Goal: Task Accomplishment & Management: Use online tool/utility

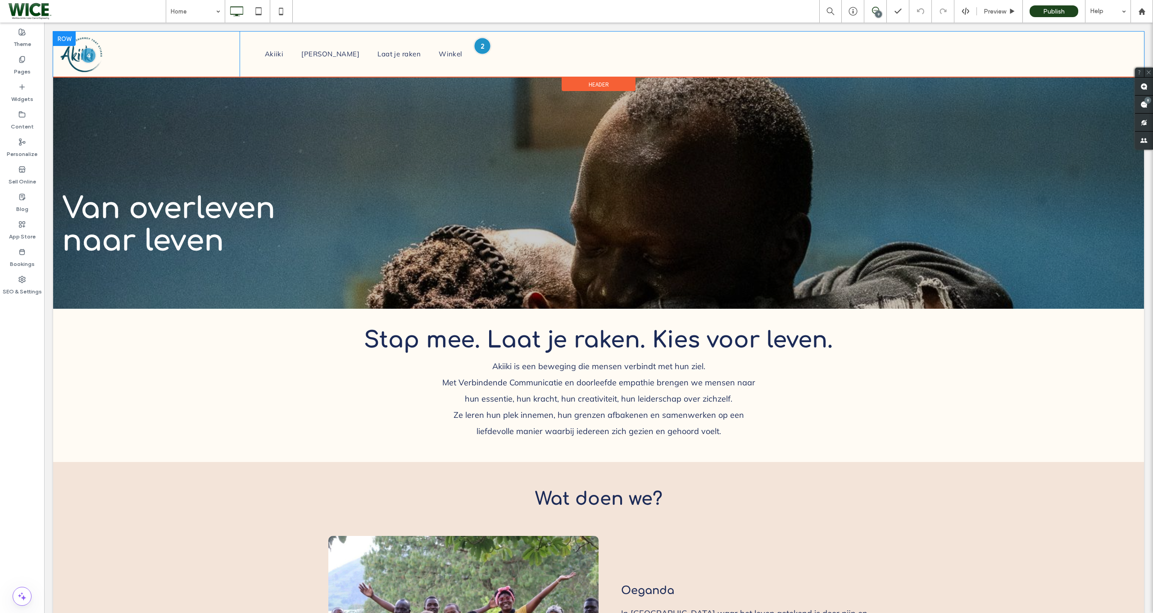
click at [484, 40] on div at bounding box center [482, 45] width 17 height 17
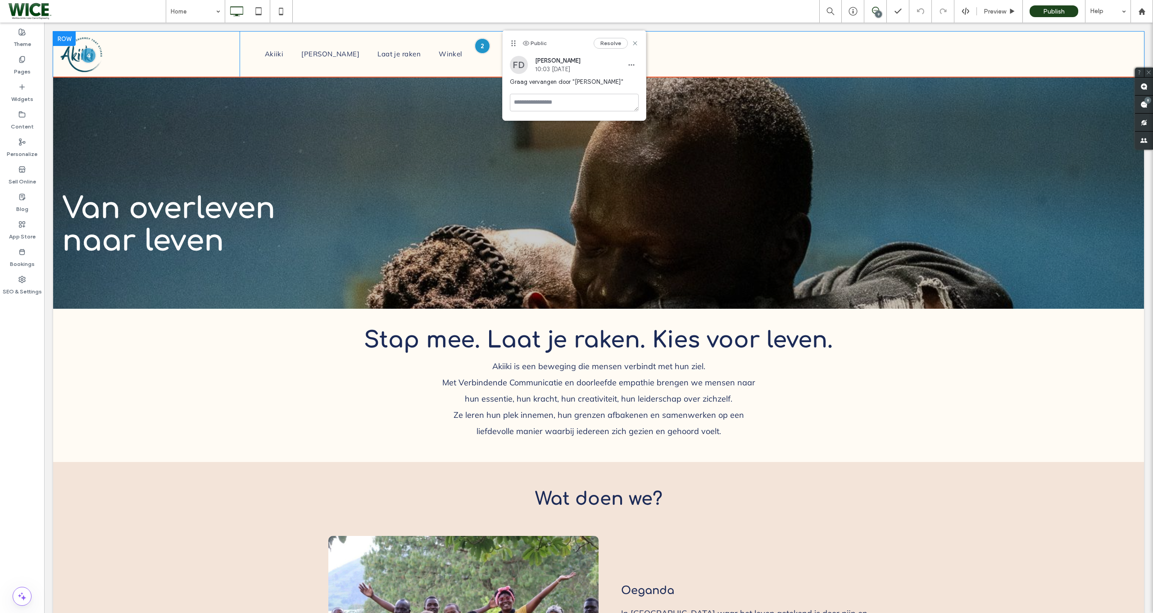
click at [490, 64] on div "Akiiki Kies Leven Laat je raken Winkel Click To Paste" at bounding box center [689, 55] width 898 height 46
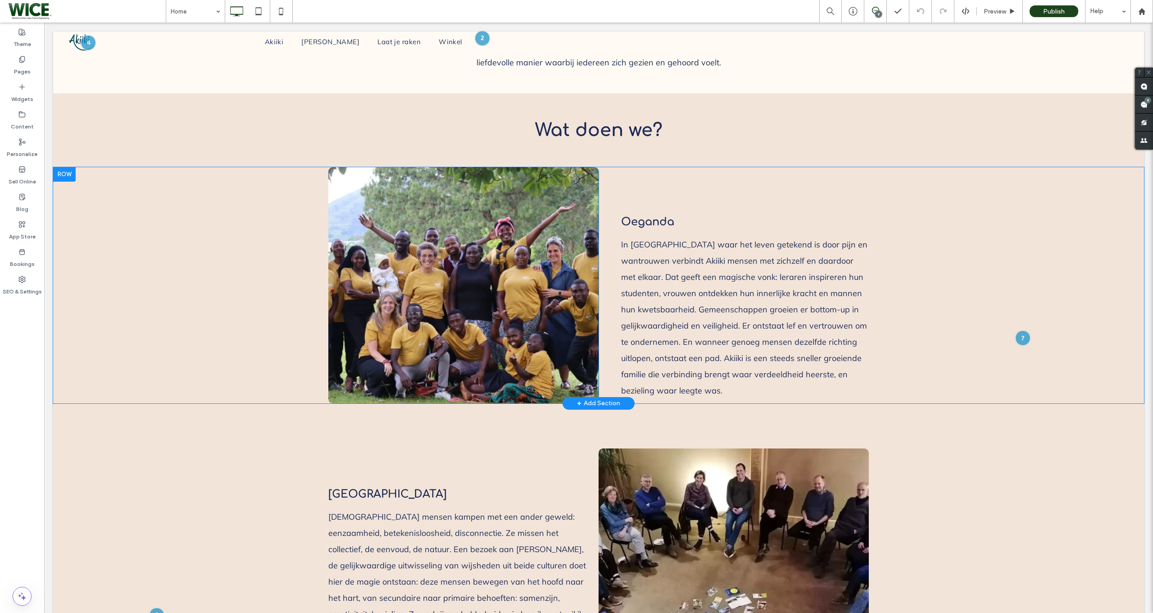
scroll to position [370, 0]
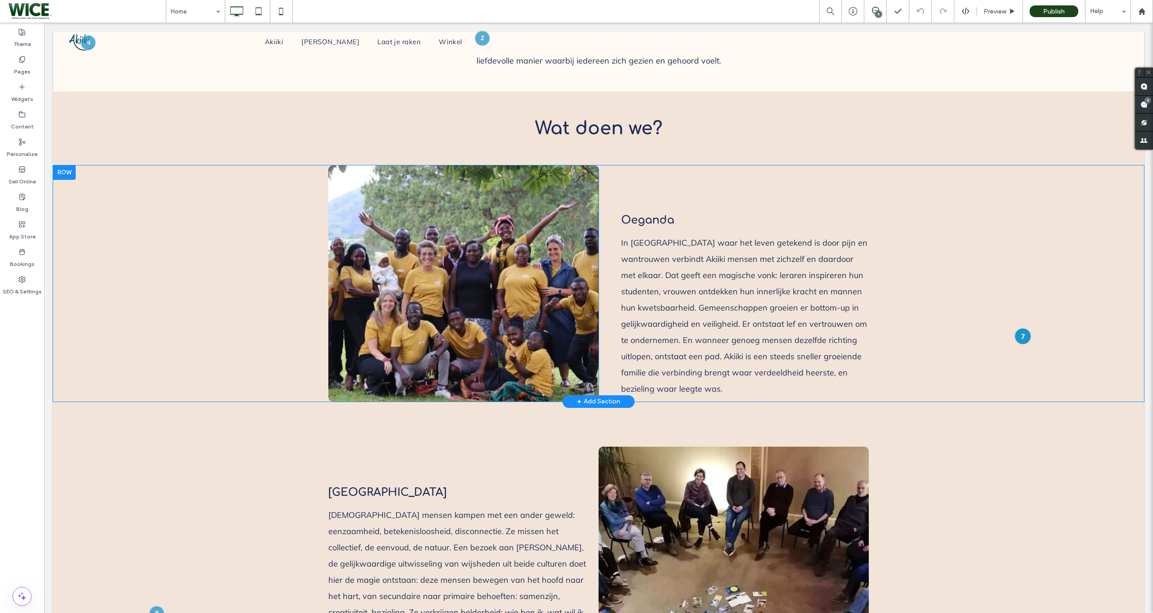
click at [1020, 331] on div at bounding box center [1023, 336] width 17 height 17
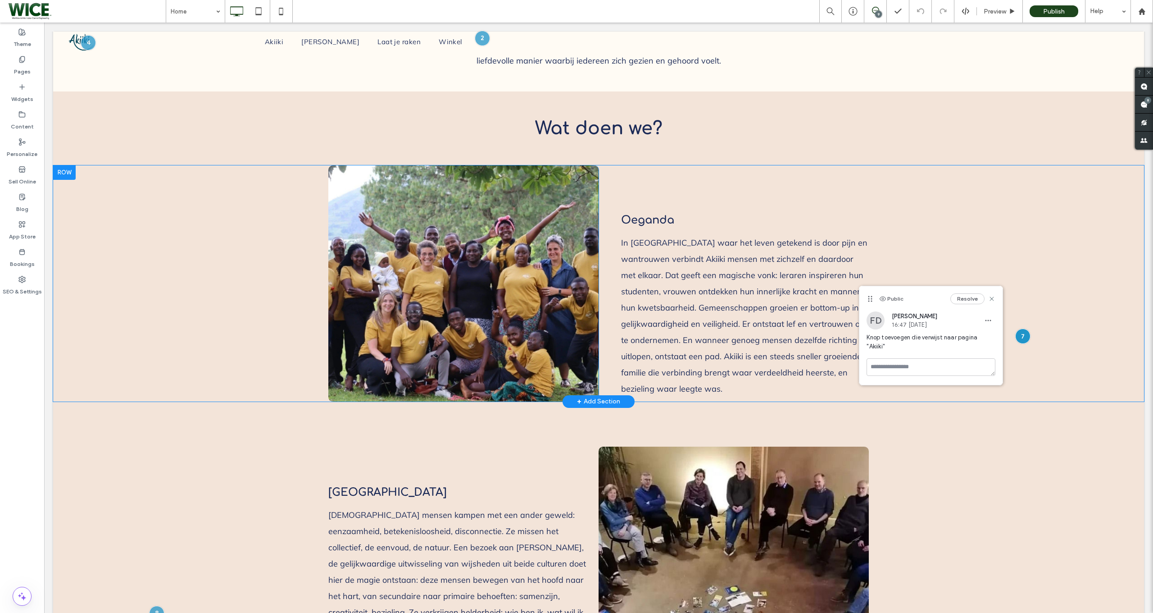
click at [1024, 359] on div "Click To Paste Oeganda In [GEOGRAPHIC_DATA] waar het leven getekend is door pij…" at bounding box center [598, 283] width 1091 height 236
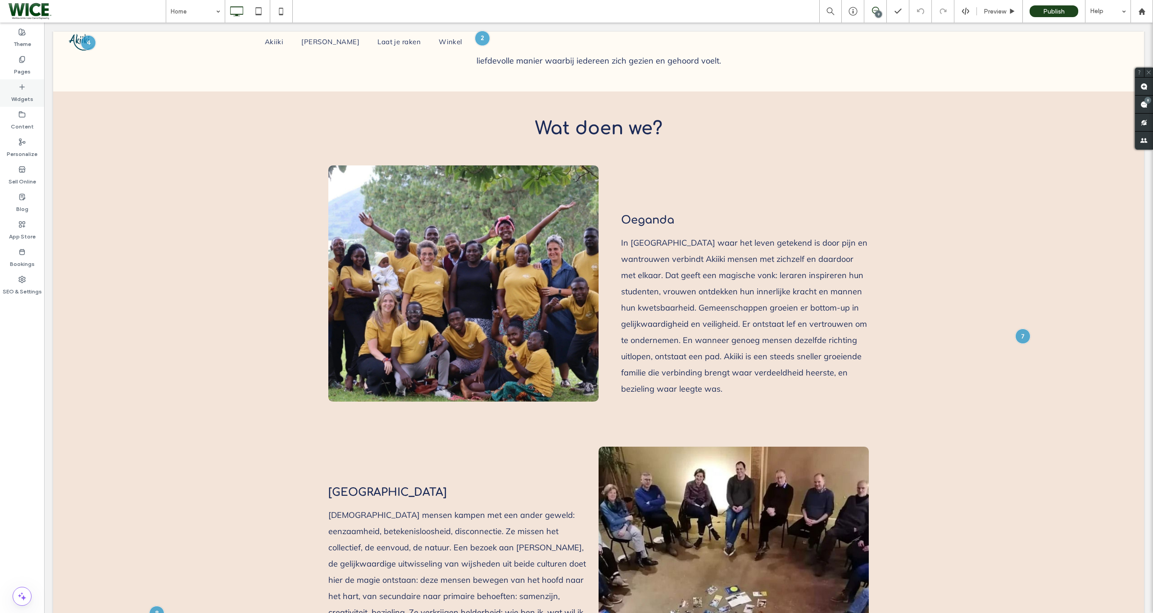
click at [23, 103] on div "Widgets" at bounding box center [22, 92] width 44 height 27
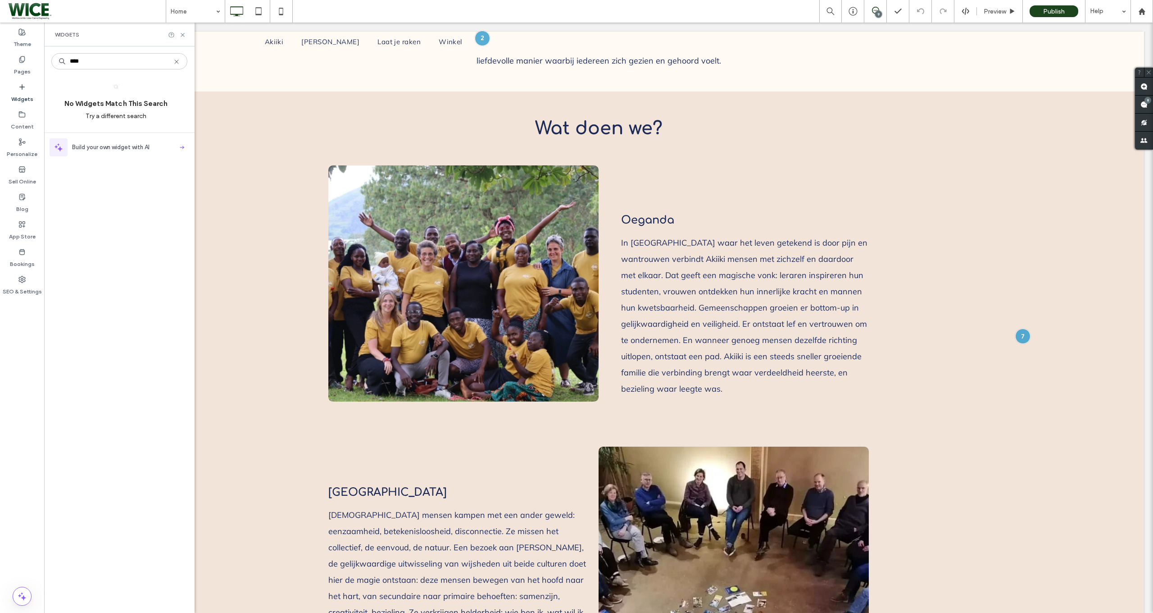
scroll to position [0, 0]
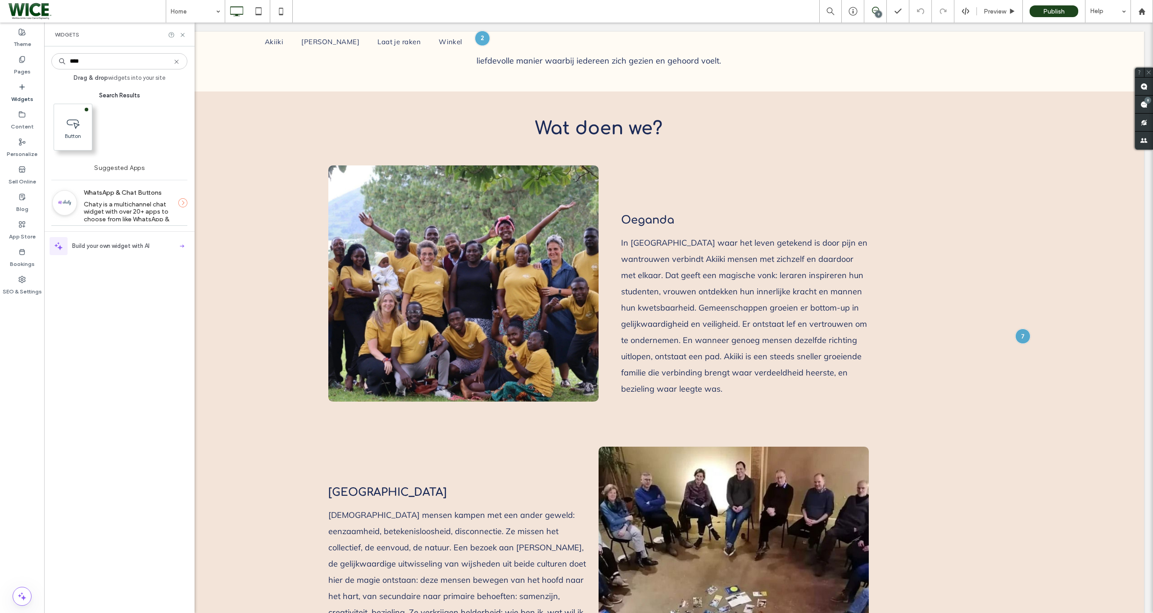
type input "****"
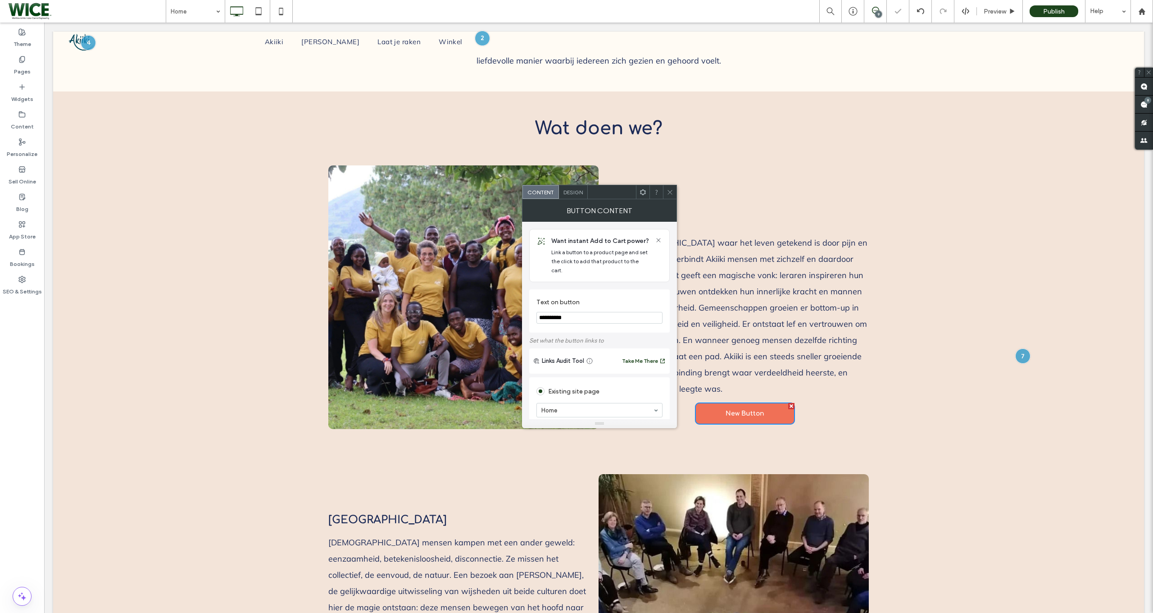
click at [672, 188] on span at bounding box center [670, 192] width 7 height 14
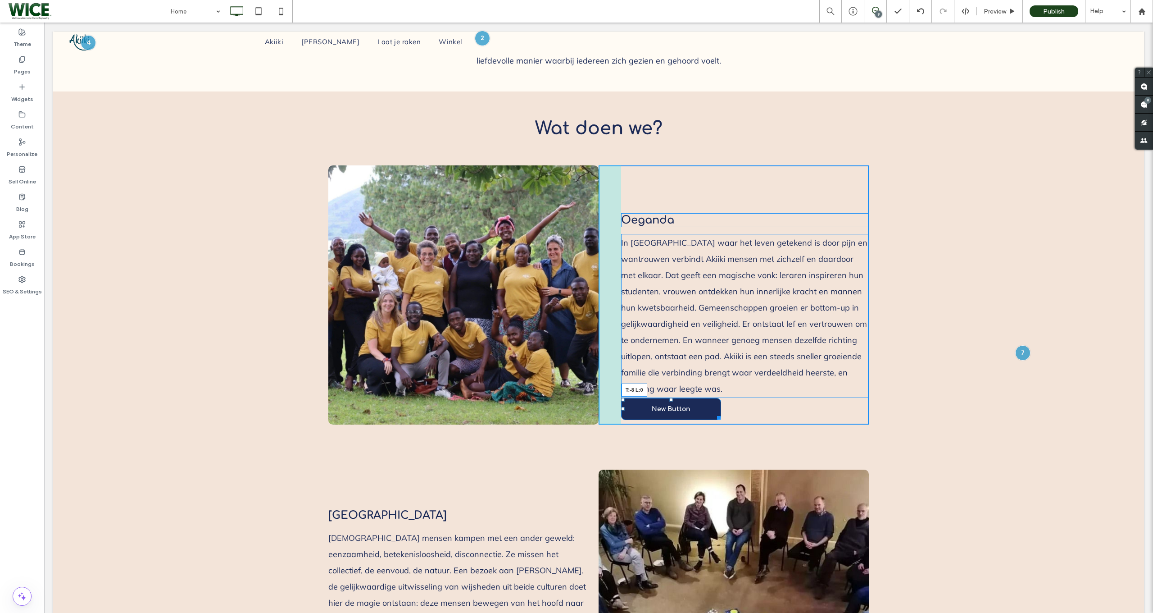
drag, startPoint x: 697, startPoint y: 405, endPoint x: 611, endPoint y: 394, distance: 86.2
click at [624, 401] on div at bounding box center [623, 400] width 4 height 4
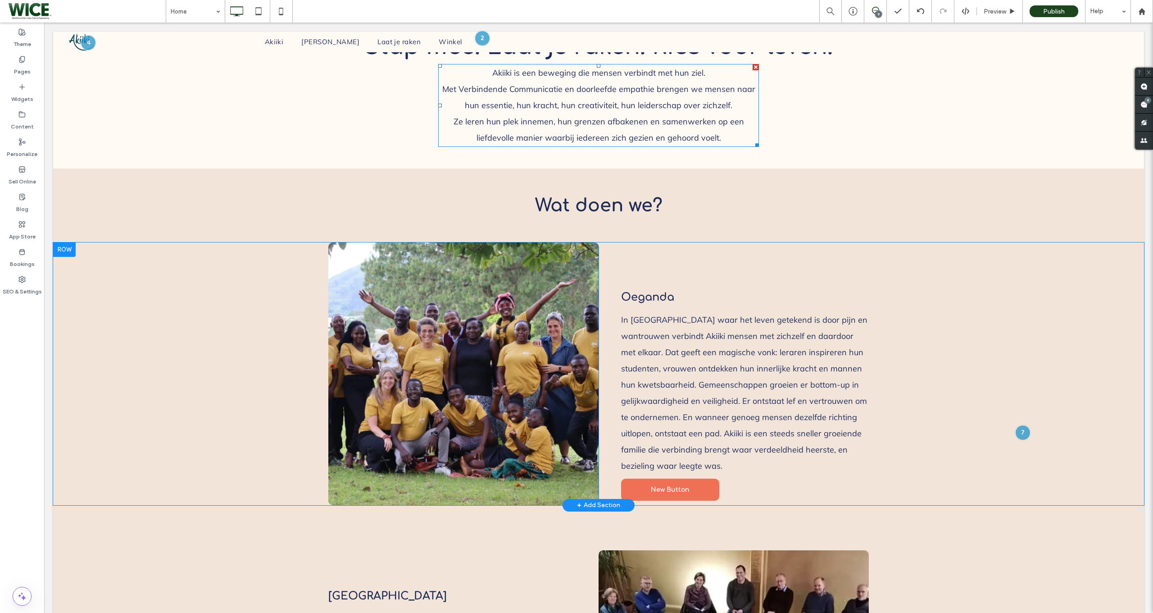
scroll to position [296, 0]
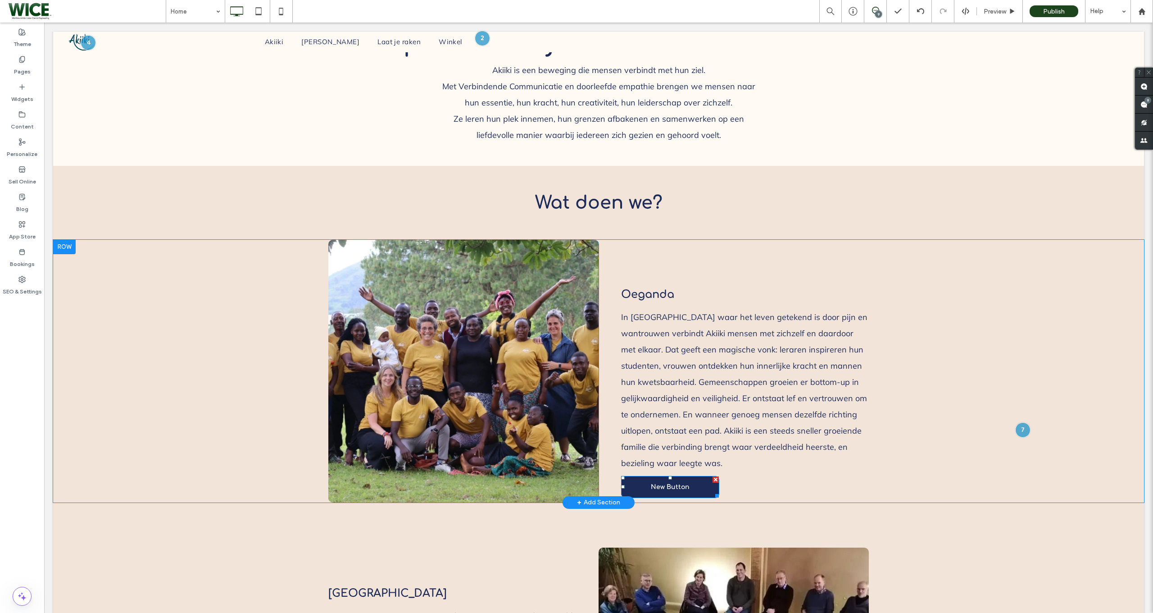
click at [682, 483] on link "New Button" at bounding box center [670, 487] width 98 height 22
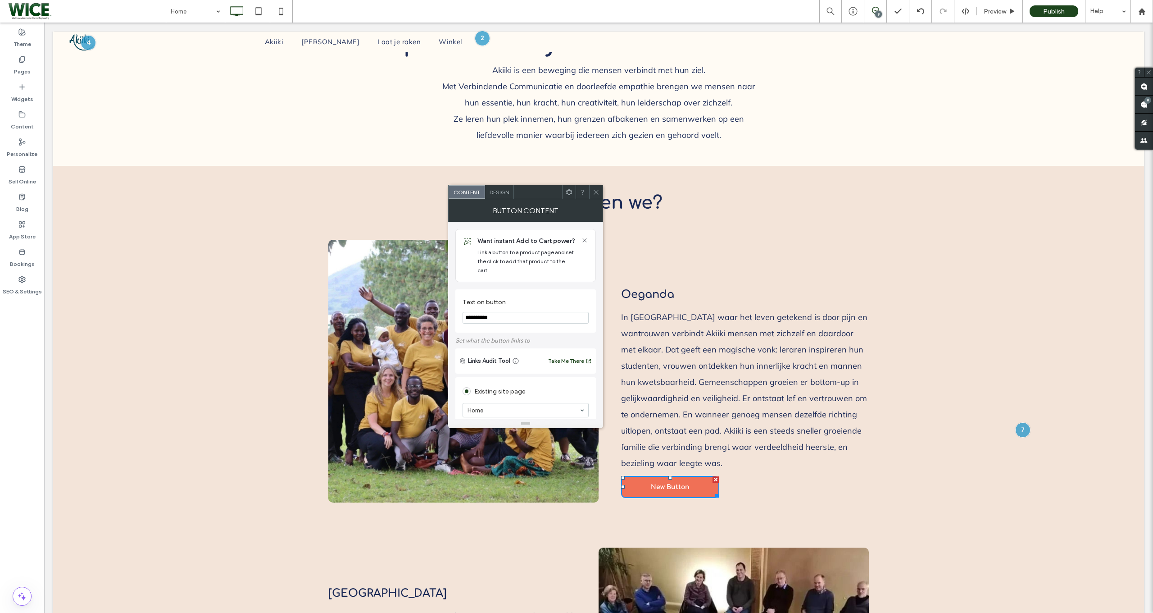
click at [518, 312] on input "**********" at bounding box center [526, 318] width 126 height 12
click at [596, 190] on icon at bounding box center [596, 192] width 7 height 7
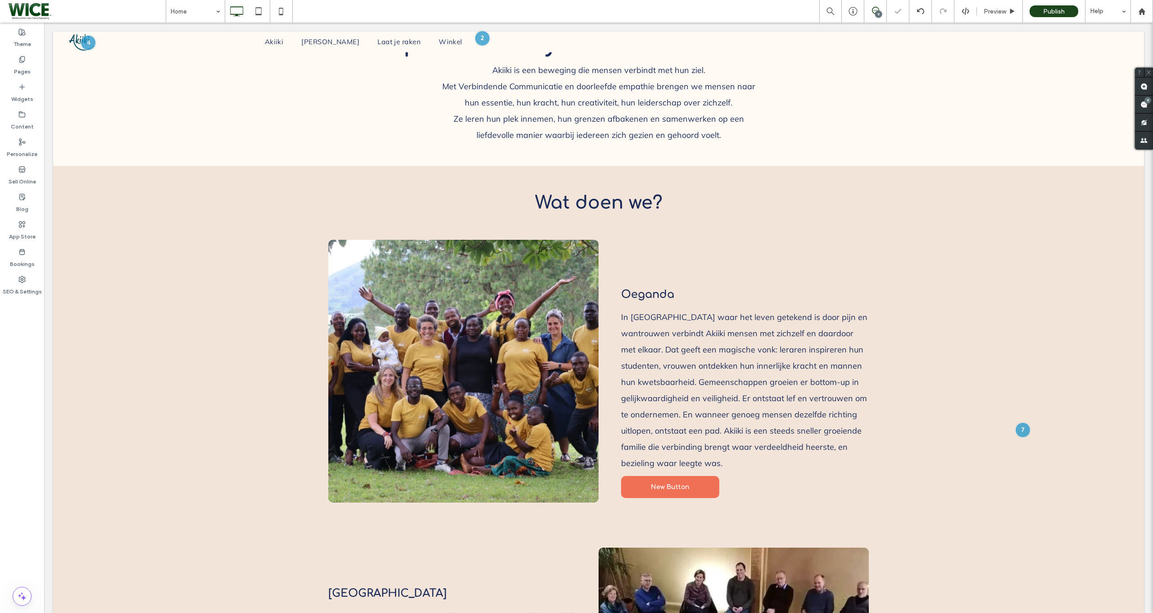
click at [882, 9] on span at bounding box center [876, 10] width 22 height 7
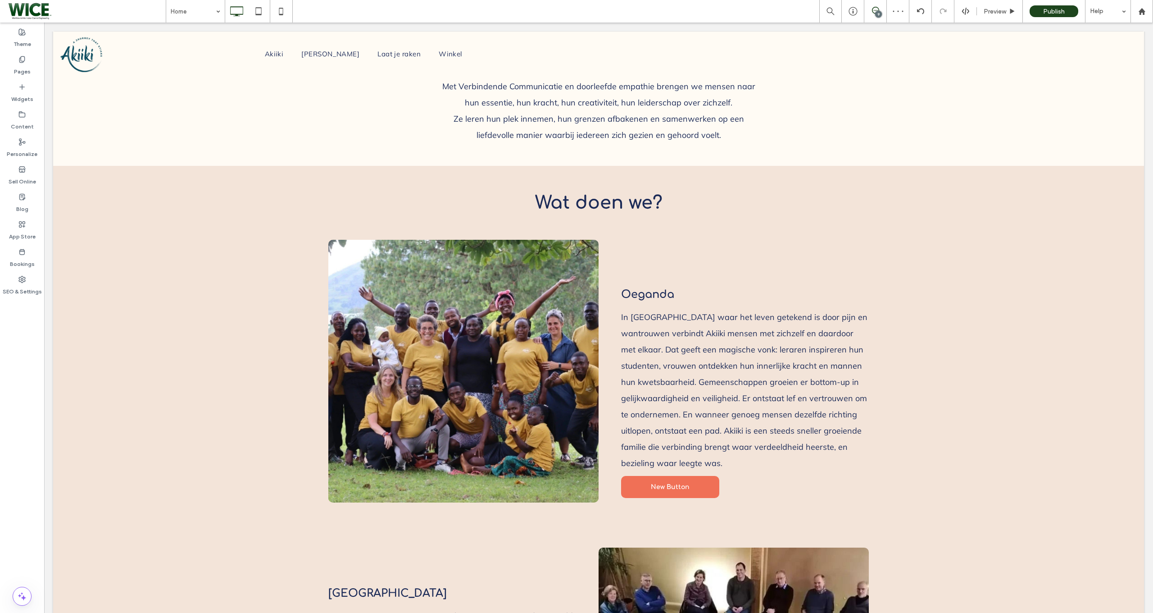
click at [882, 9] on span at bounding box center [876, 10] width 22 height 7
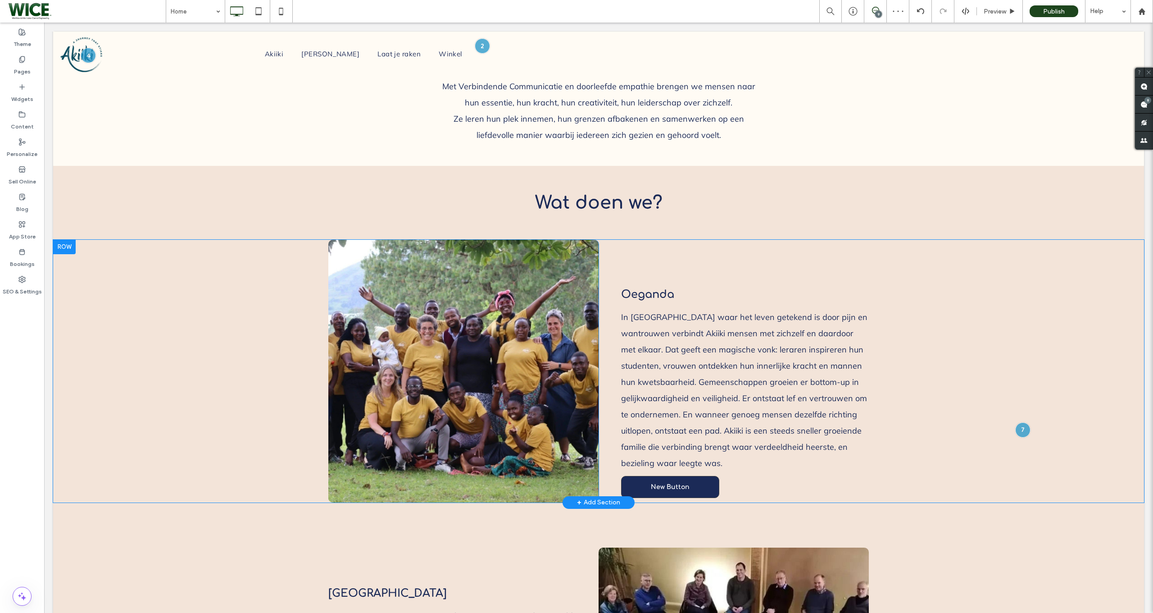
click at [44, 23] on div at bounding box center [44, 23] width 0 height 0
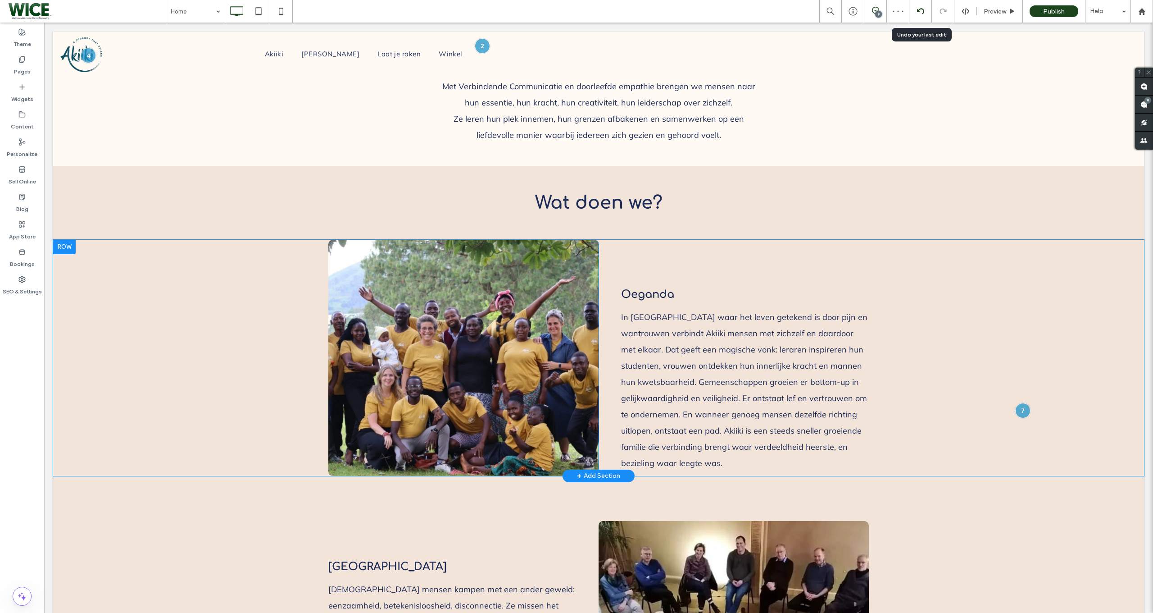
click at [921, 6] on div at bounding box center [921, 11] width 23 height 23
click at [923, 14] on use at bounding box center [920, 11] width 7 height 6
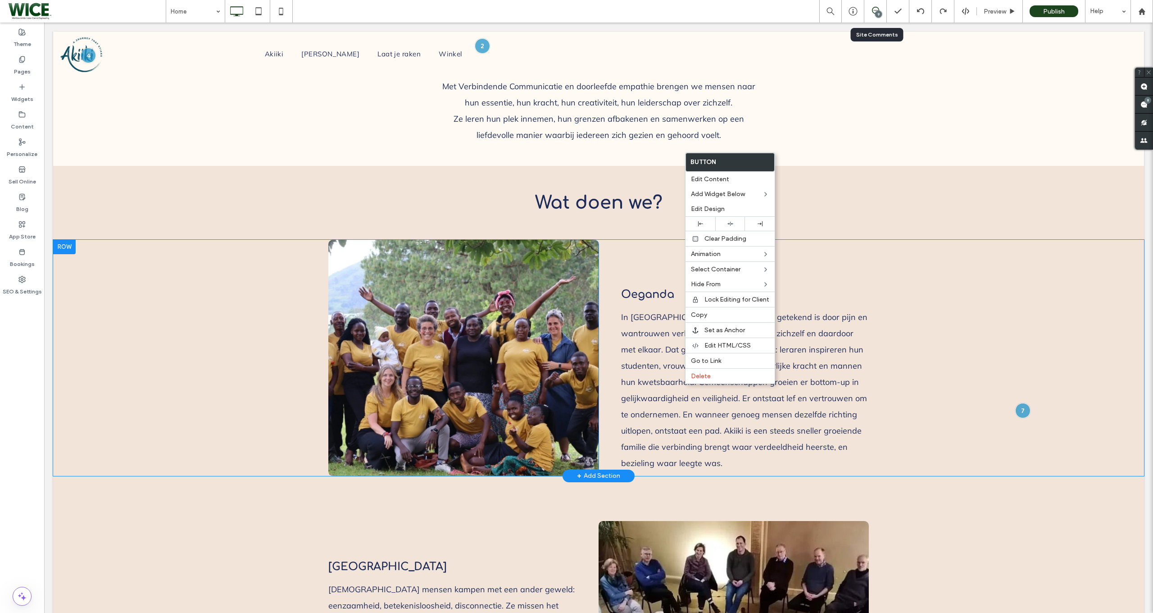
click at [875, 18] on div "9" at bounding box center [876, 11] width 23 height 23
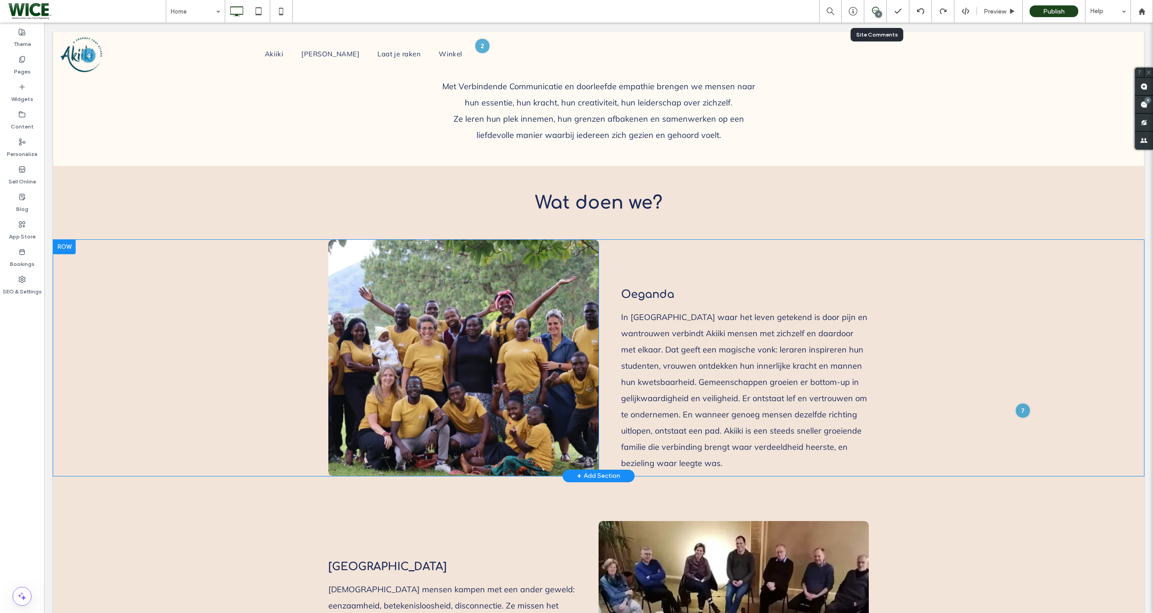
click at [875, 8] on icon at bounding box center [875, 10] width 7 height 7
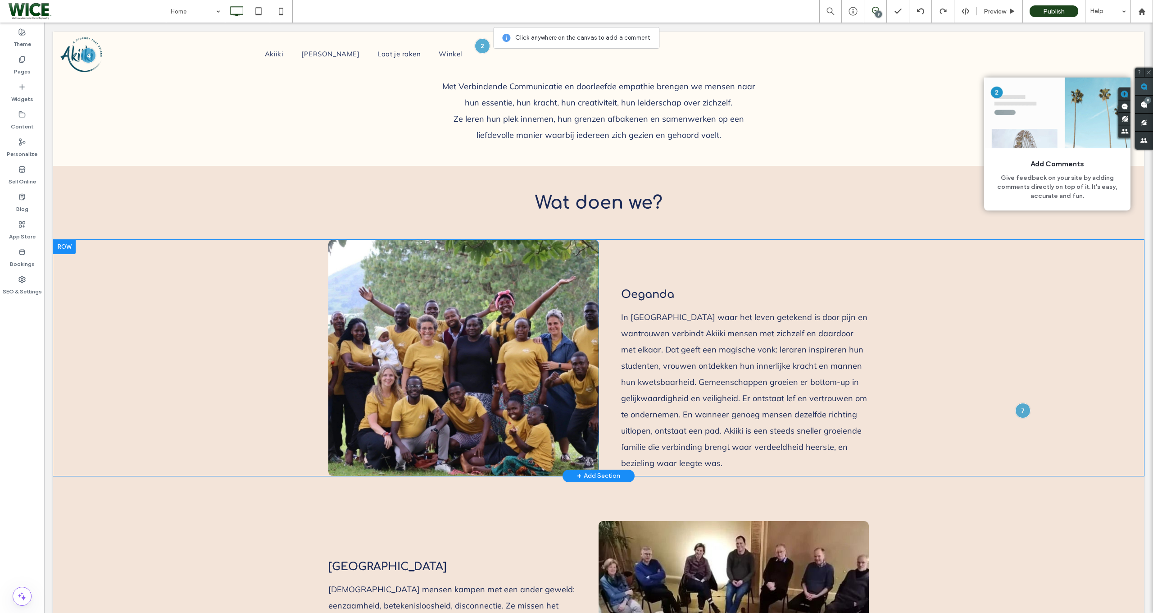
click at [1138, 87] on span at bounding box center [1144, 86] width 18 height 18
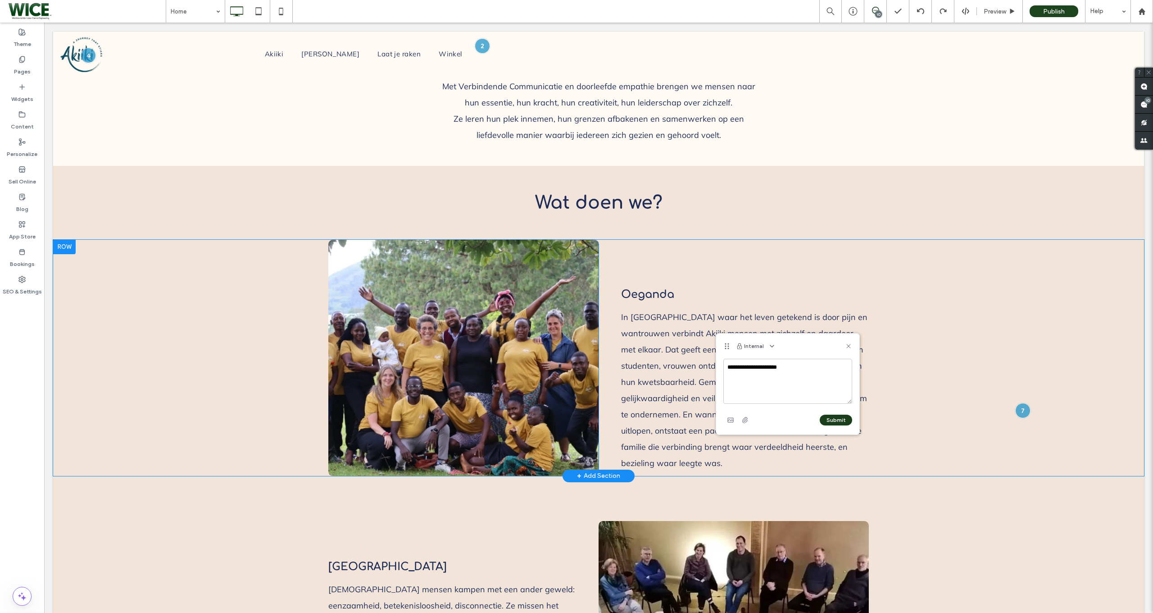
type textarea "**********"
click at [832, 419] on button "Submit" at bounding box center [836, 420] width 32 height 11
click at [850, 345] on use at bounding box center [849, 346] width 4 height 4
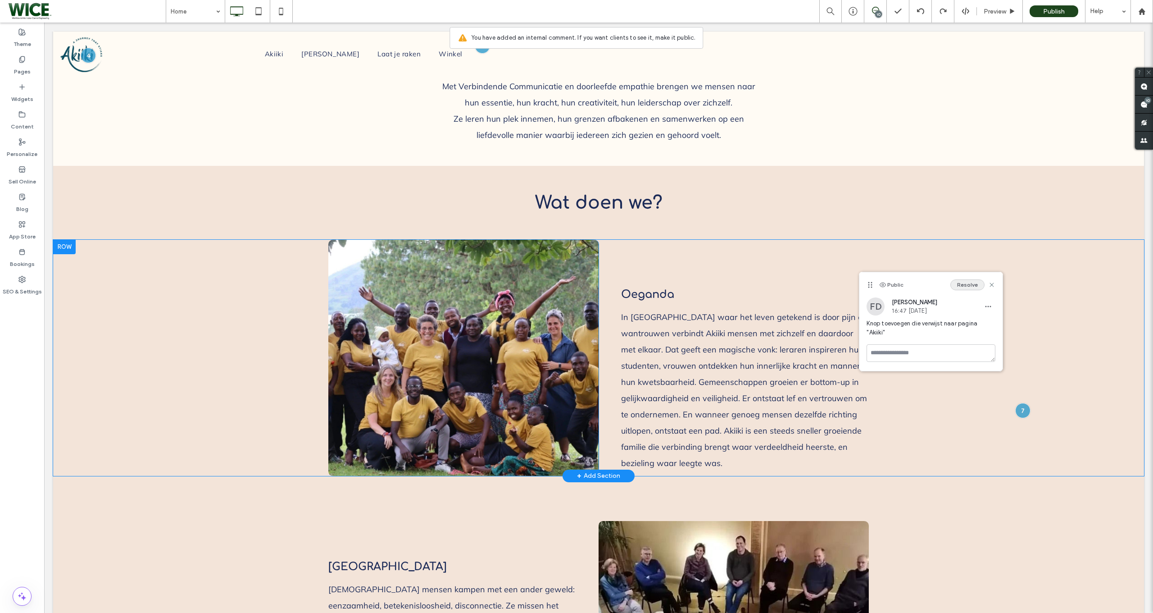
click at [973, 289] on button "Resolve" at bounding box center [968, 284] width 34 height 11
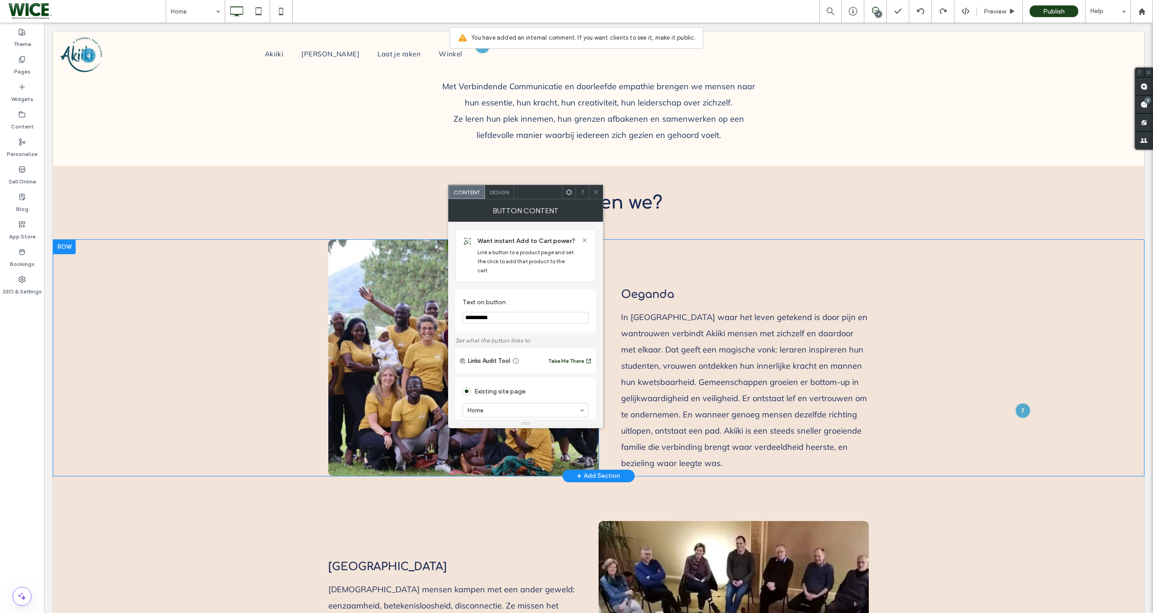
click at [492, 312] on input "**********" at bounding box center [526, 318] width 126 height 12
type input "******"
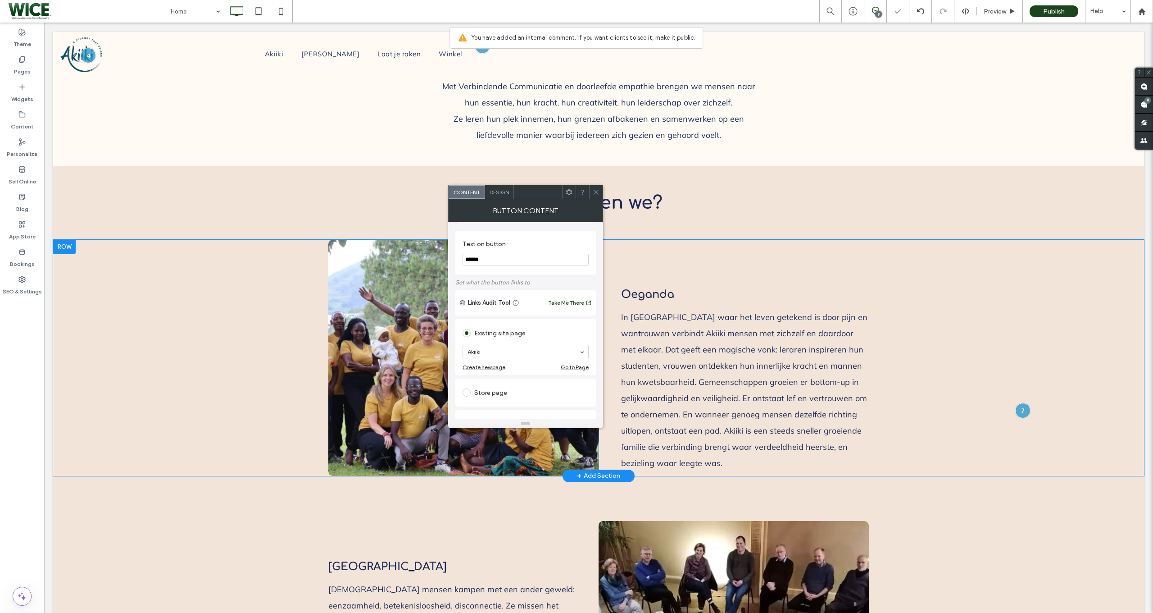
click at [597, 194] on icon at bounding box center [596, 192] width 7 height 7
click at [467, 312] on input "******" at bounding box center [526, 318] width 126 height 12
type input "**********"
click at [485, 289] on div "**********" at bounding box center [526, 310] width 141 height 43
click at [597, 189] on icon at bounding box center [596, 192] width 7 height 7
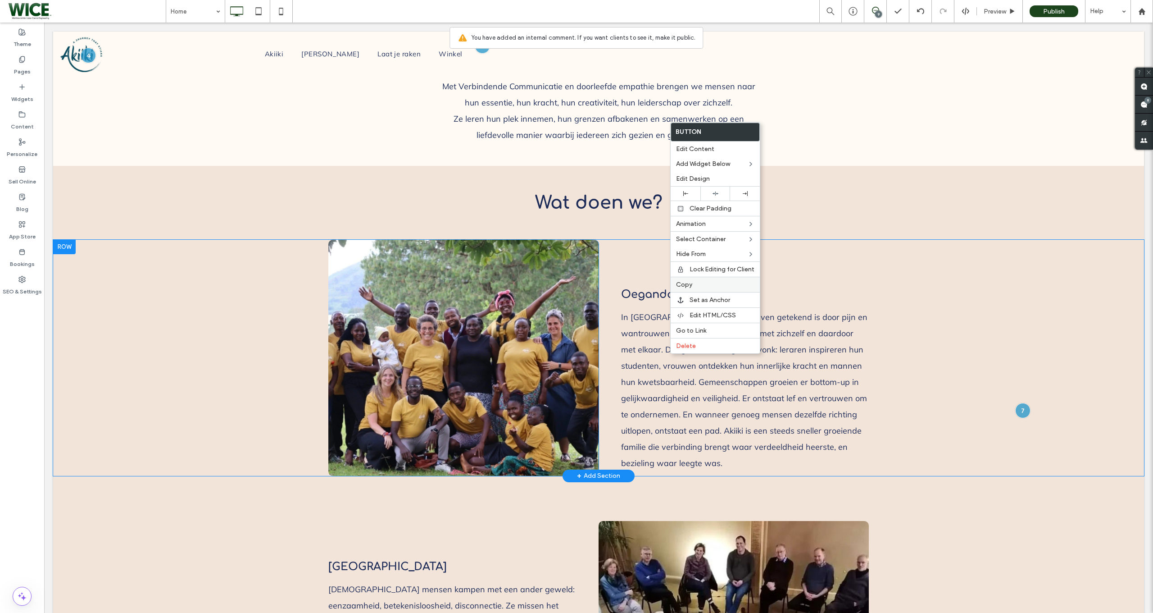
click at [706, 287] on label "Copy" at bounding box center [715, 285] width 78 height 8
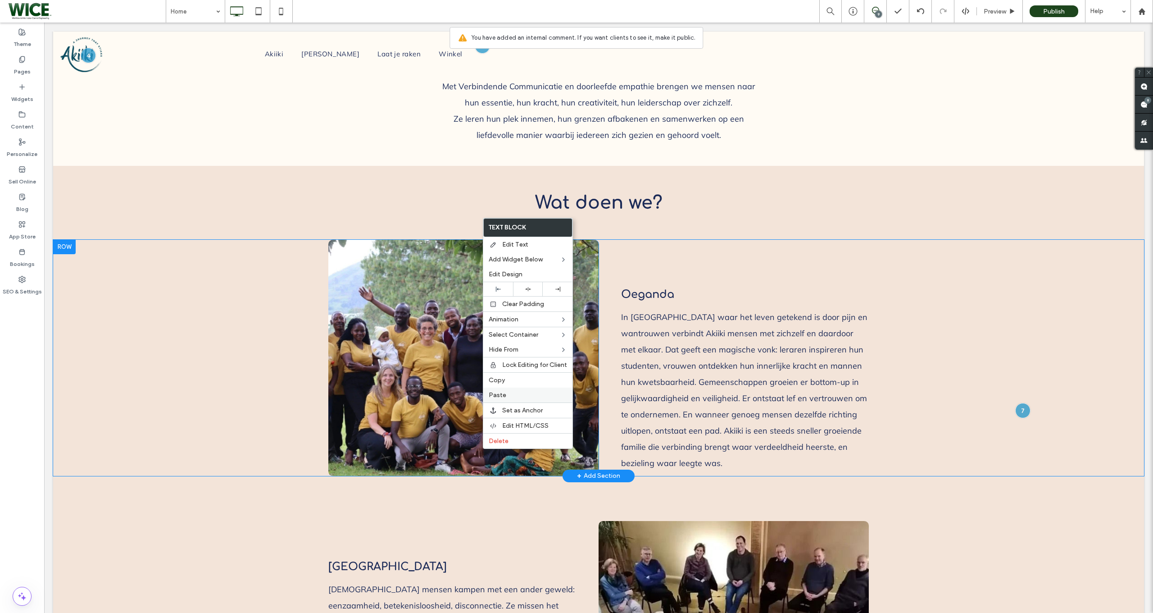
click at [515, 394] on label "Paste" at bounding box center [528, 395] width 78 height 8
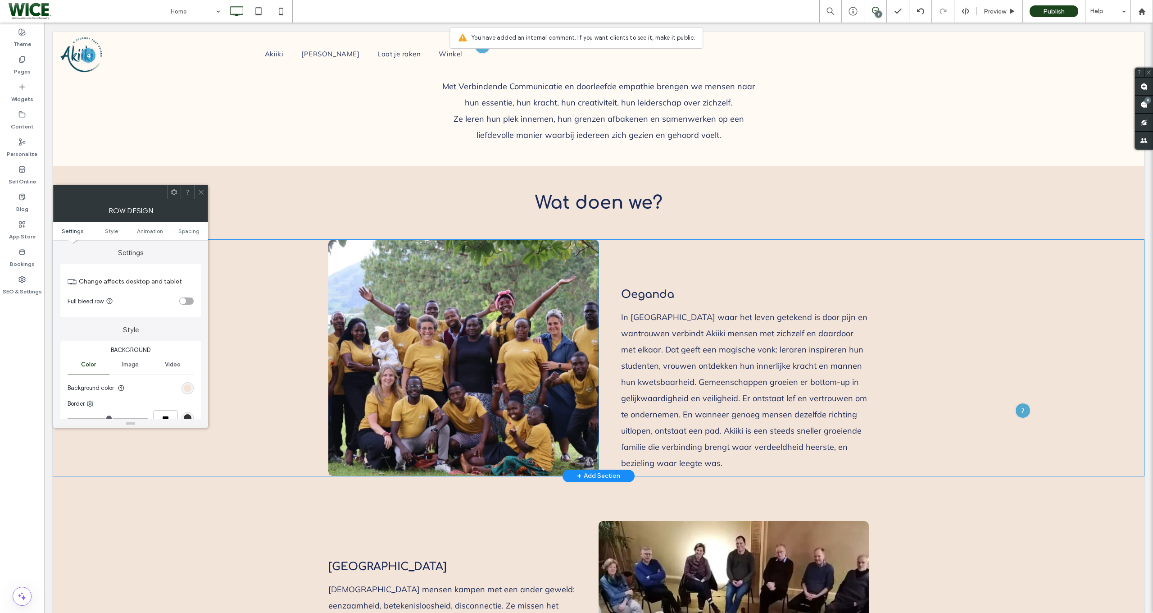
click at [202, 196] on span at bounding box center [201, 192] width 7 height 14
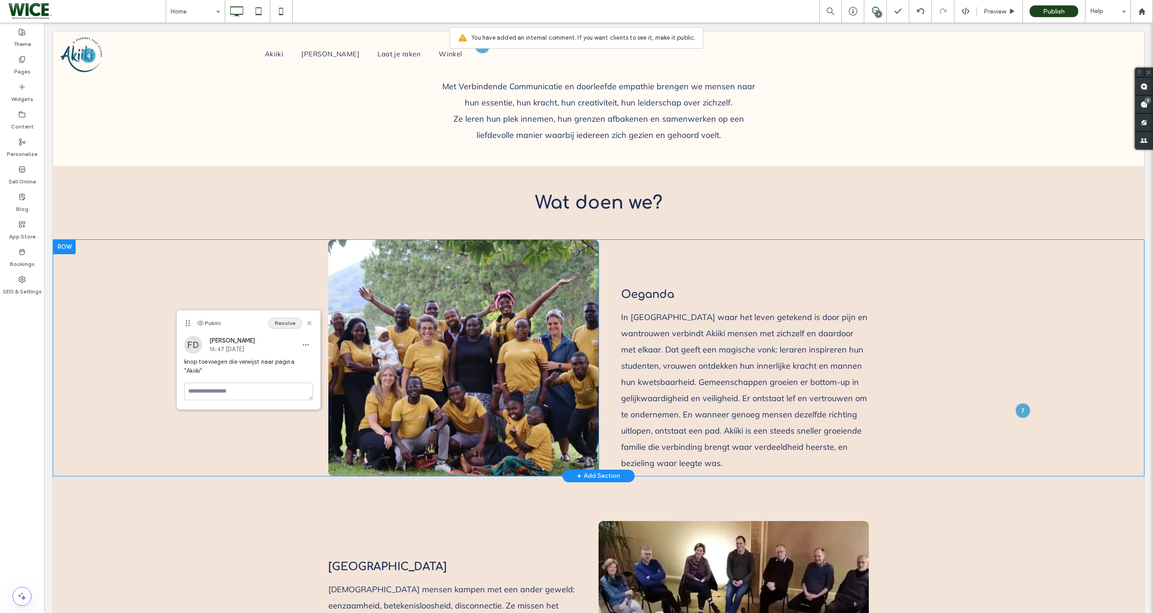
click at [296, 323] on button "Resolve" at bounding box center [285, 323] width 34 height 11
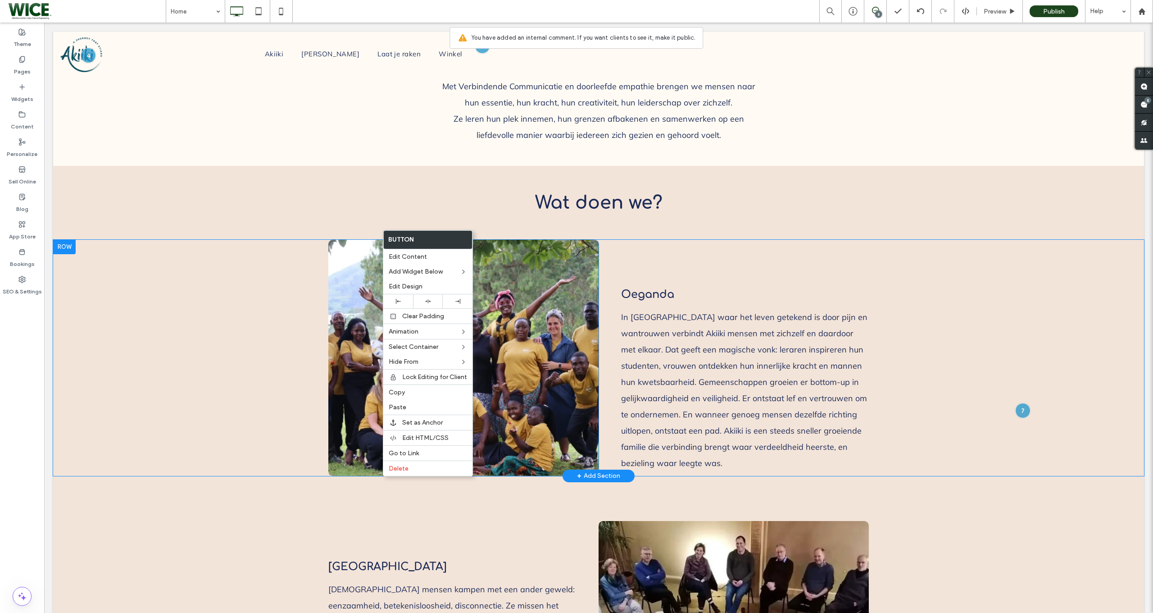
click at [872, 14] on div "8" at bounding box center [876, 11] width 22 height 9
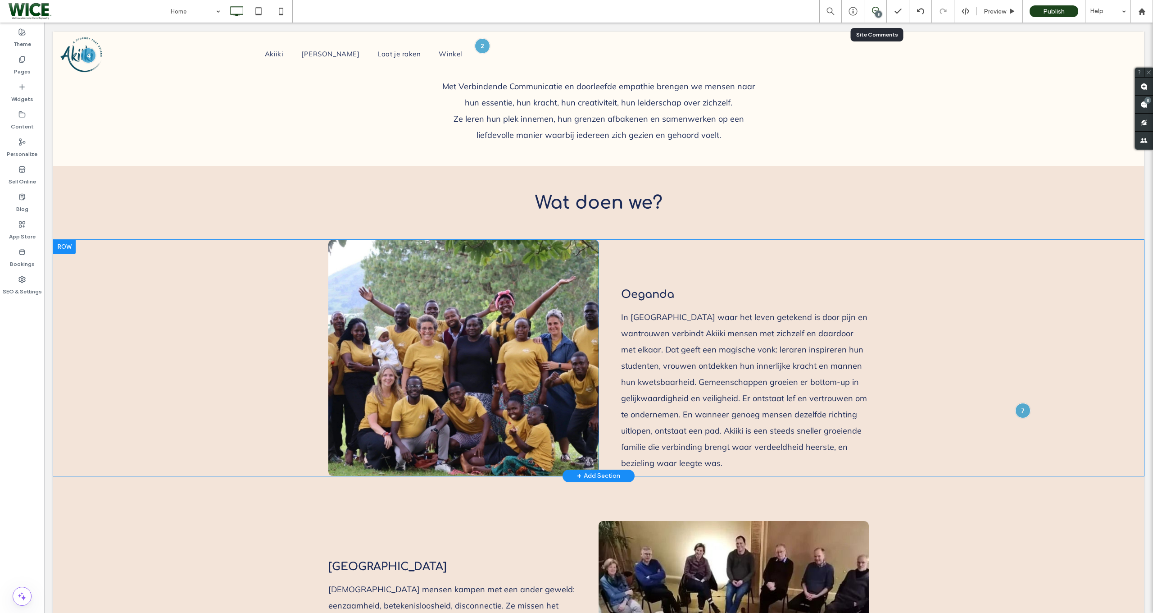
click at [872, 18] on div "8" at bounding box center [876, 11] width 23 height 23
click at [876, 13] on div "8" at bounding box center [878, 14] width 7 height 7
click at [866, 9] on span at bounding box center [876, 10] width 22 height 7
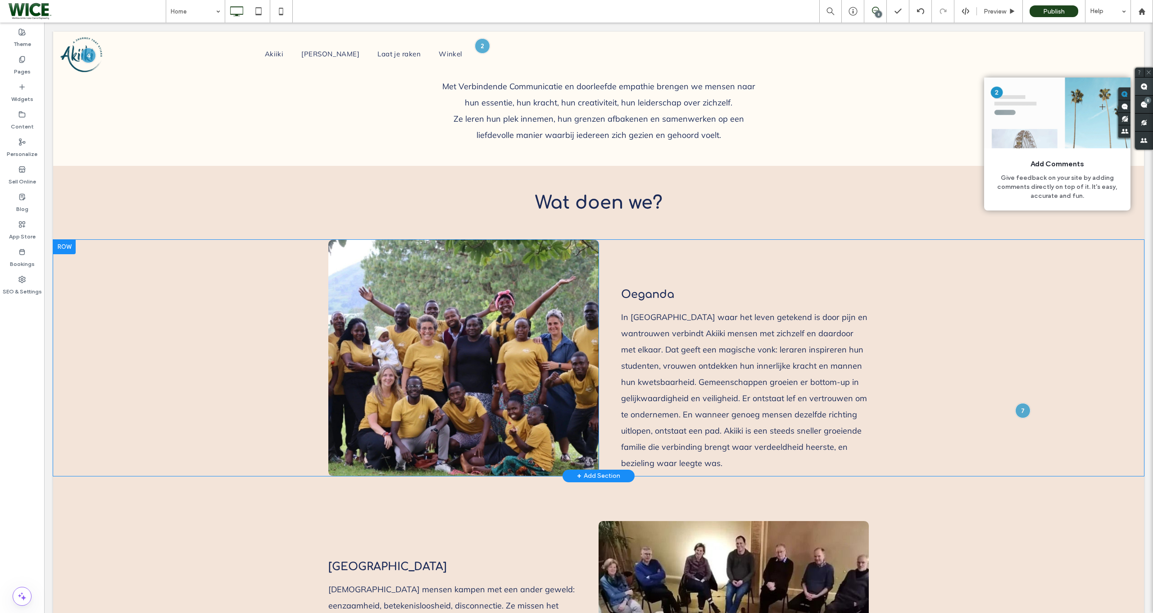
click at [1141, 89] on use at bounding box center [1144, 86] width 7 height 7
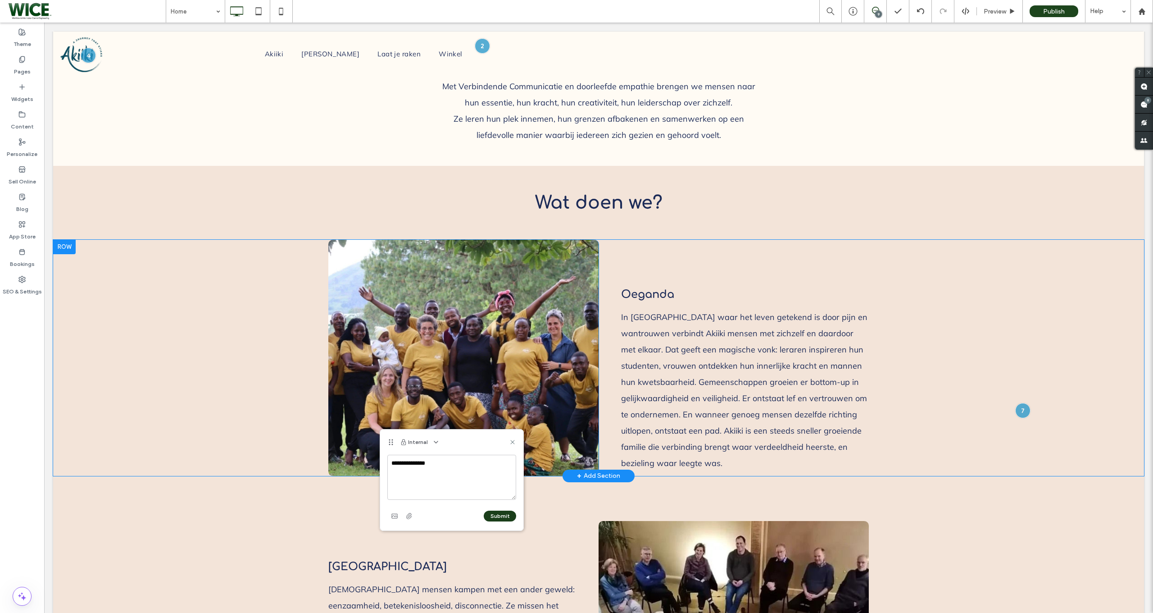
type textarea "**********"
click at [506, 515] on button "Submit" at bounding box center [500, 515] width 32 height 11
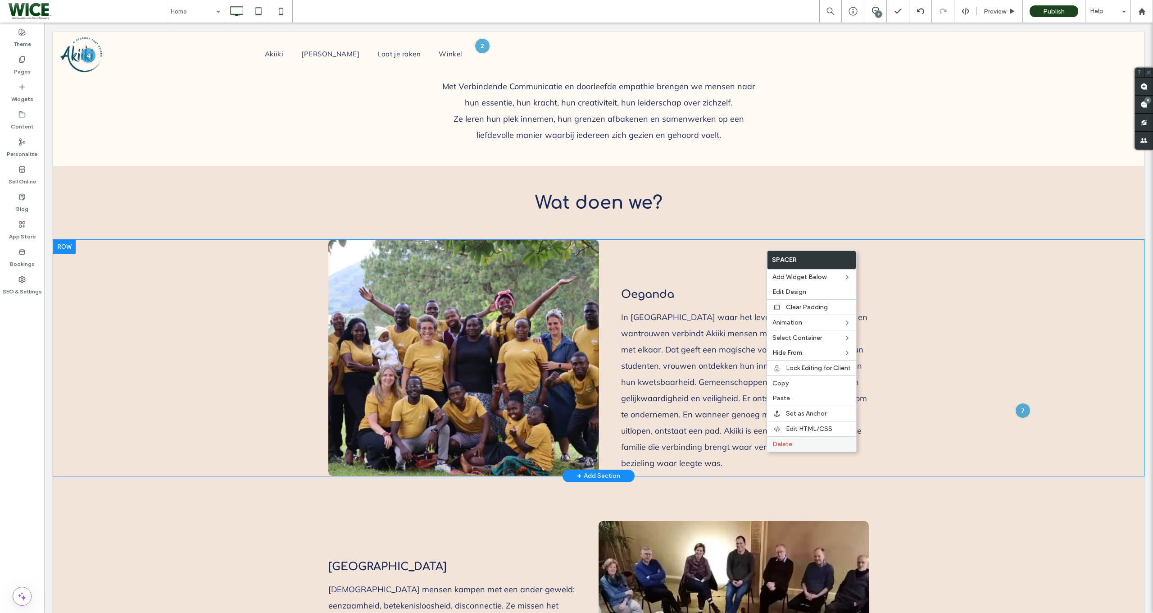
click at [780, 443] on span "Delete" at bounding box center [783, 444] width 20 height 8
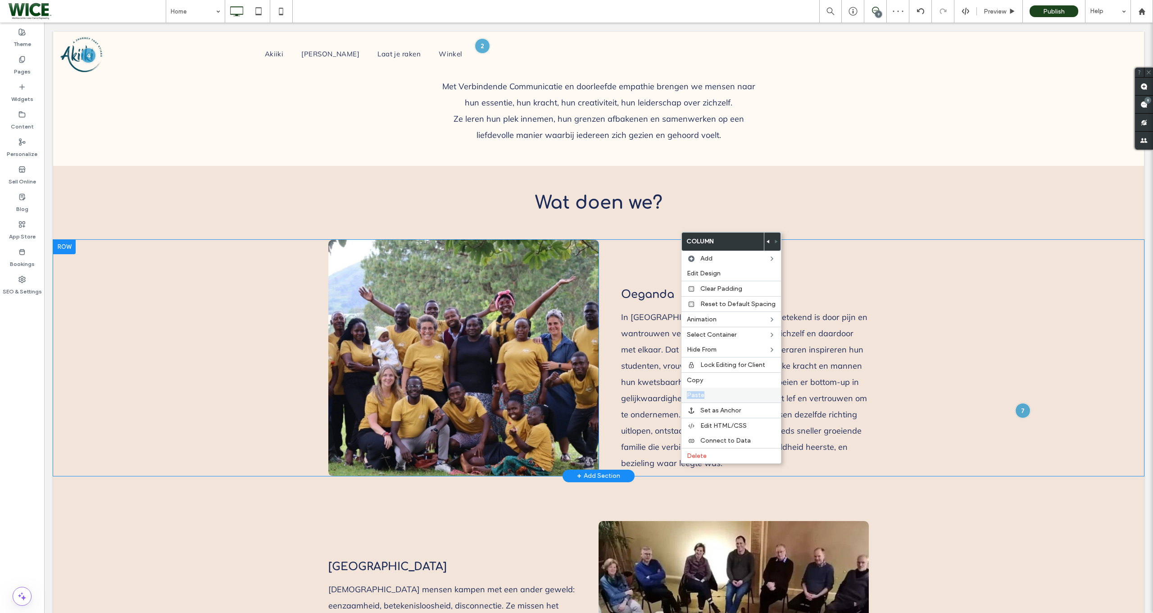
click at [722, 392] on div "Paste" at bounding box center [732, 394] width 100 height 15
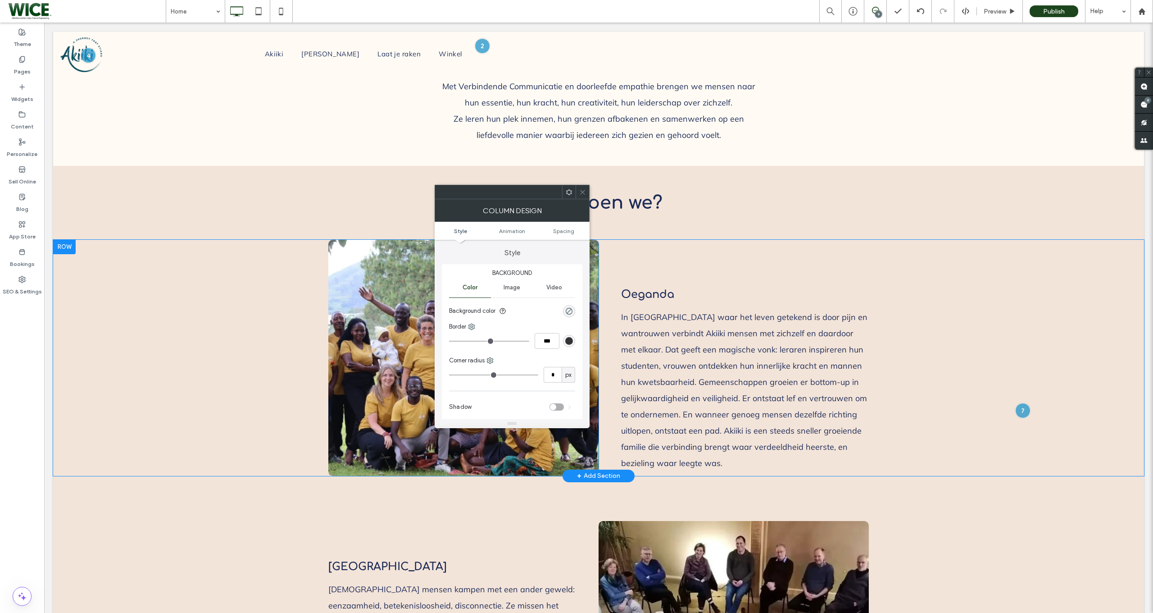
click at [588, 195] on div at bounding box center [583, 192] width 14 height 14
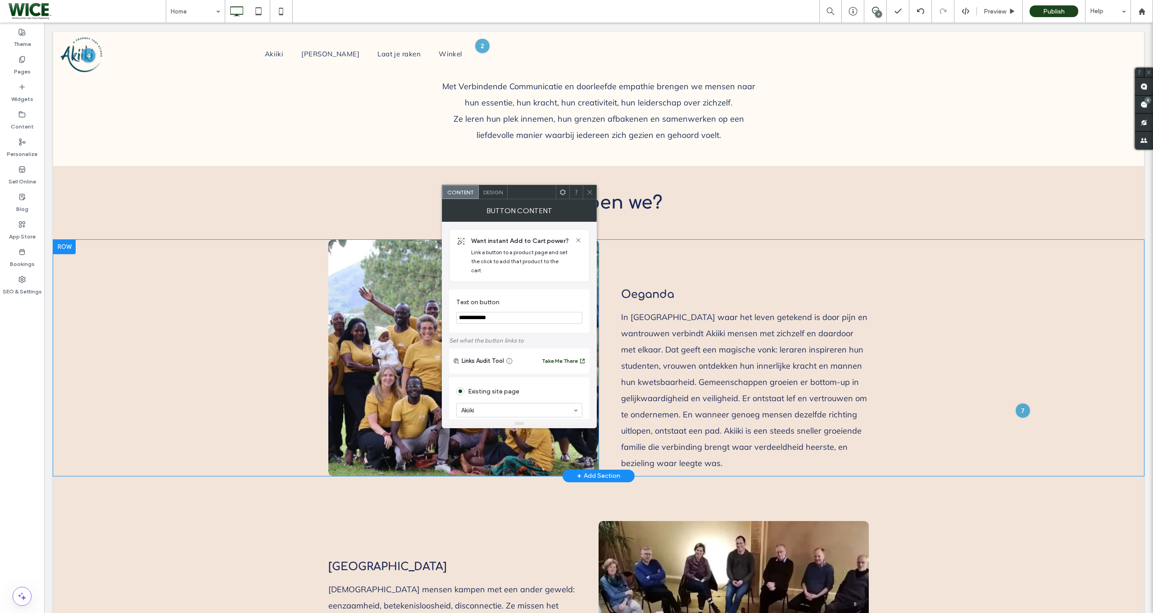
click at [492, 312] on input "**********" at bounding box center [519, 318] width 126 height 12
type input "**********"
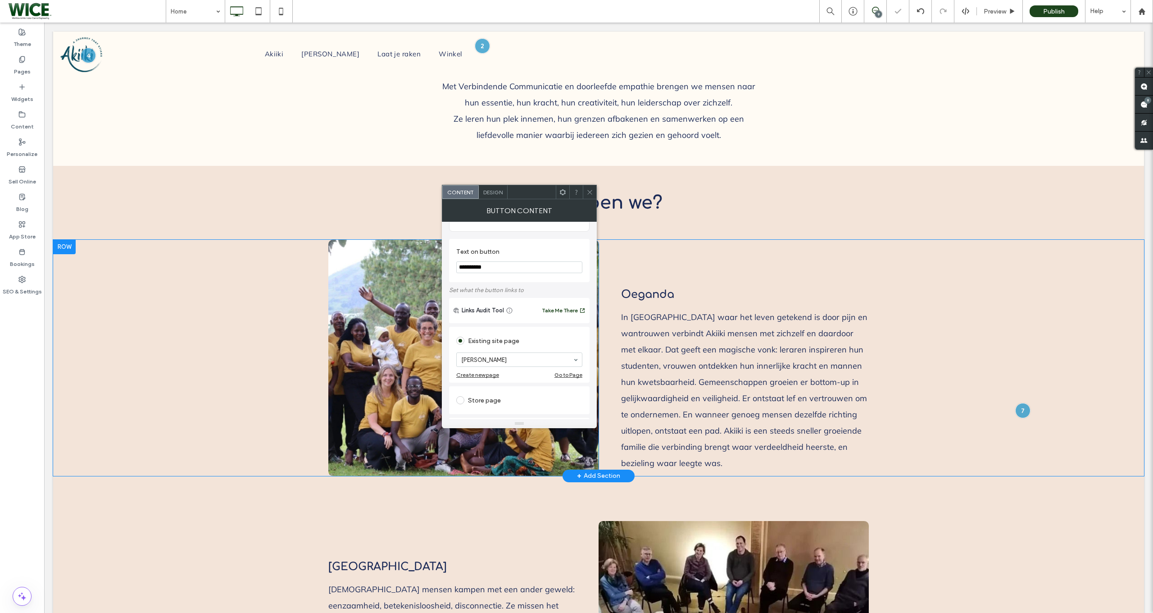
click at [589, 195] on icon at bounding box center [590, 192] width 7 height 7
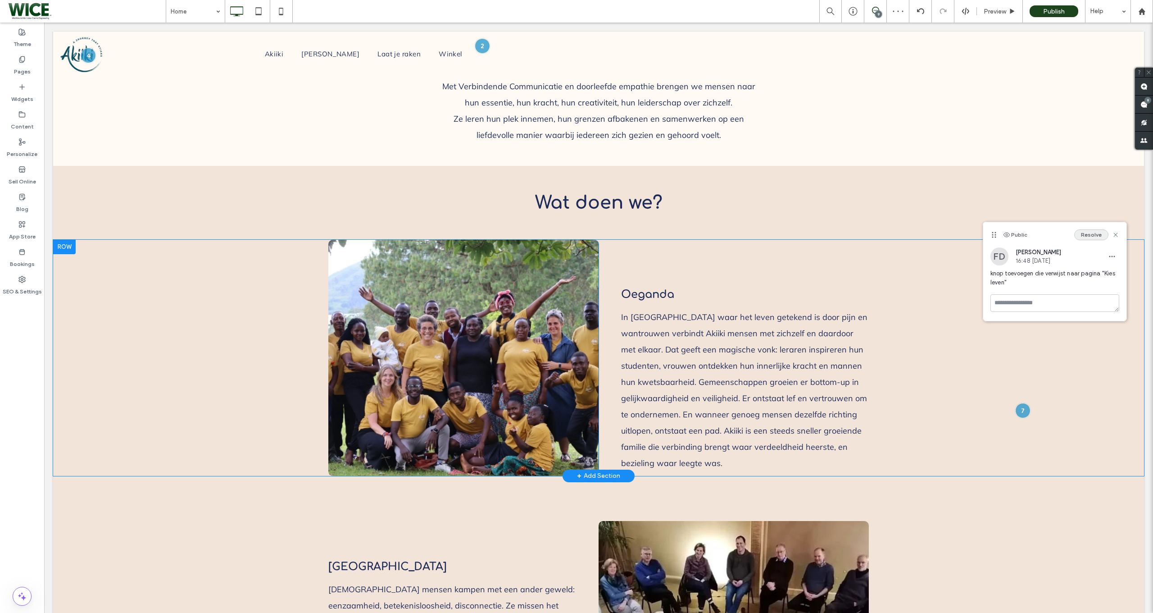
click at [1084, 234] on button "Resolve" at bounding box center [1092, 234] width 34 height 11
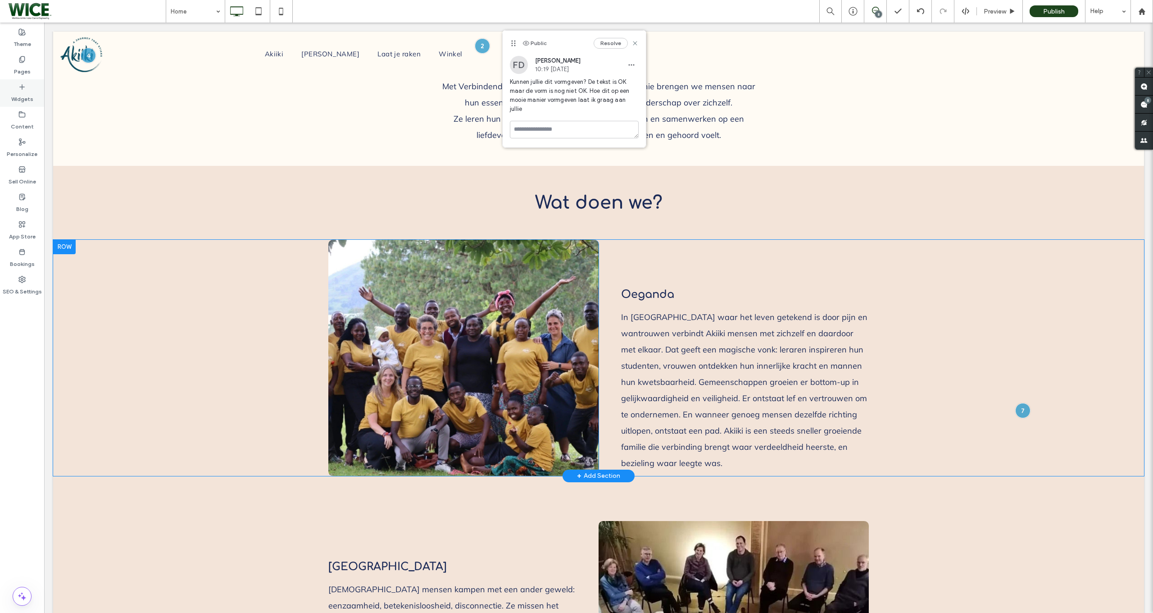
click at [30, 95] on label "Widgets" at bounding box center [22, 97] width 22 height 13
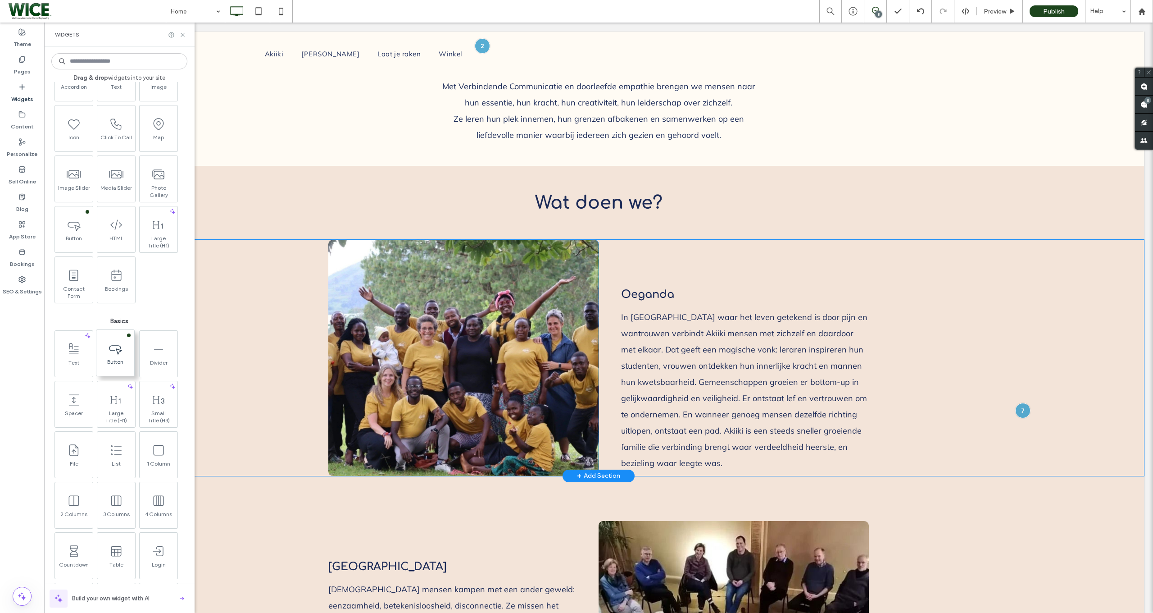
scroll to position [57, 0]
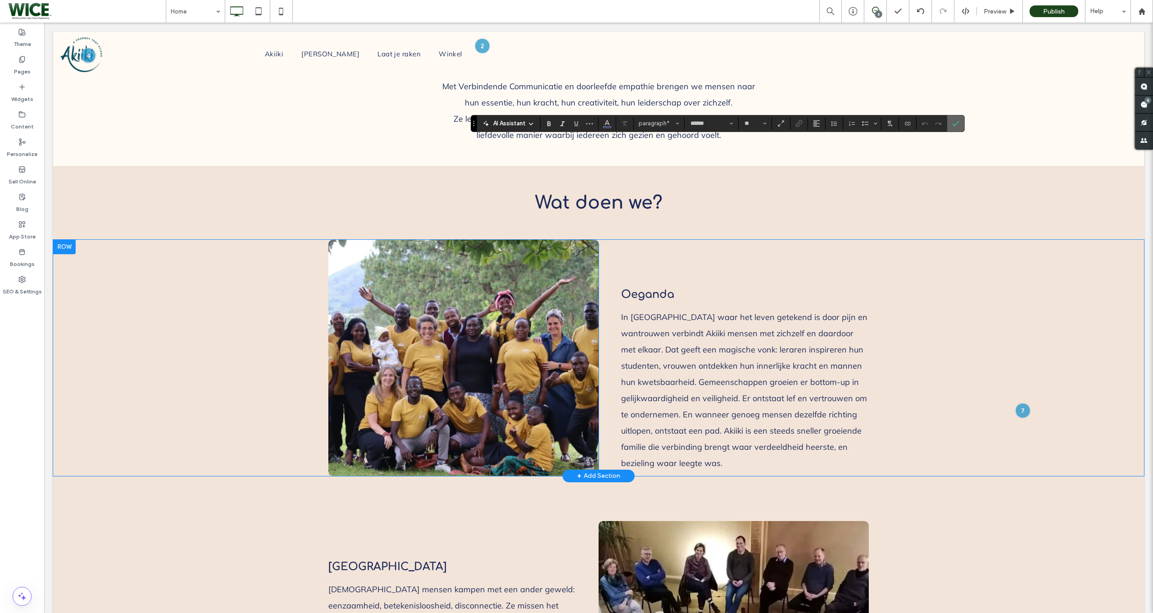
click at [958, 119] on span "Confirm" at bounding box center [955, 123] width 7 height 15
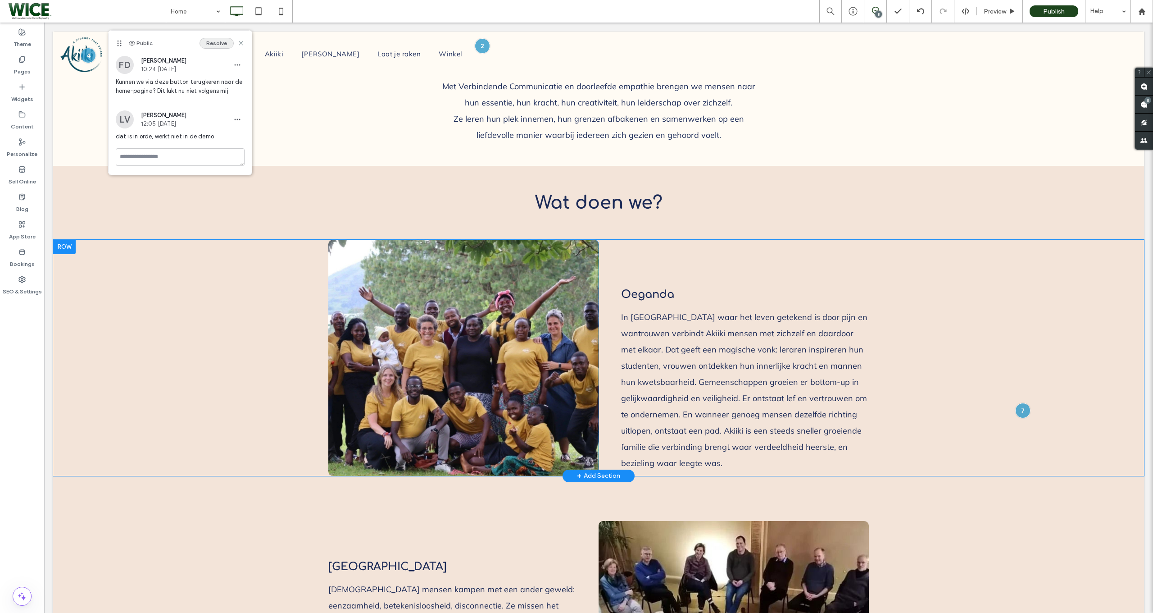
click at [224, 40] on button "Resolve" at bounding box center [217, 43] width 34 height 11
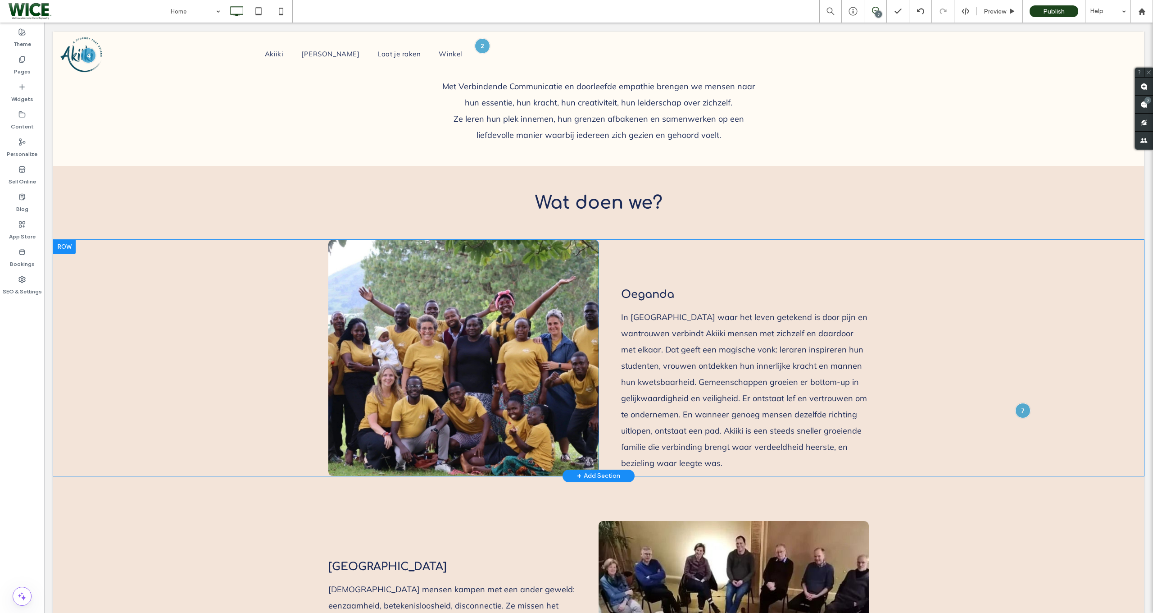
click at [873, 9] on use at bounding box center [875, 10] width 7 height 7
click at [27, 250] on div "Bookings" at bounding box center [22, 257] width 44 height 27
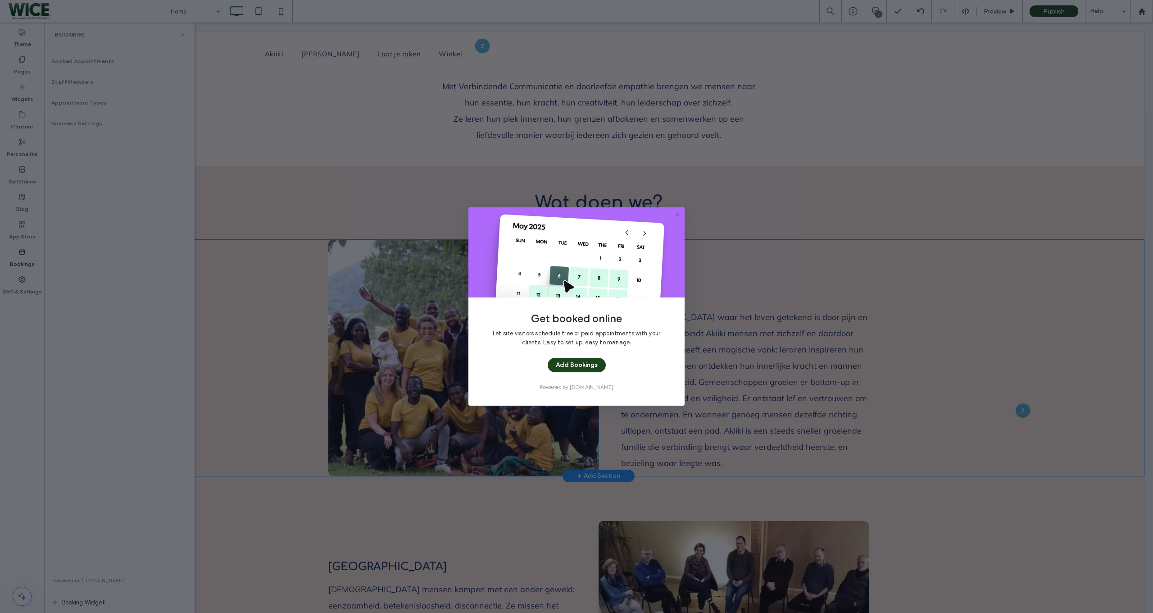
click at [678, 212] on icon at bounding box center [677, 214] width 7 height 7
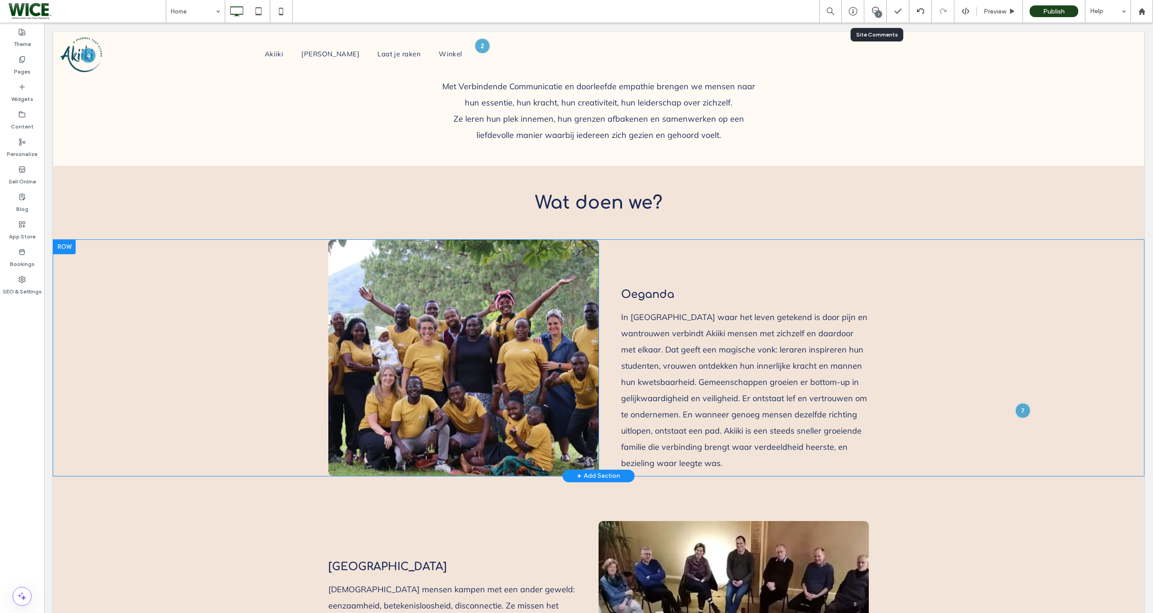
click at [868, 17] on div "7" at bounding box center [876, 11] width 23 height 23
click at [881, 8] on span at bounding box center [876, 10] width 22 height 7
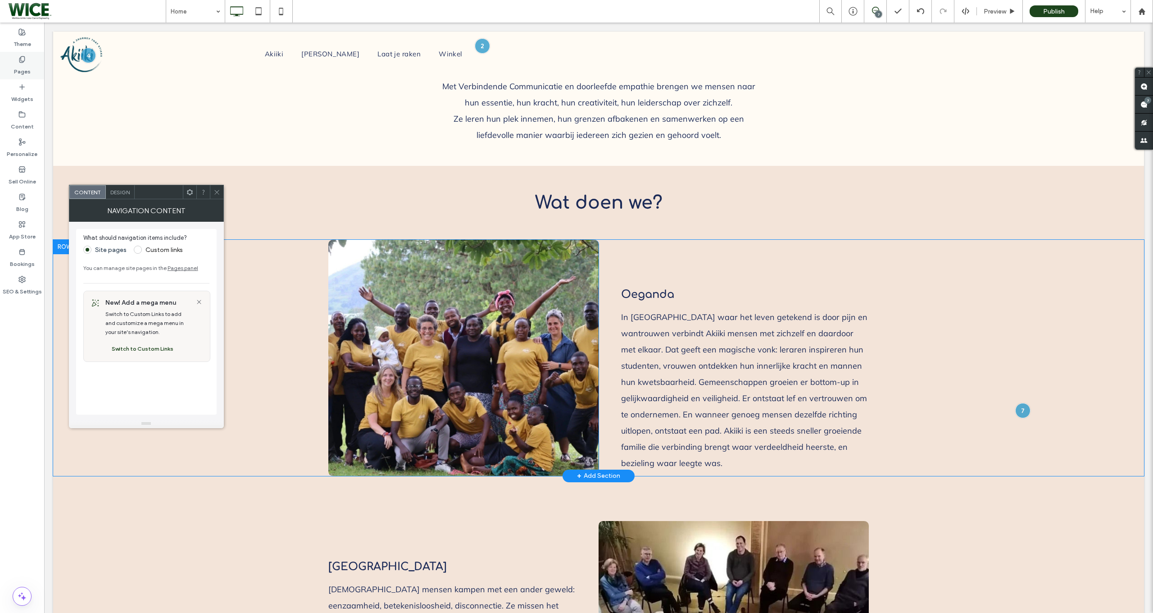
click at [28, 70] on label "Pages" at bounding box center [22, 69] width 17 height 13
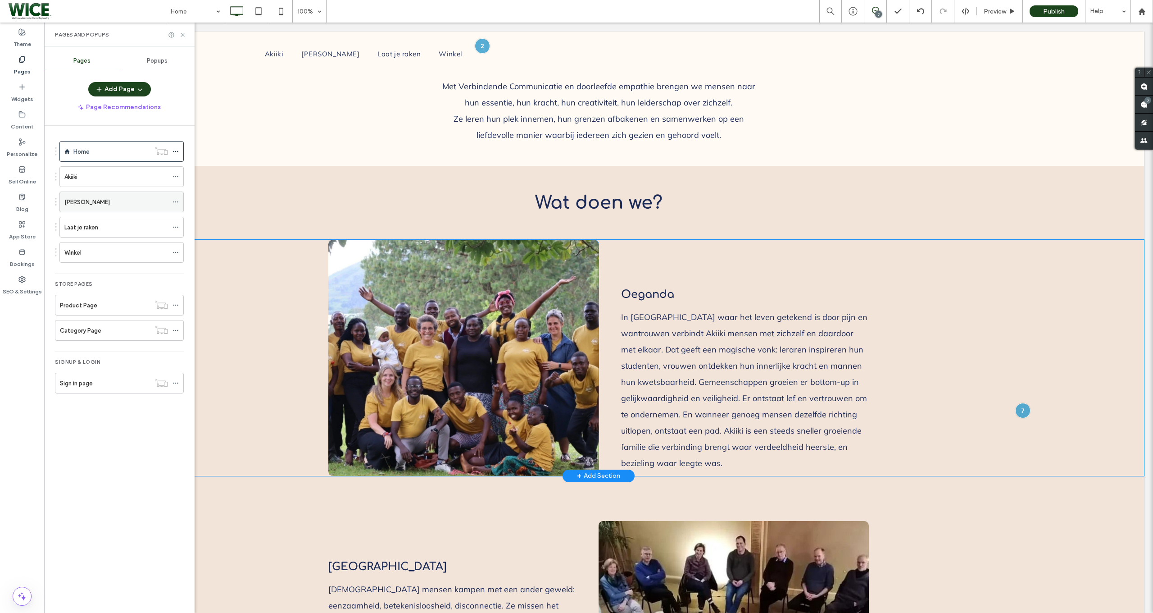
click at [179, 206] on span at bounding box center [176, 202] width 6 height 14
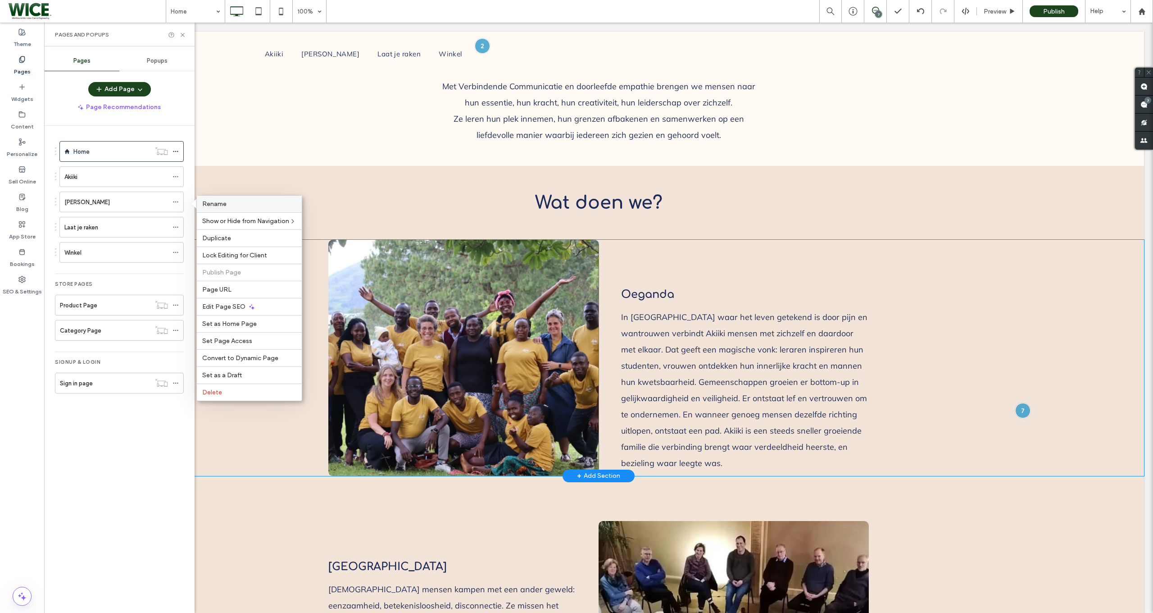
click at [206, 206] on span "Rename" at bounding box center [214, 204] width 24 height 8
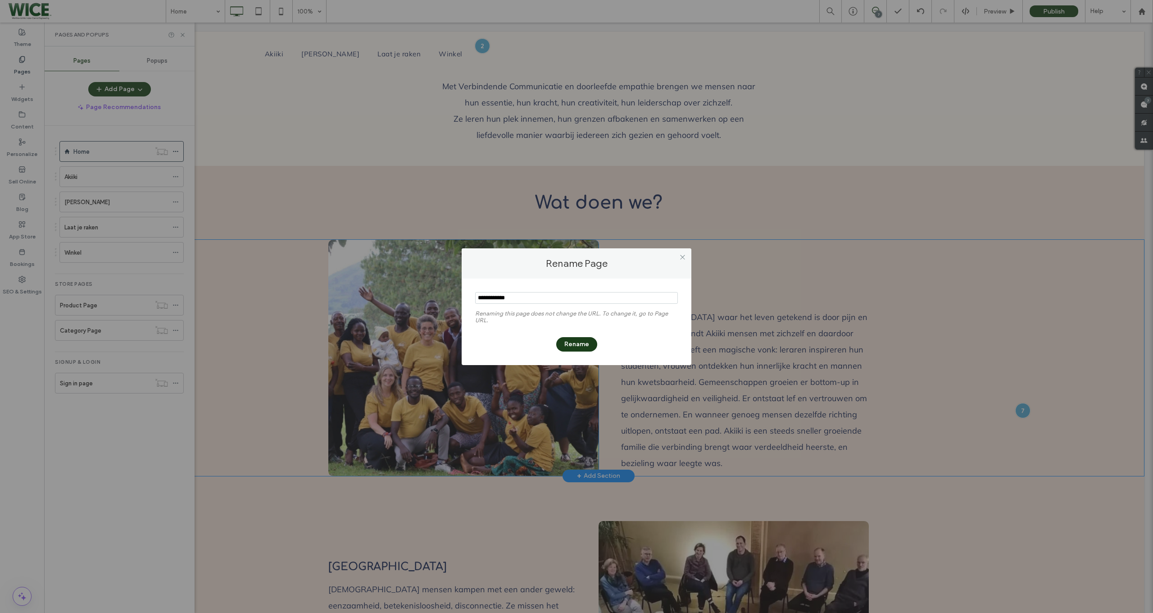
type input "**********"
click at [576, 338] on button "Rename" at bounding box center [576, 344] width 41 height 14
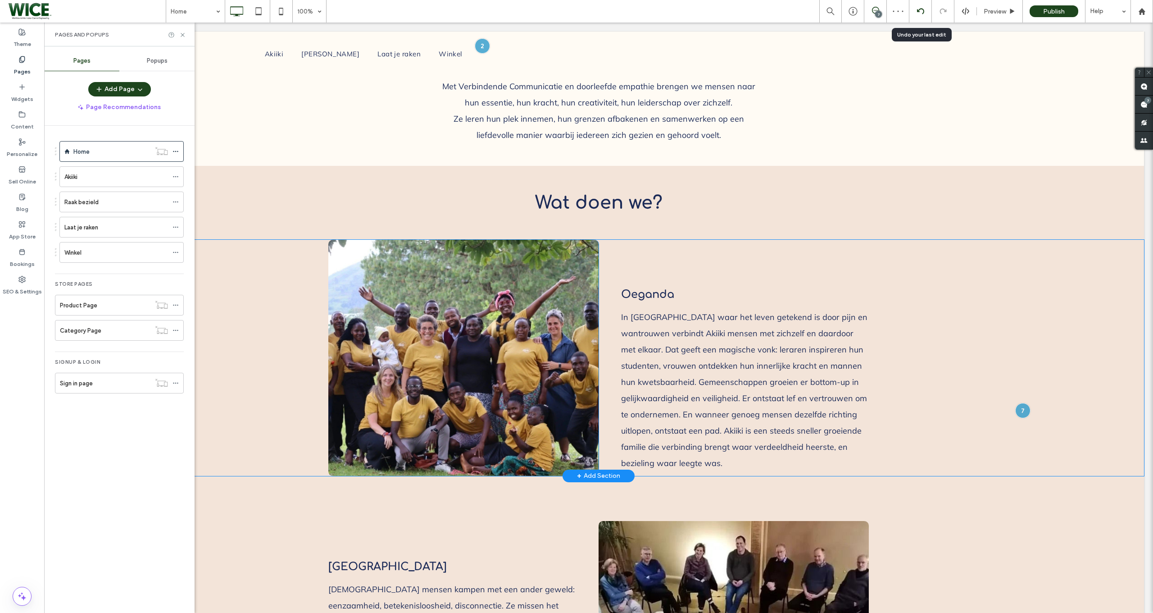
click at [925, 16] on div at bounding box center [921, 11] width 23 height 23
click at [919, 11] on use at bounding box center [920, 11] width 7 height 6
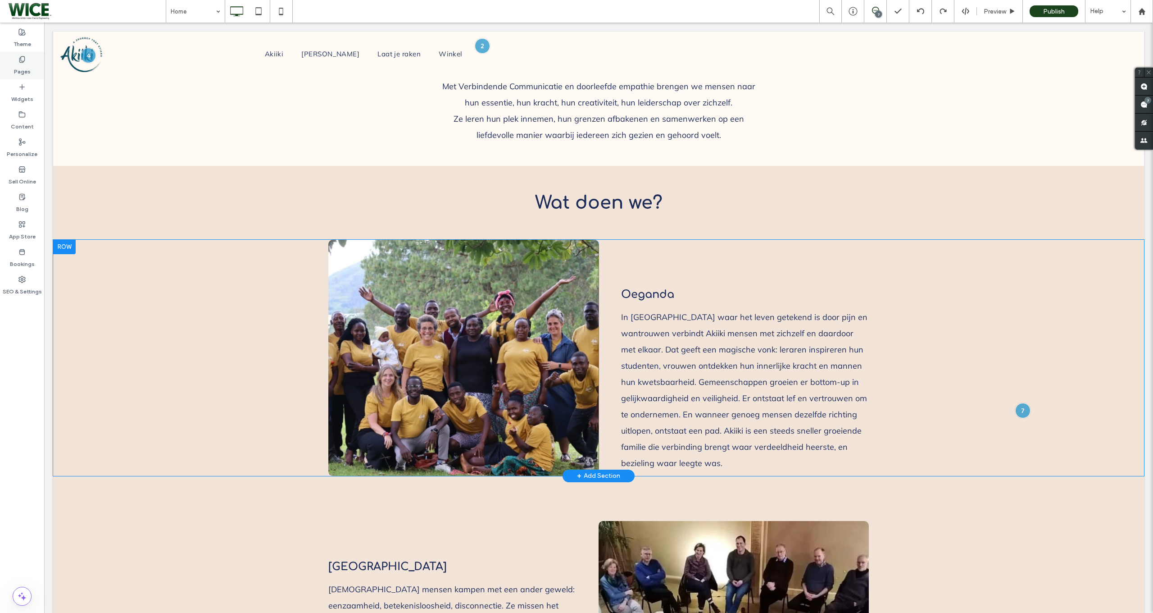
click at [24, 64] on label "Pages" at bounding box center [22, 69] width 17 height 13
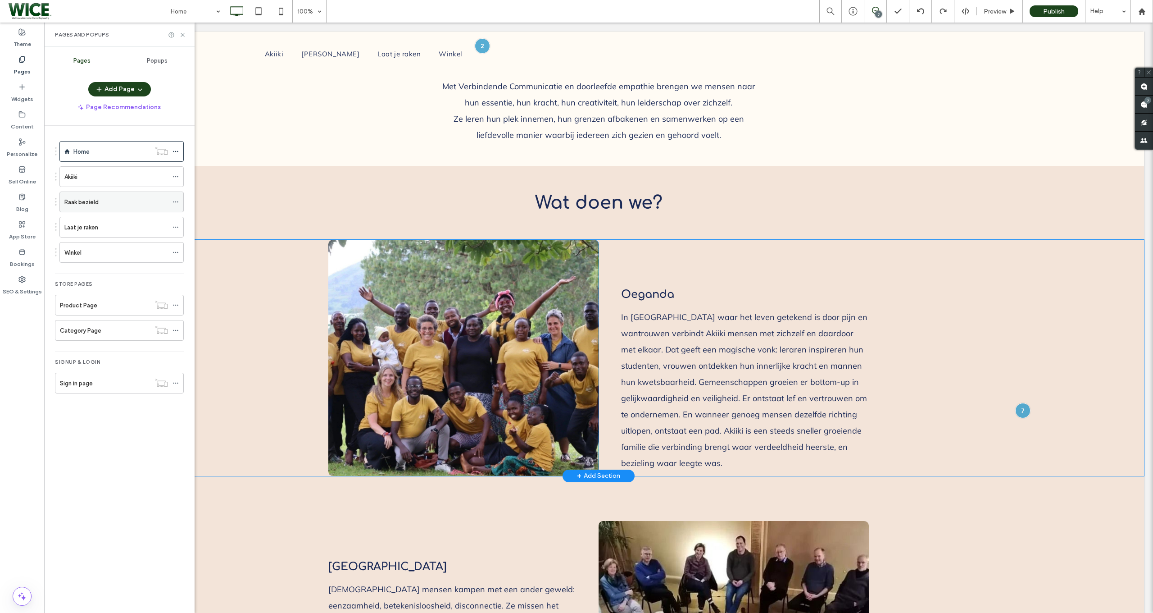
click at [183, 204] on div at bounding box center [178, 202] width 11 height 14
click at [993, 15] on div "Preview" at bounding box center [1000, 11] width 46 height 23
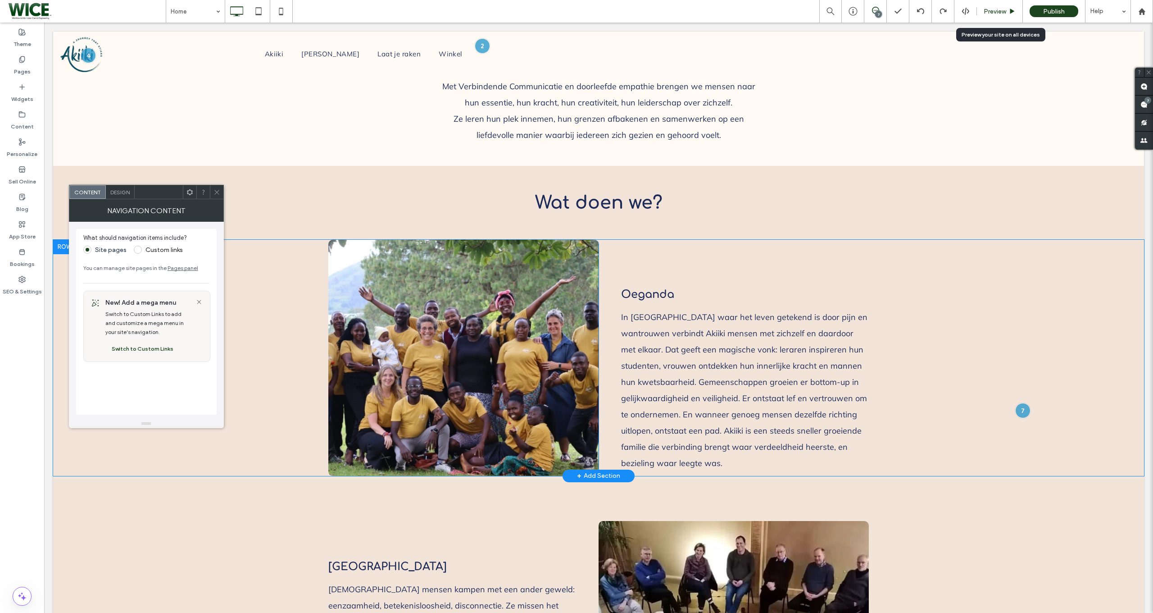
click at [1007, 19] on div "Preview" at bounding box center [1000, 11] width 46 height 23
click at [991, 7] on div "Preview" at bounding box center [1000, 11] width 46 height 23
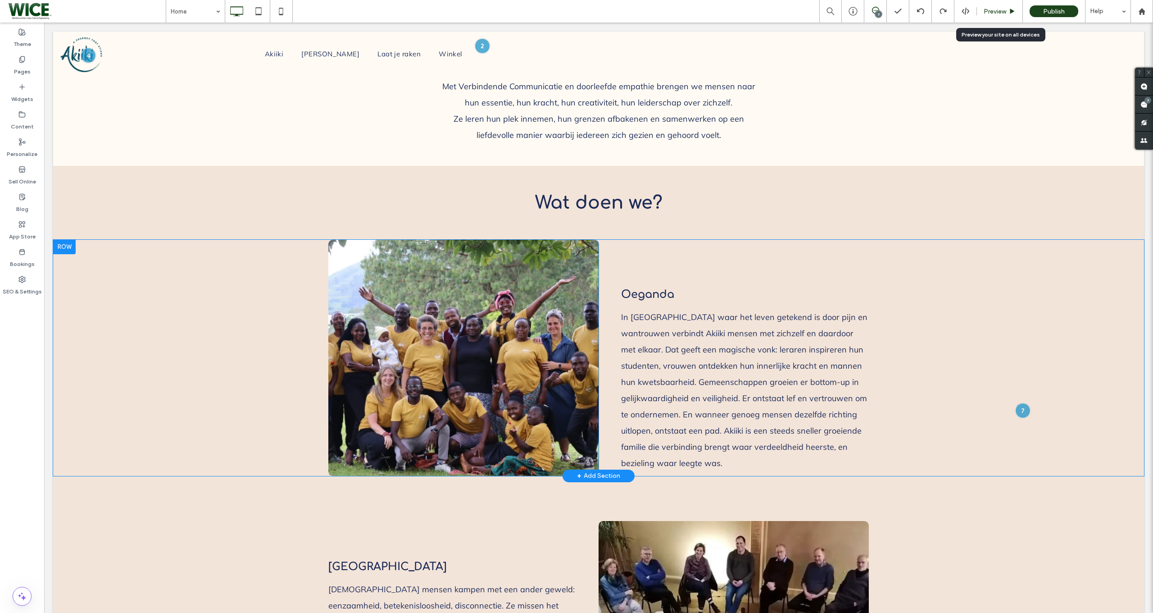
click at [1000, 9] on span "Preview" at bounding box center [995, 12] width 23 height 8
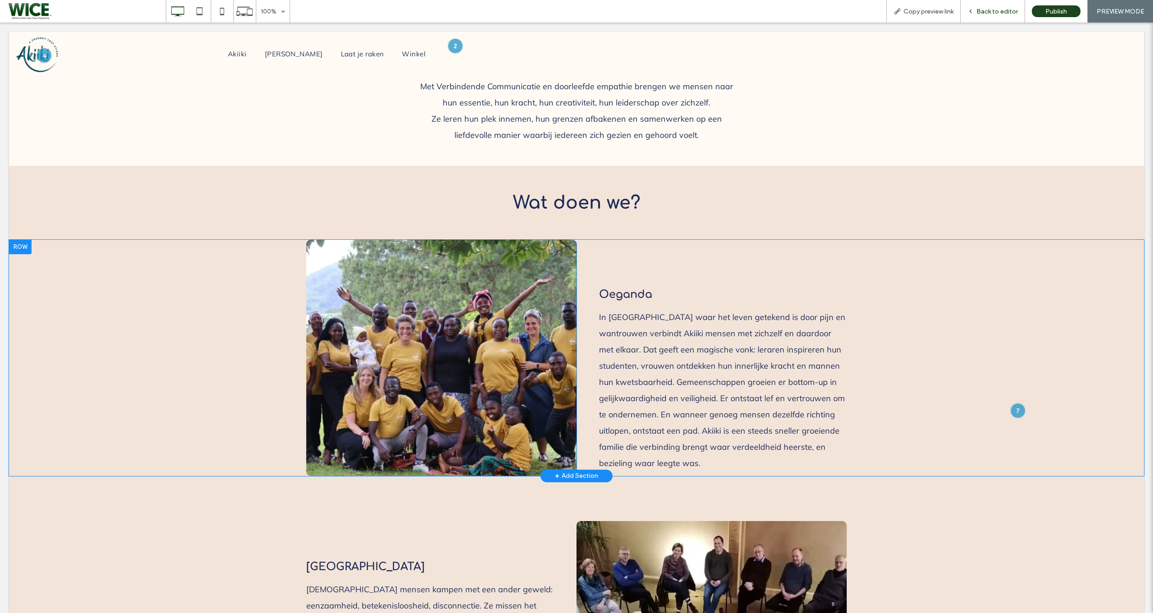
click at [989, 11] on span "Back to editor" at bounding box center [997, 12] width 41 height 8
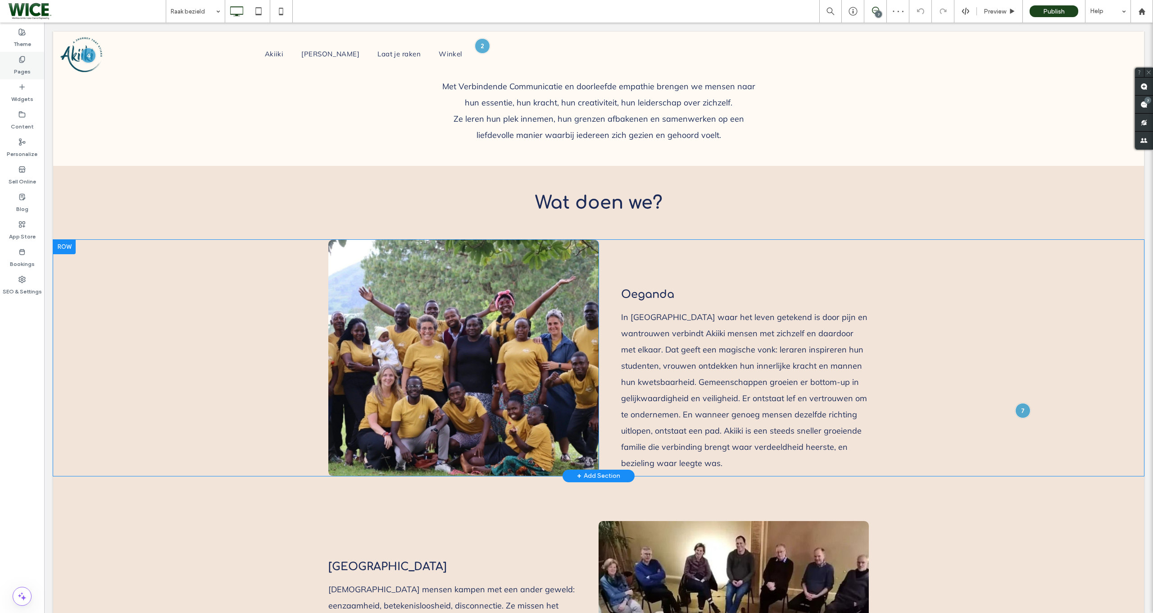
click at [26, 69] on label "Pages" at bounding box center [22, 69] width 17 height 13
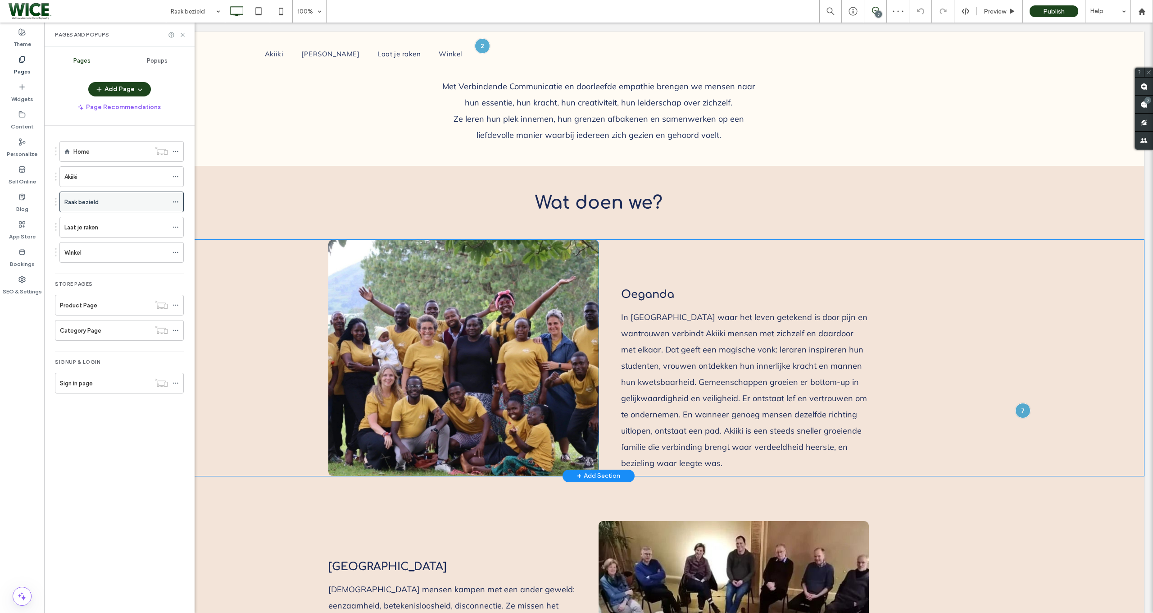
click at [179, 201] on icon at bounding box center [176, 202] width 6 height 6
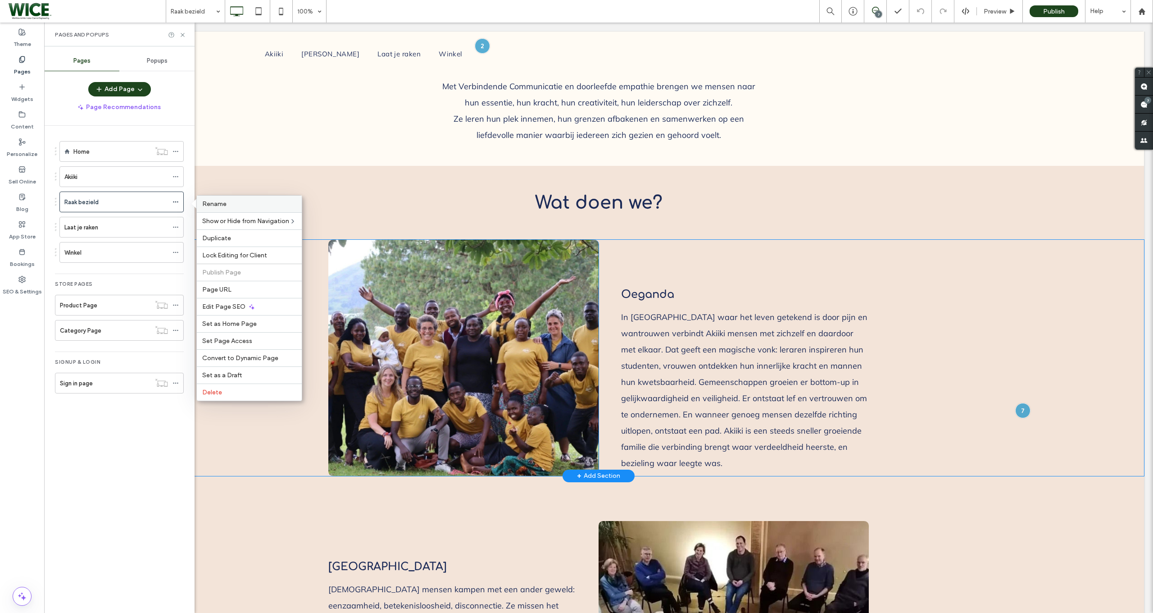
click at [219, 212] on div "Rename" at bounding box center [249, 204] width 105 height 17
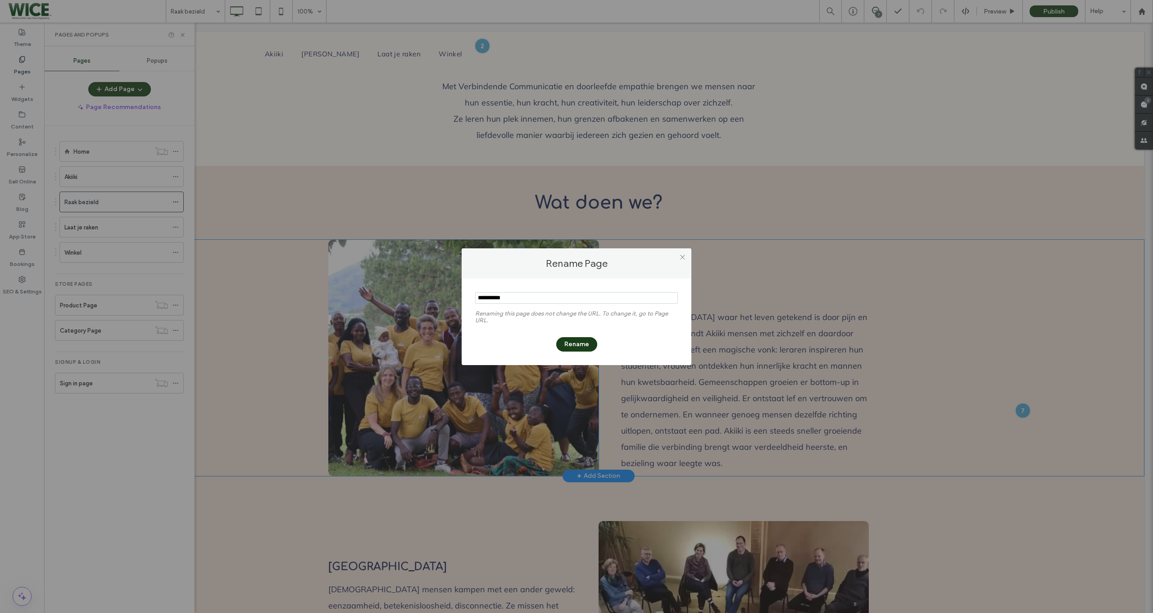
type input "**********"
click at [566, 340] on button "Rename" at bounding box center [576, 344] width 41 height 14
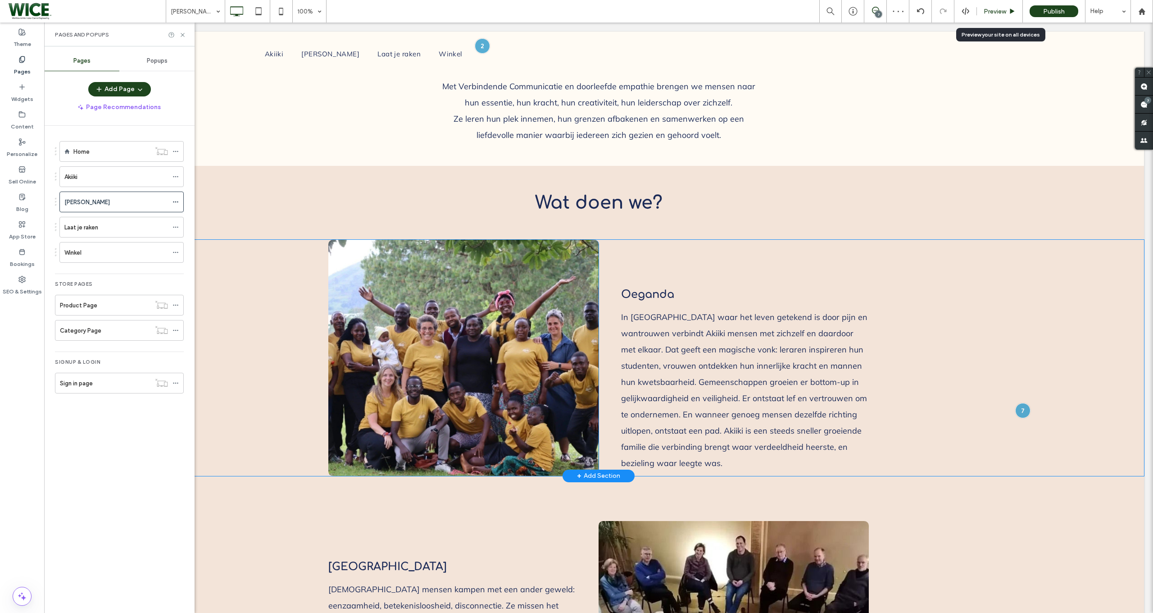
click at [990, 14] on span "Preview" at bounding box center [995, 12] width 23 height 8
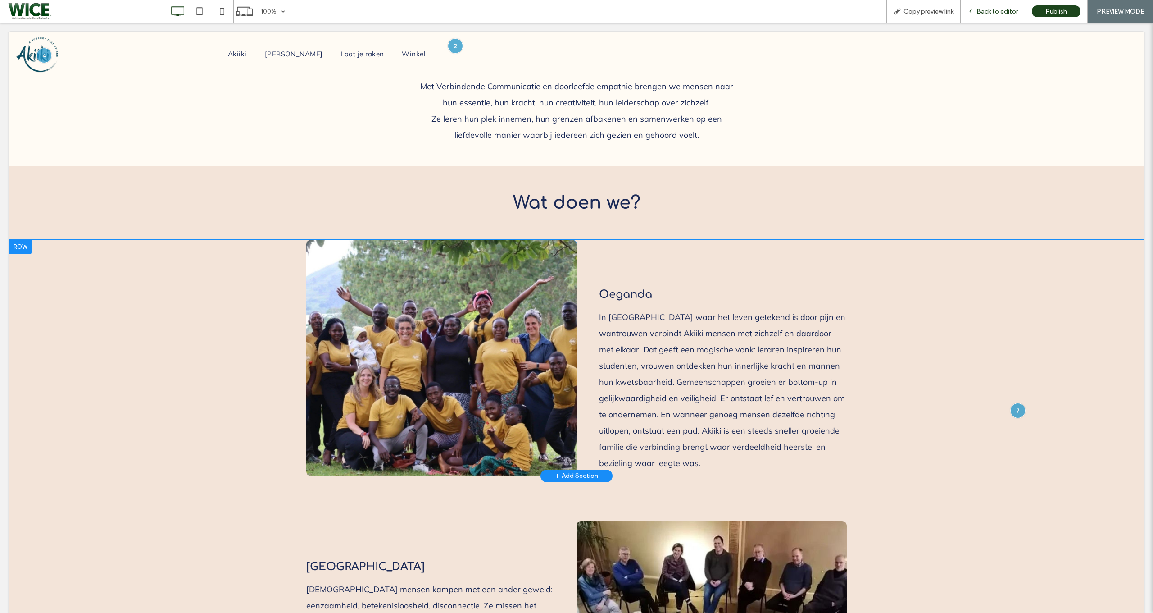
click at [988, 14] on span "Back to editor" at bounding box center [997, 12] width 41 height 8
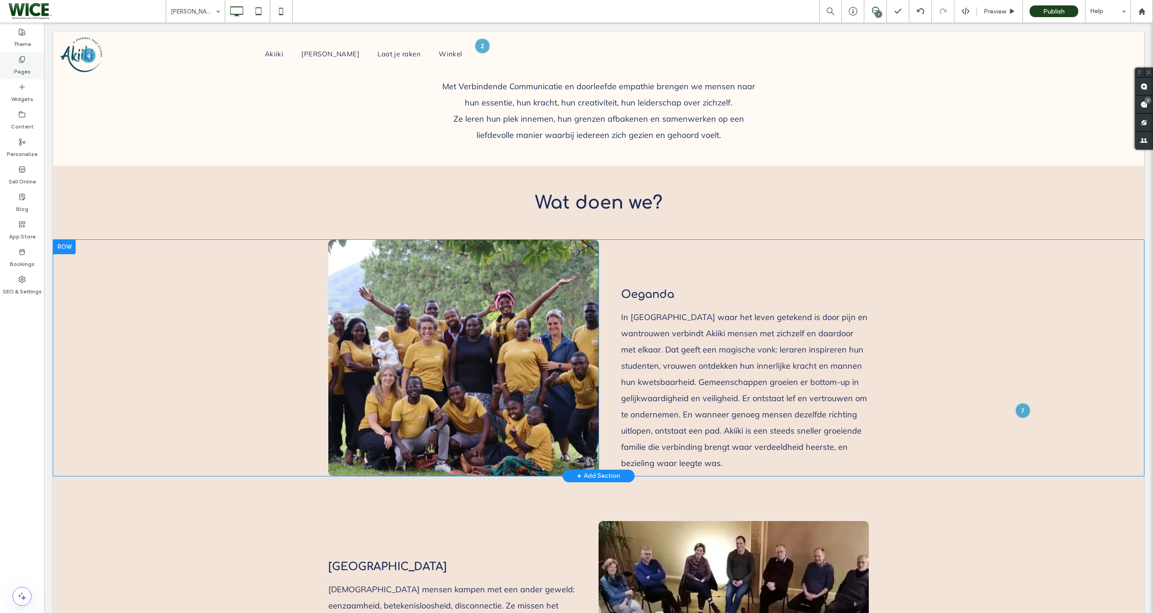
click at [26, 69] on label "Pages" at bounding box center [22, 69] width 17 height 13
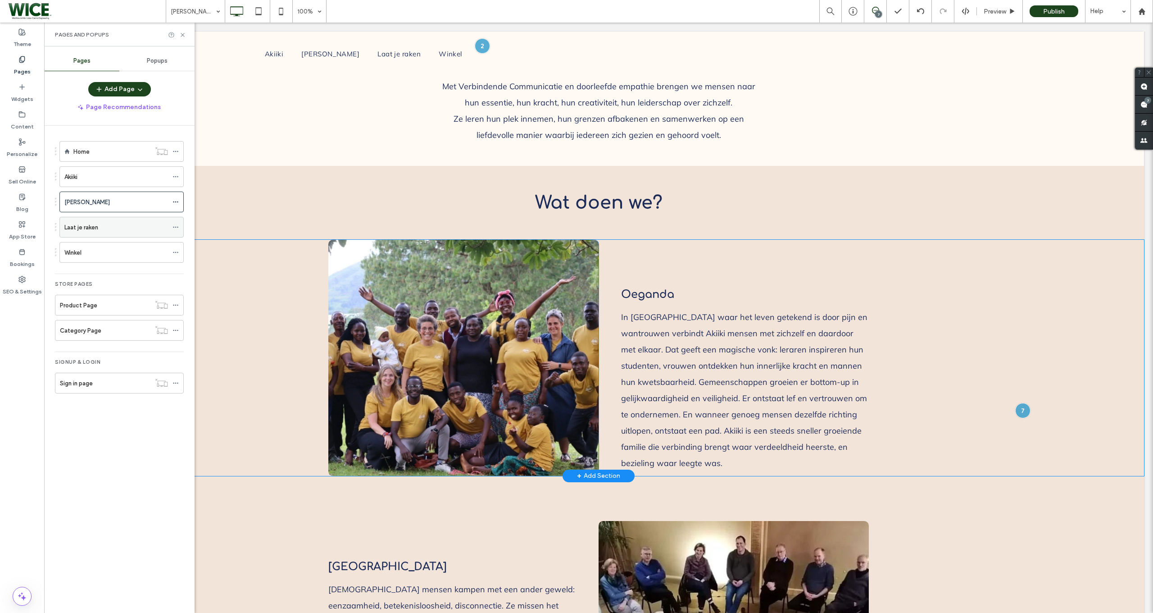
click at [179, 229] on icon at bounding box center [176, 227] width 6 height 6
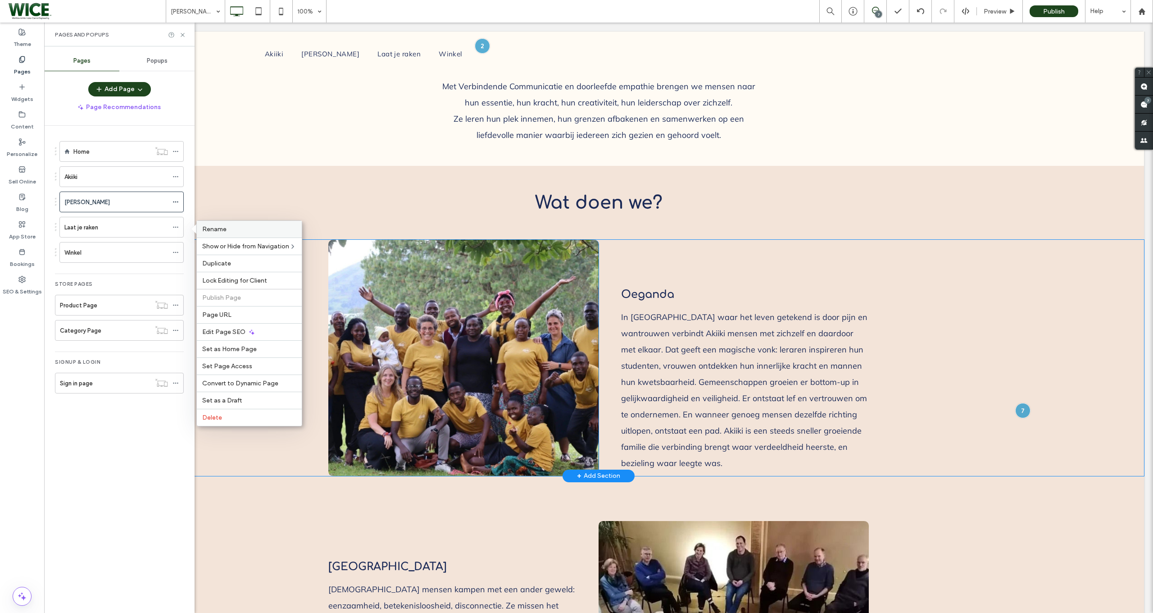
click at [201, 230] on div "Rename" at bounding box center [249, 229] width 105 height 17
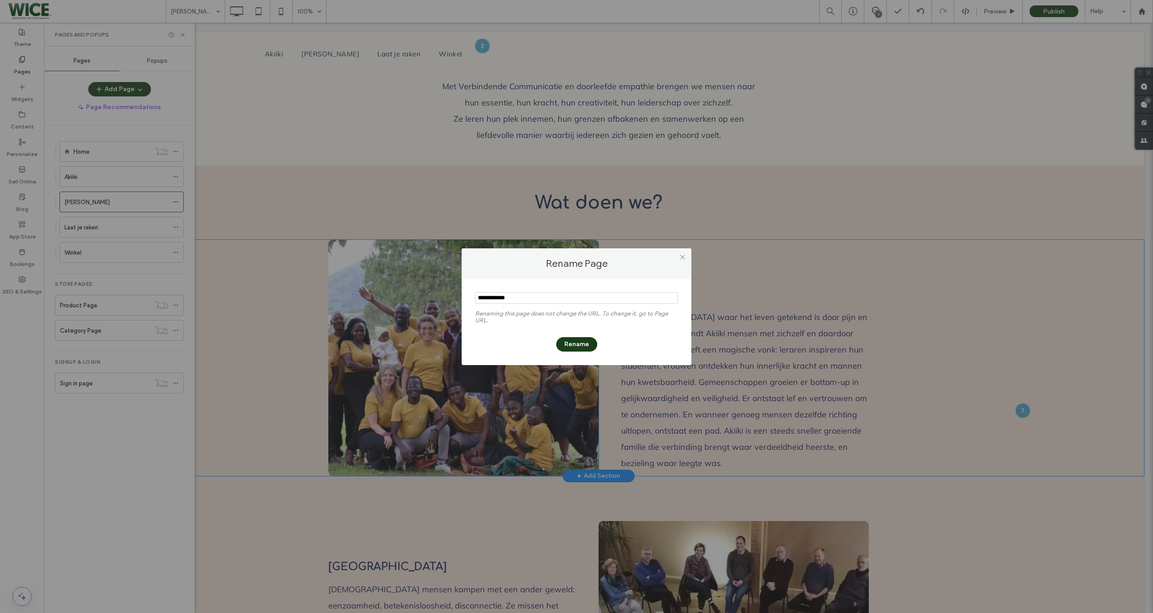
type input "**********"
click at [571, 340] on button "Rename" at bounding box center [576, 344] width 41 height 14
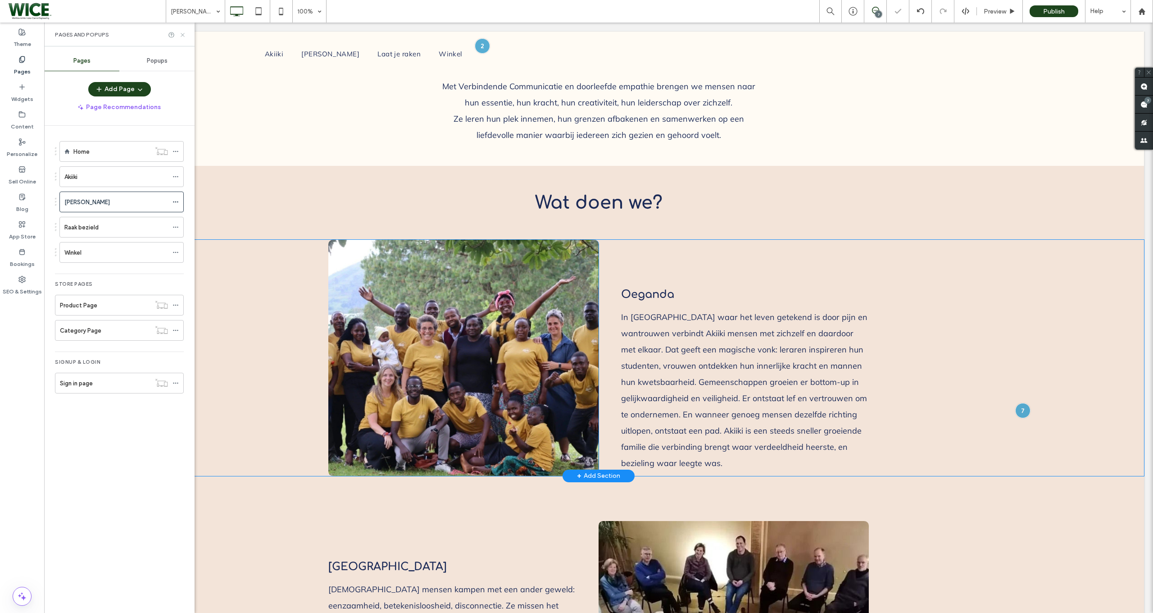
click at [181, 36] on icon at bounding box center [182, 35] width 7 height 7
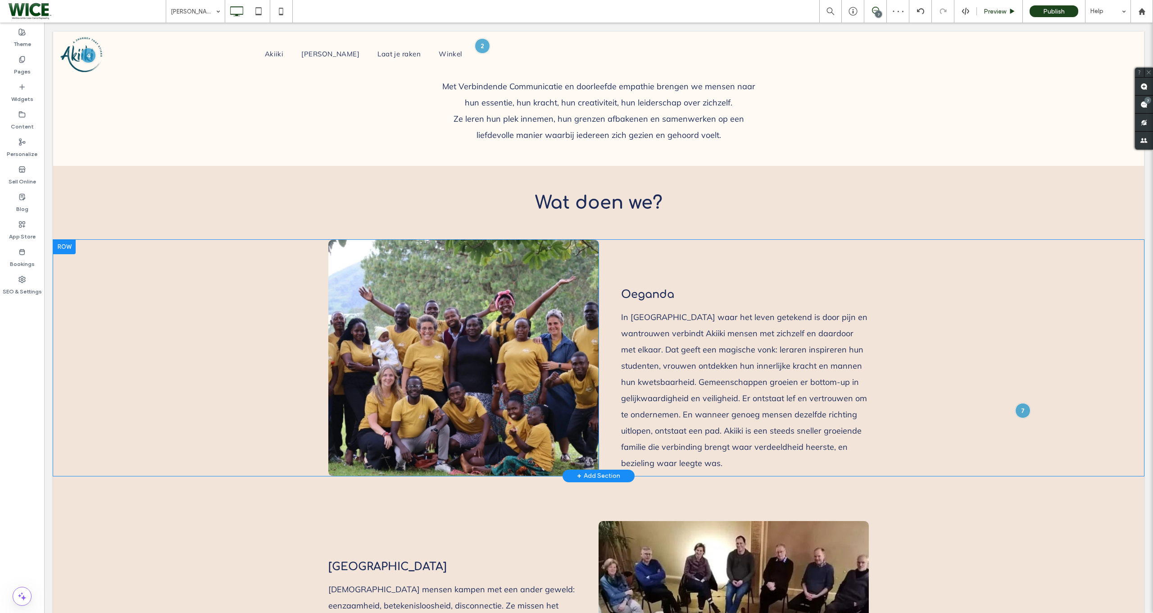
click at [992, 18] on div "Preview" at bounding box center [1000, 11] width 46 height 23
click at [992, 12] on span "Preview" at bounding box center [995, 12] width 23 height 8
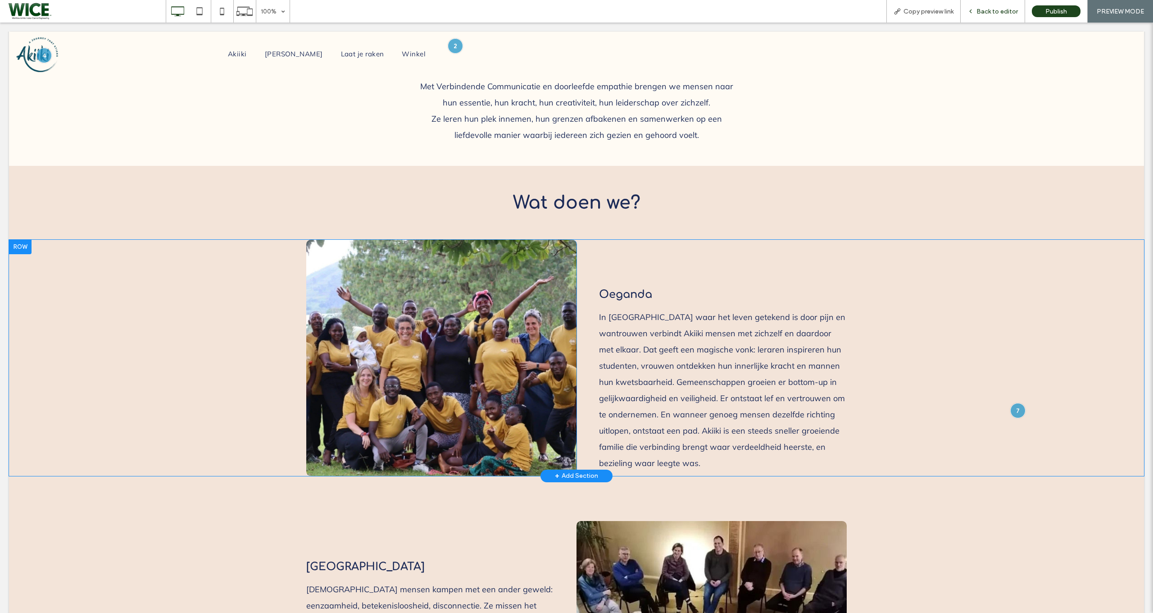
click at [998, 6] on div "Back to editor" at bounding box center [993, 11] width 64 height 23
click at [983, 16] on div "Back to editor" at bounding box center [993, 11] width 64 height 23
click at [989, 13] on span "Back to editor" at bounding box center [997, 12] width 41 height 8
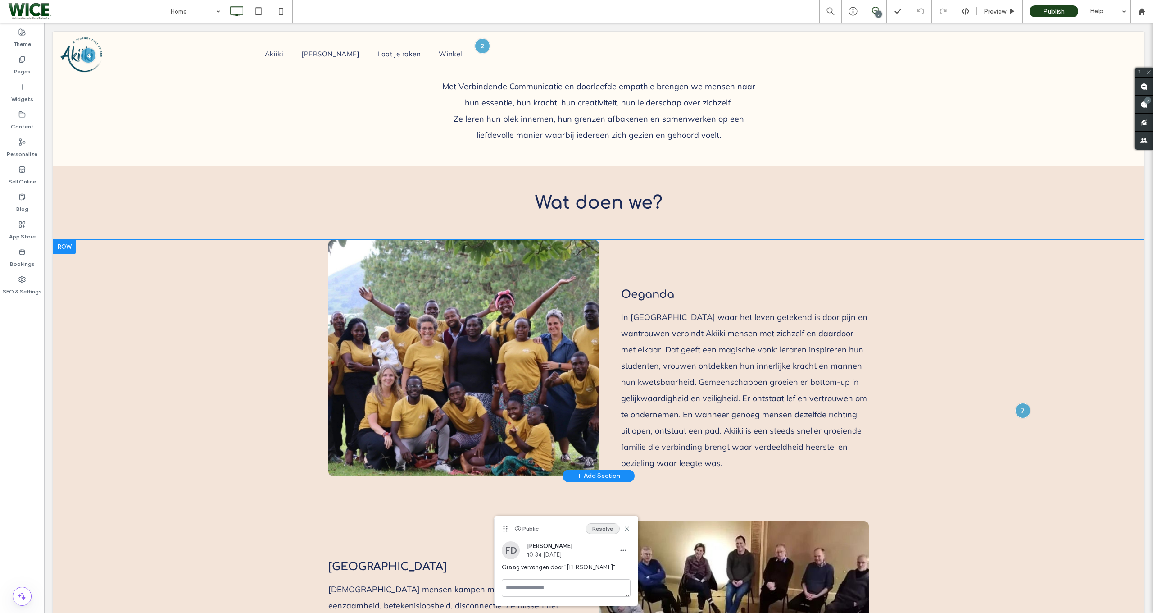
click at [606, 531] on button "Resolve" at bounding box center [603, 528] width 34 height 11
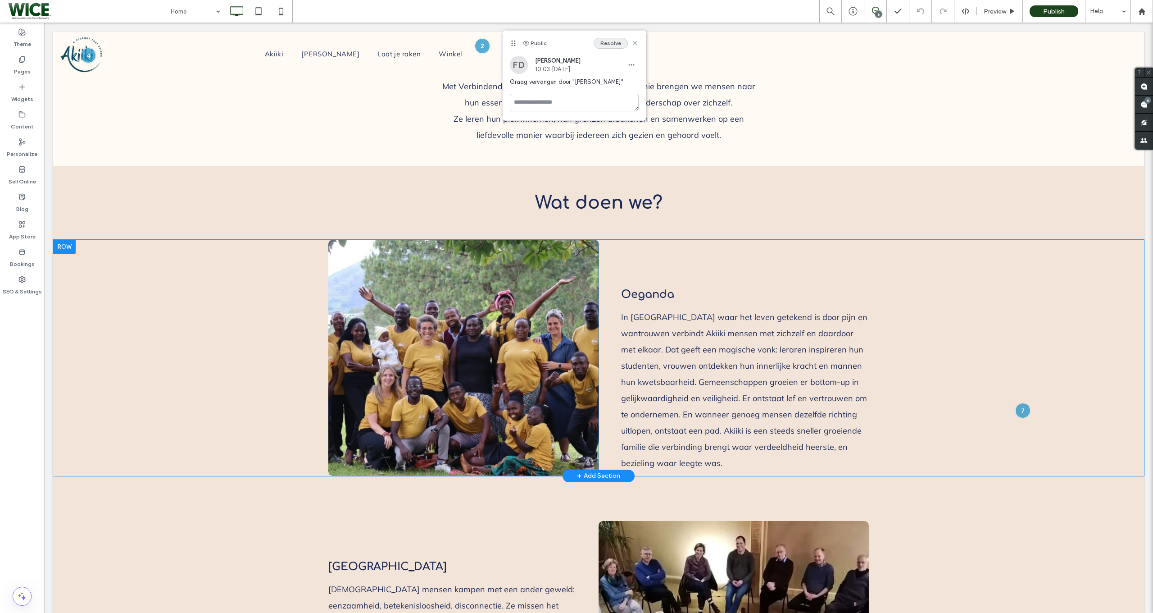
click at [618, 39] on button "Resolve" at bounding box center [611, 43] width 34 height 11
click at [878, 11] on div "5" at bounding box center [878, 14] width 7 height 7
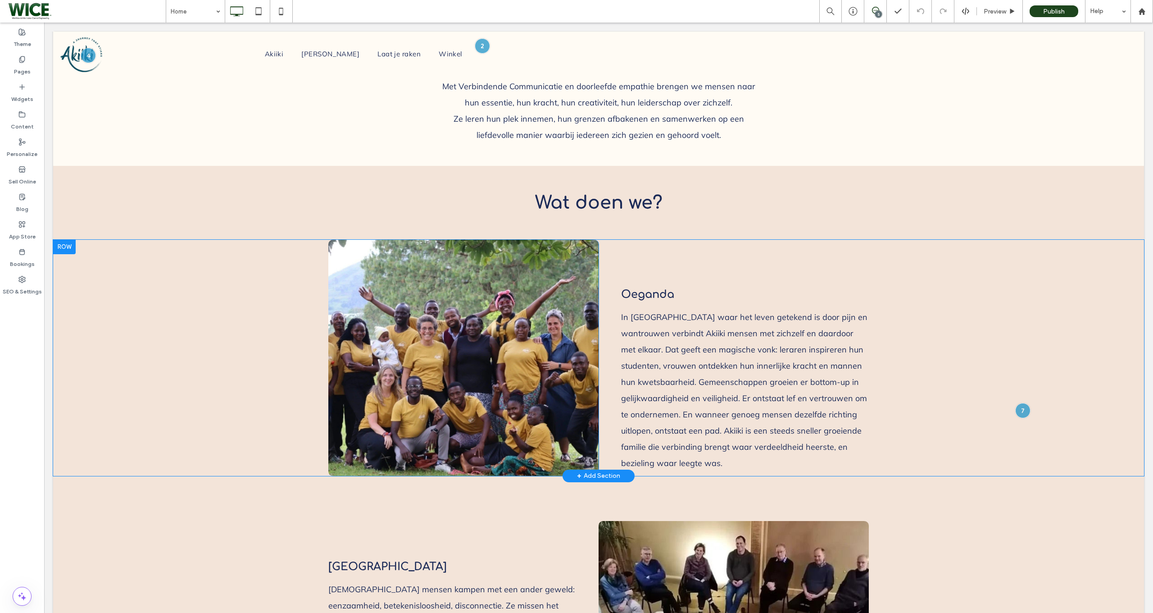
click at [875, 9] on icon at bounding box center [875, 10] width 7 height 7
click at [1014, 9] on icon at bounding box center [1012, 11] width 7 height 7
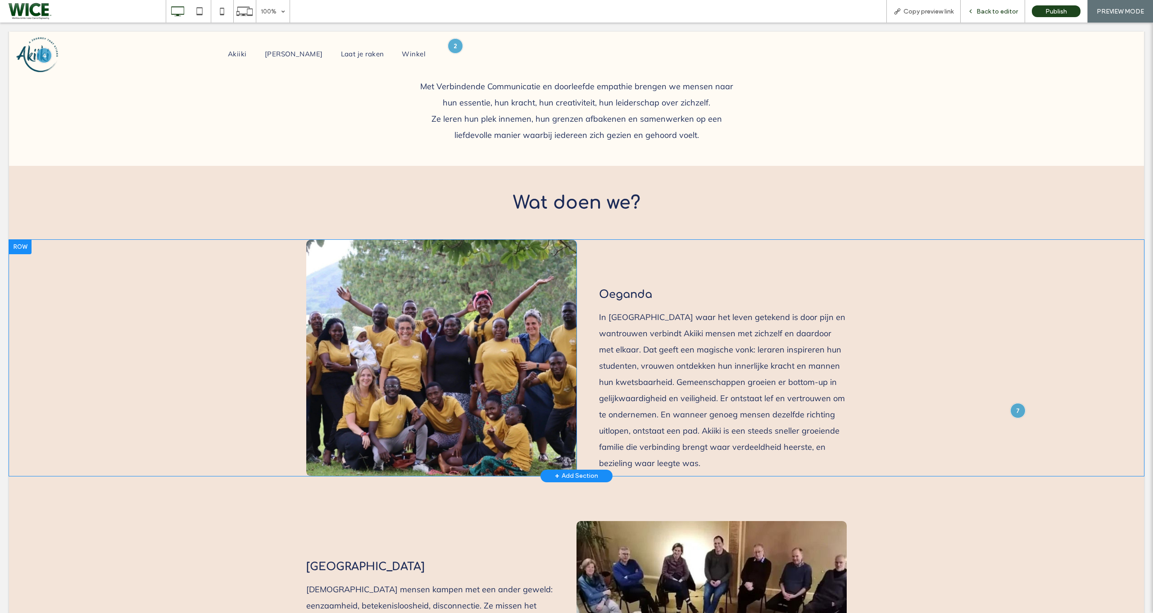
click at [1002, 22] on div "Back to editor" at bounding box center [993, 11] width 64 height 23
click at [997, 16] on div "Back to editor" at bounding box center [993, 11] width 64 height 23
click at [989, 15] on span "Back to editor" at bounding box center [997, 12] width 41 height 8
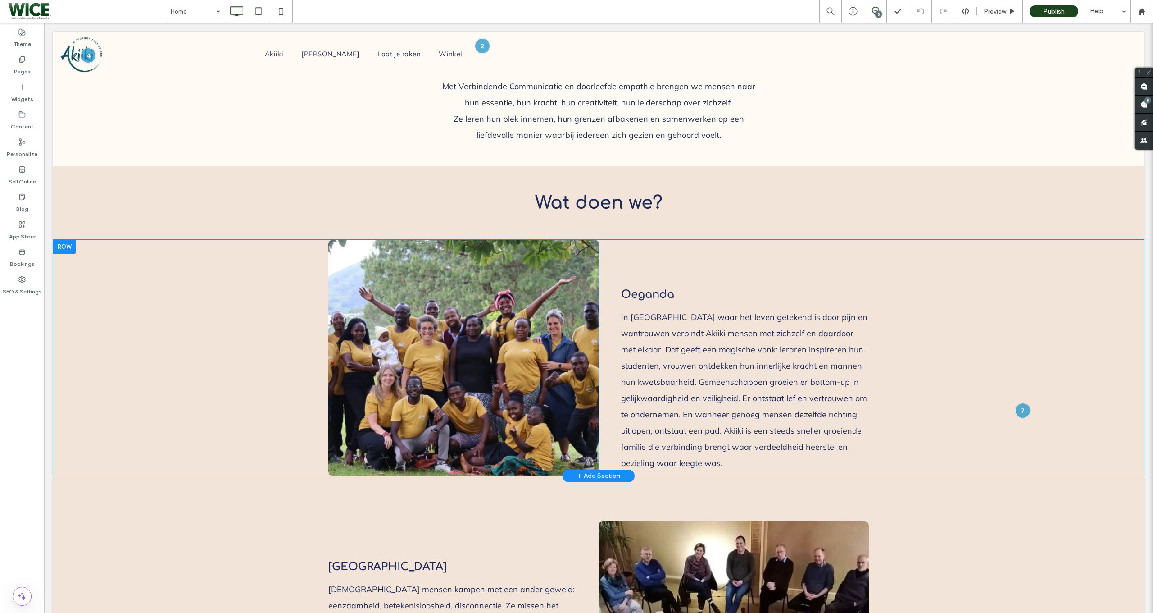
click at [878, 9] on icon at bounding box center [875, 10] width 7 height 7
click at [875, 11] on icon at bounding box center [875, 10] width 7 height 7
click at [878, 14] on div "5" at bounding box center [878, 14] width 7 height 7
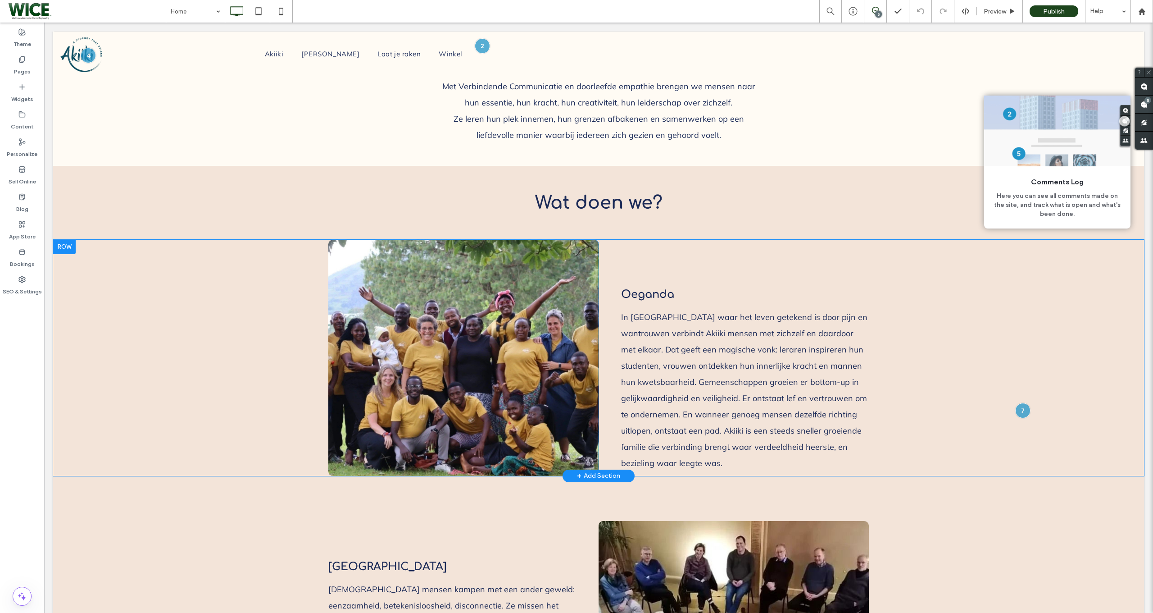
click at [1145, 101] on div "5" at bounding box center [1148, 100] width 7 height 7
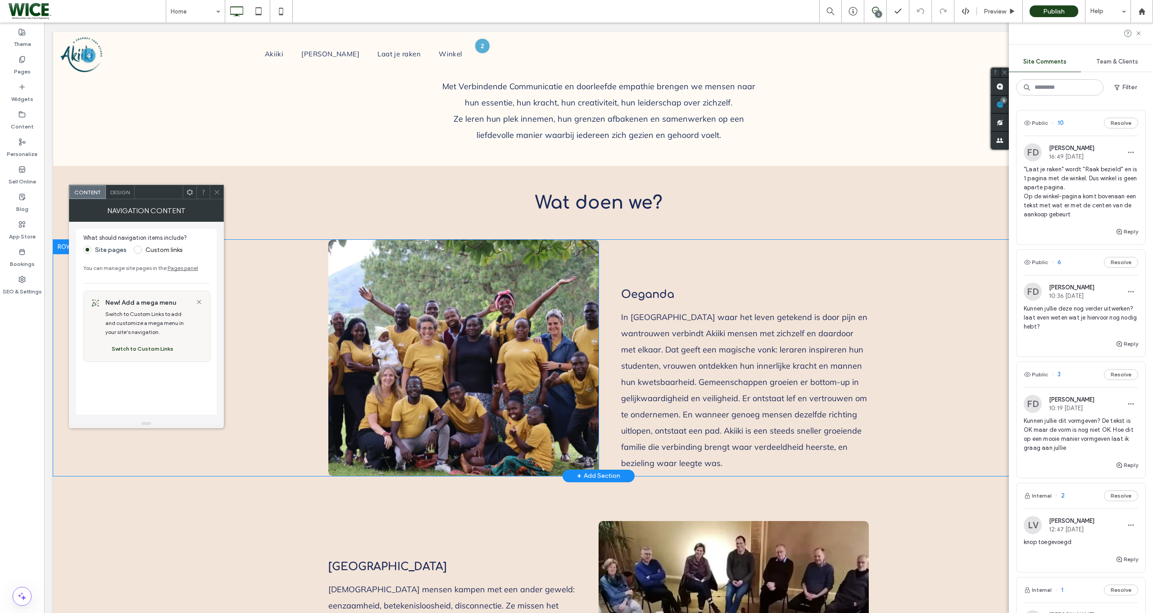
click at [214, 194] on icon at bounding box center [217, 192] width 7 height 7
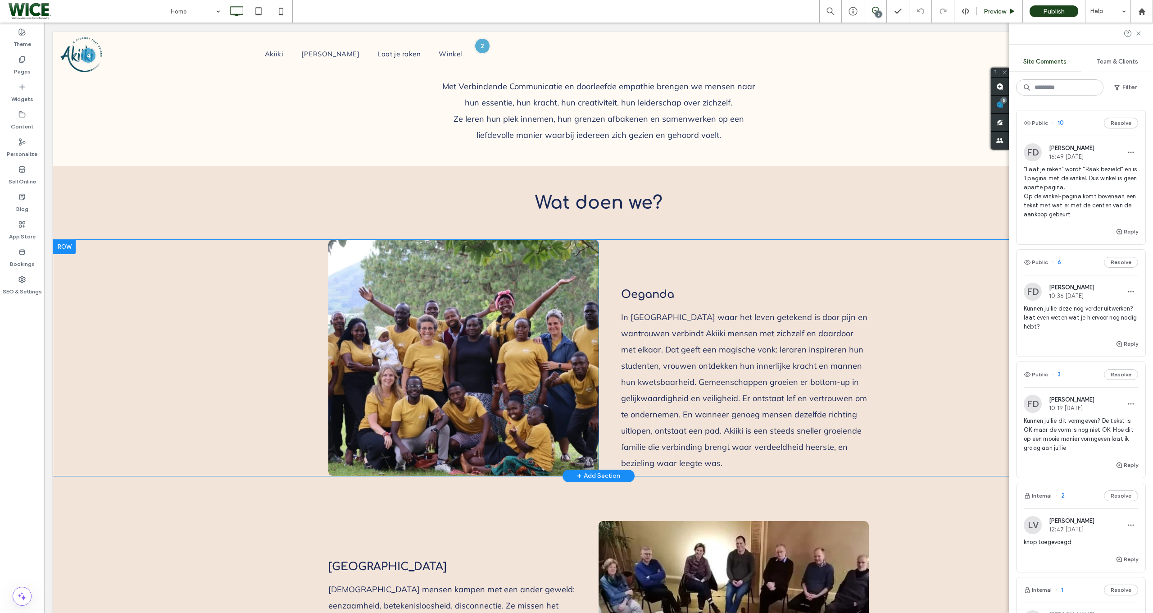
click at [992, 9] on span "Preview" at bounding box center [995, 12] width 23 height 8
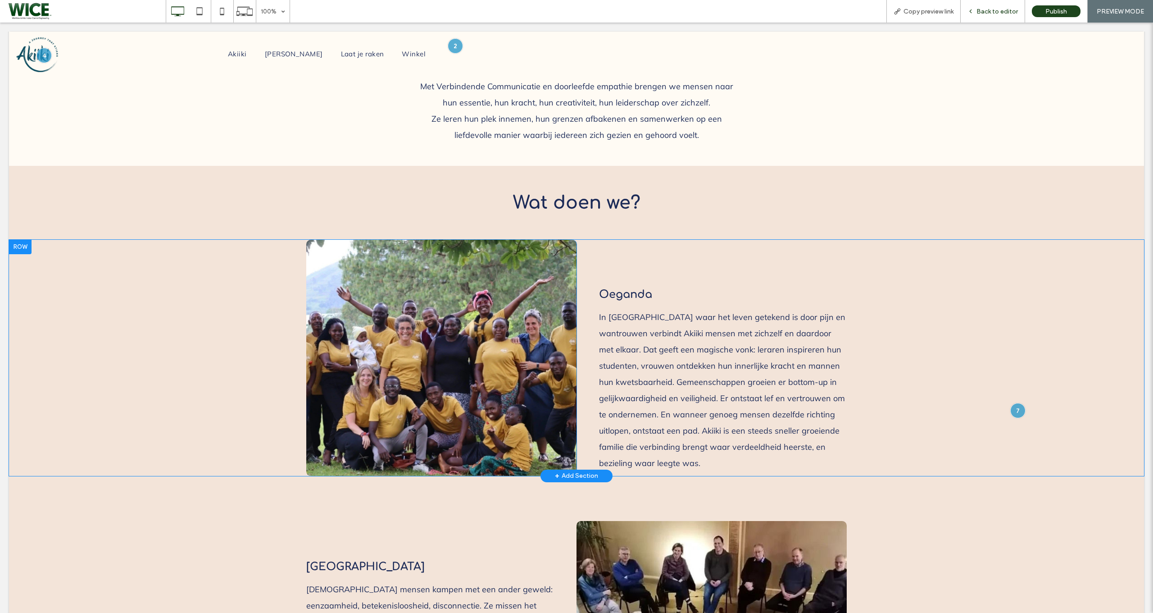
click at [973, 14] on icon at bounding box center [971, 11] width 6 height 6
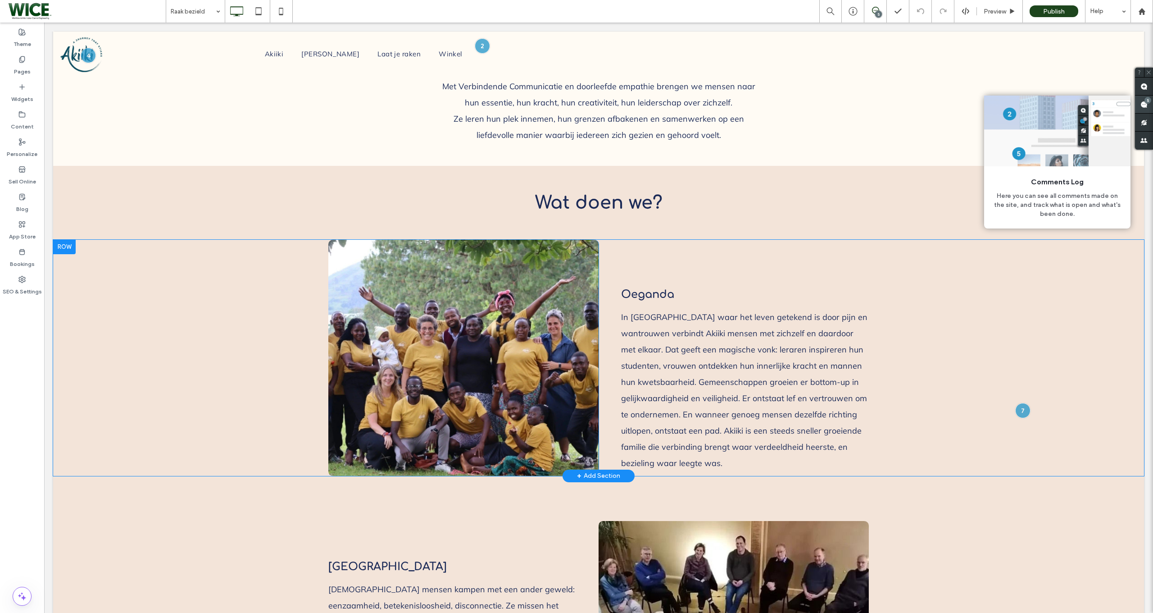
click at [1141, 104] on use at bounding box center [1144, 104] width 7 height 7
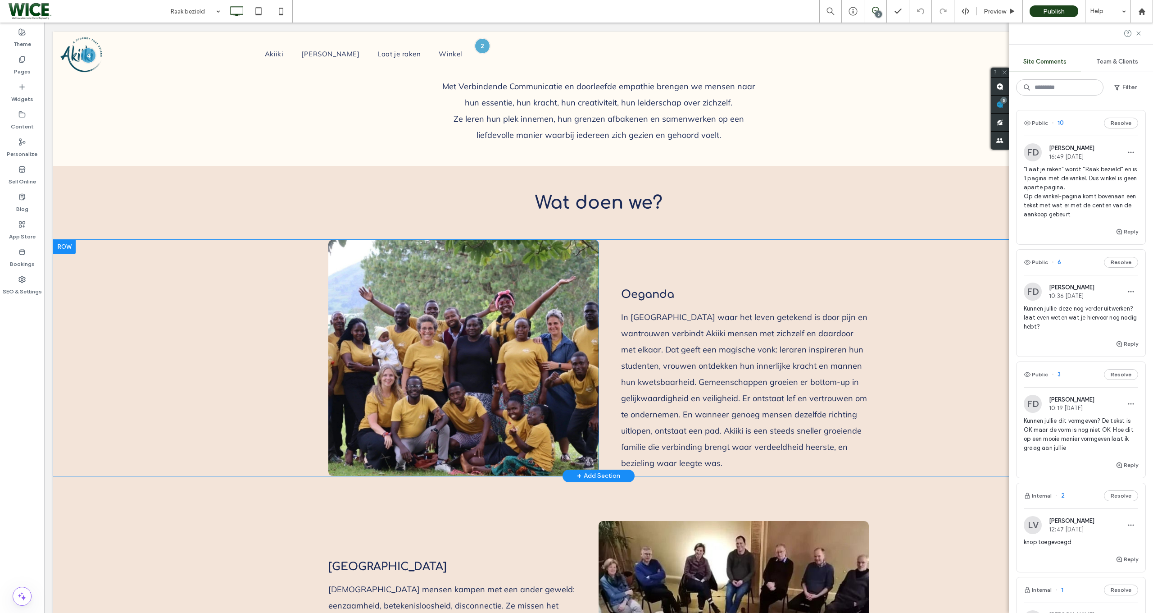
click at [1077, 313] on span "Kunnen jullie deze nog verder uitwerken? laat even weten wat je hiervoor nog no…" at bounding box center [1081, 317] width 114 height 27
click at [0, 0] on div at bounding box center [0, 0] width 0 height 0
click at [1077, 313] on div at bounding box center [576, 306] width 1153 height 613
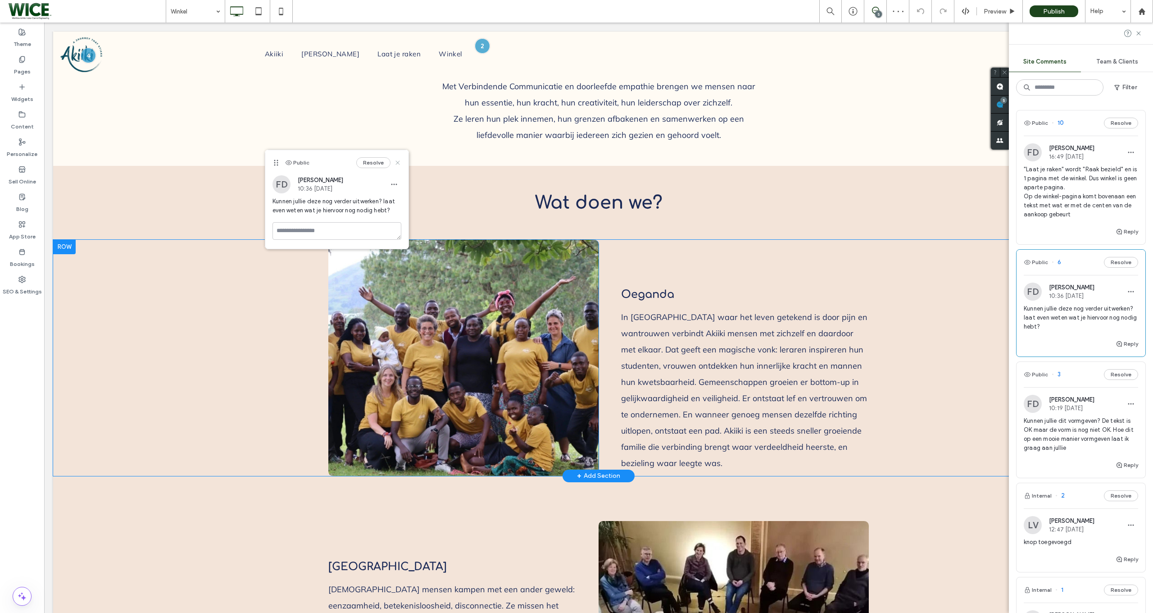
click at [397, 161] on icon at bounding box center [397, 162] width 7 height 7
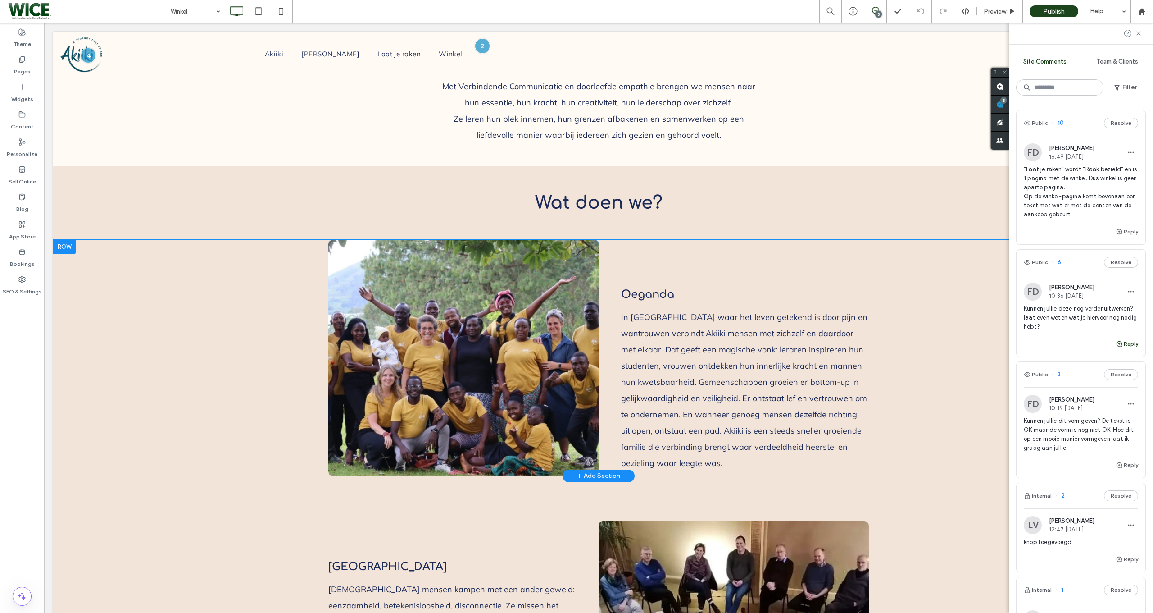
click at [1122, 343] on use "button" at bounding box center [1119, 343] width 5 height 5
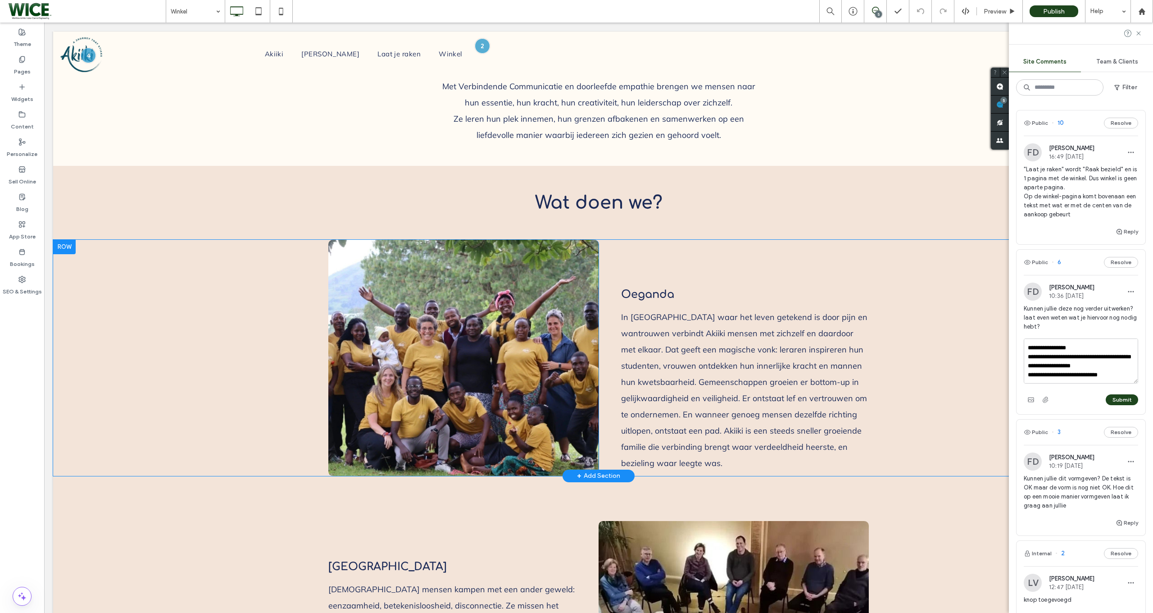
scroll to position [80, 0]
paste textarea "**********"
click at [1028, 367] on textarea "**********" at bounding box center [1081, 360] width 114 height 45
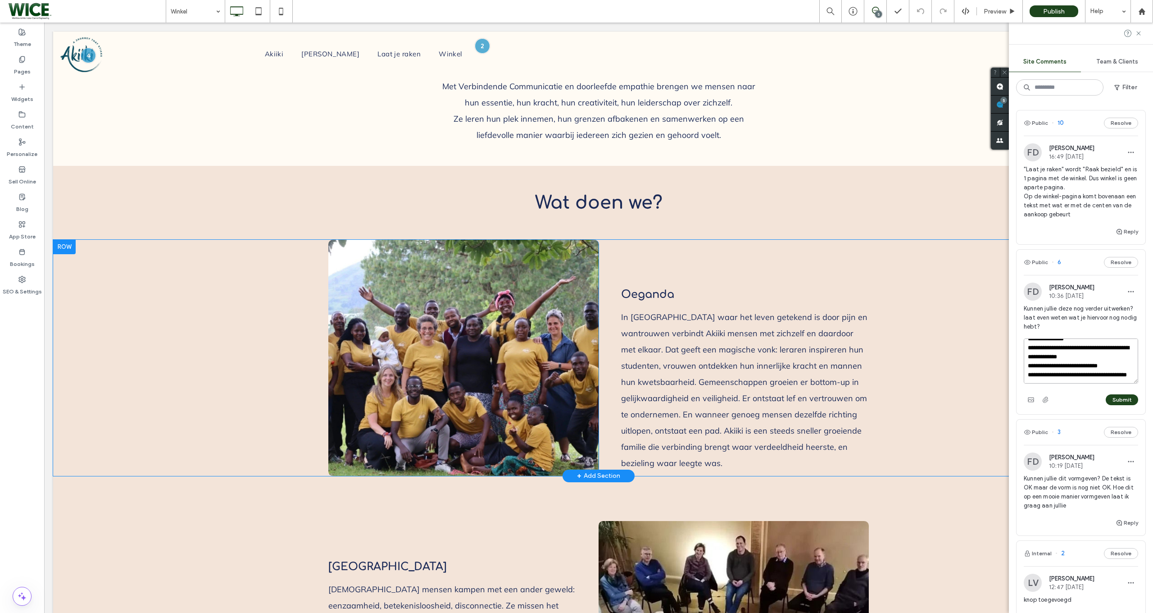
click at [1047, 372] on textarea "**********" at bounding box center [1081, 360] width 114 height 45
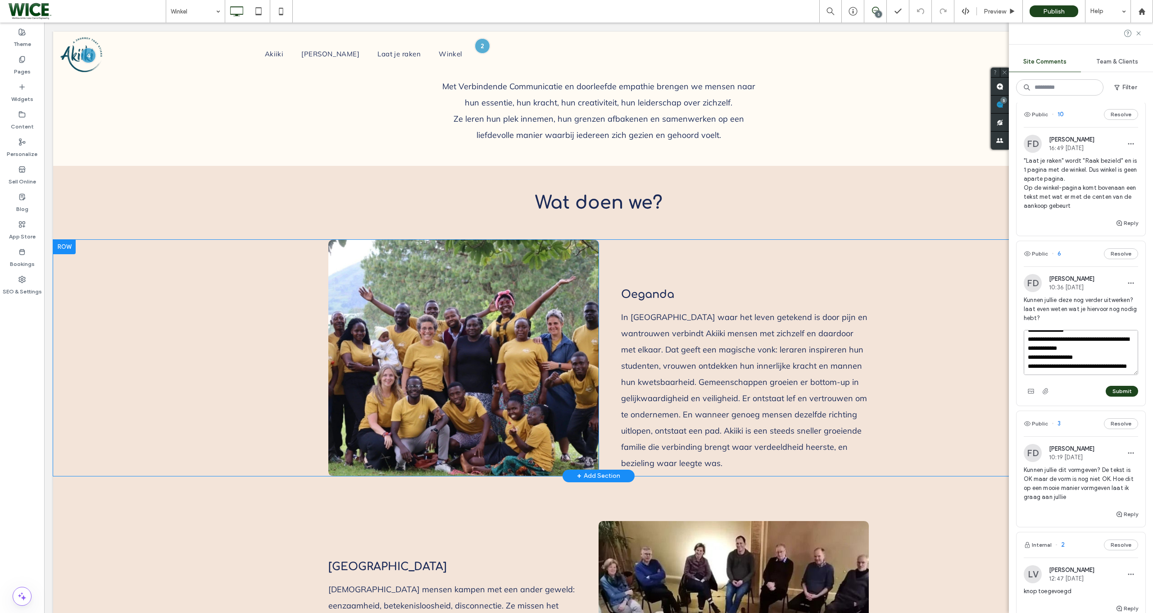
scroll to position [0, 0]
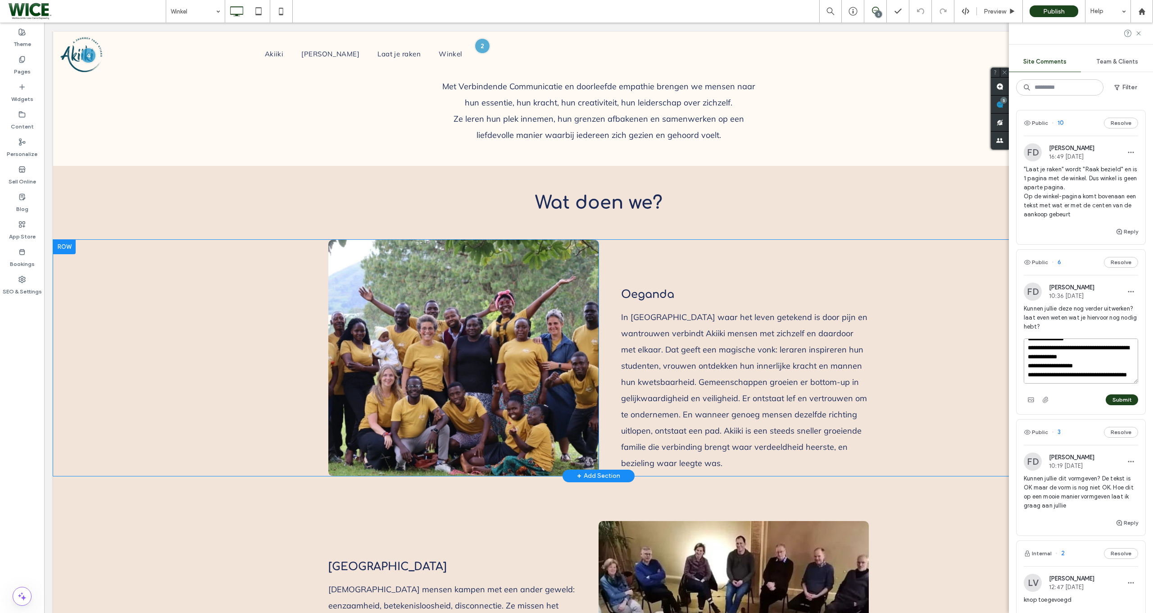
click at [1129, 380] on textarea "**********" at bounding box center [1081, 360] width 114 height 45
click at [1106, 381] on textarea "**********" at bounding box center [1081, 360] width 114 height 45
type textarea "**********"
click at [1122, 401] on button "Submit" at bounding box center [1122, 399] width 32 height 11
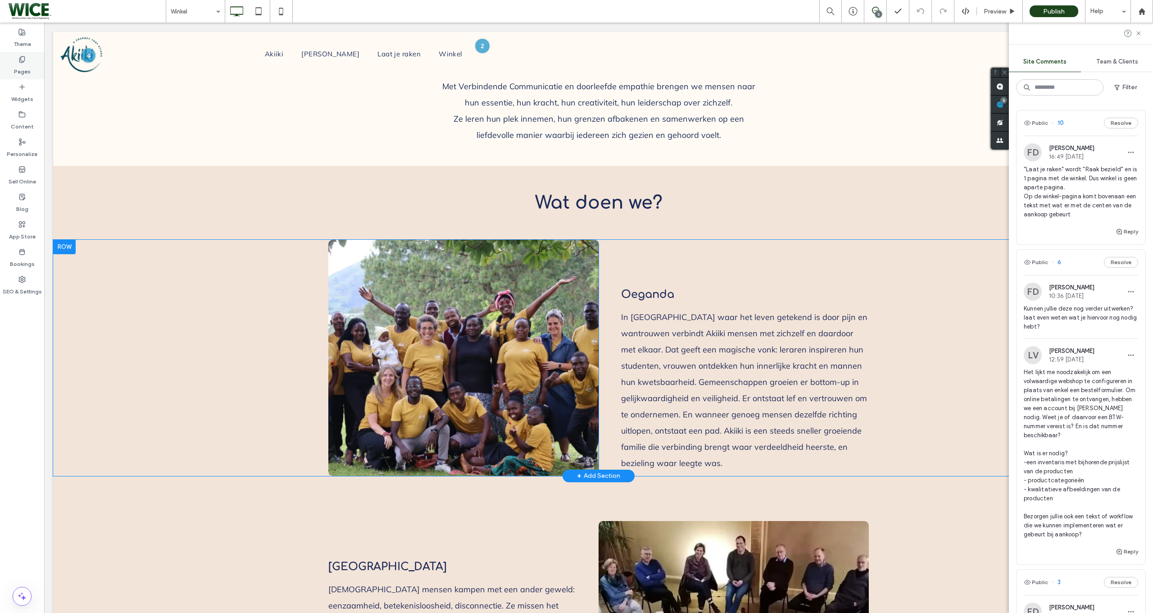
click at [31, 66] on div "Pages" at bounding box center [22, 65] width 44 height 27
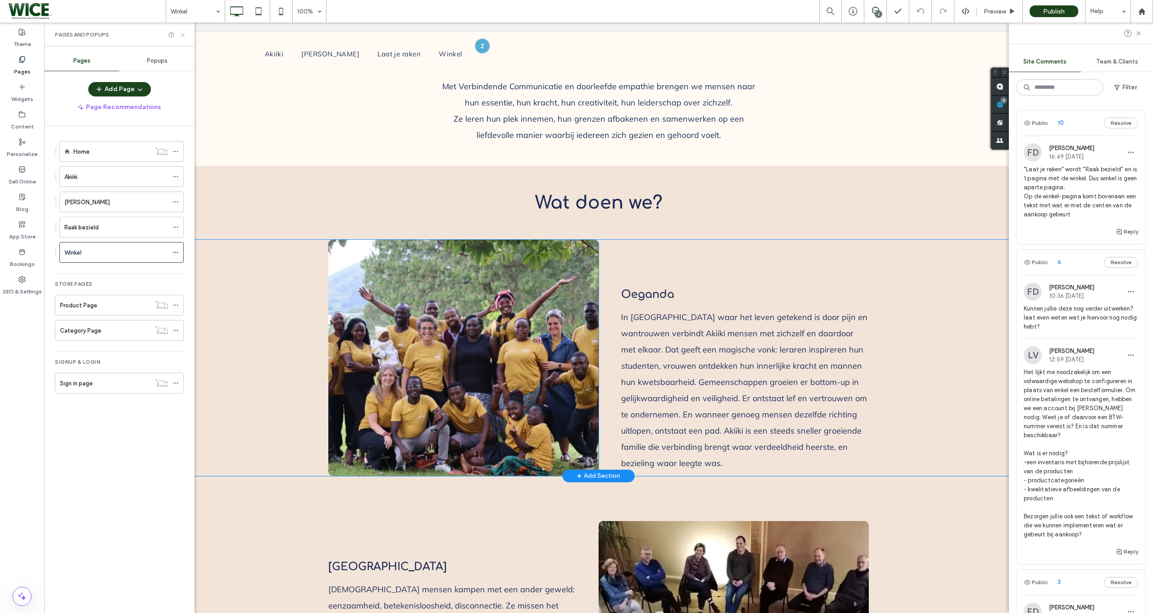
click at [182, 35] on use at bounding box center [183, 35] width 4 height 4
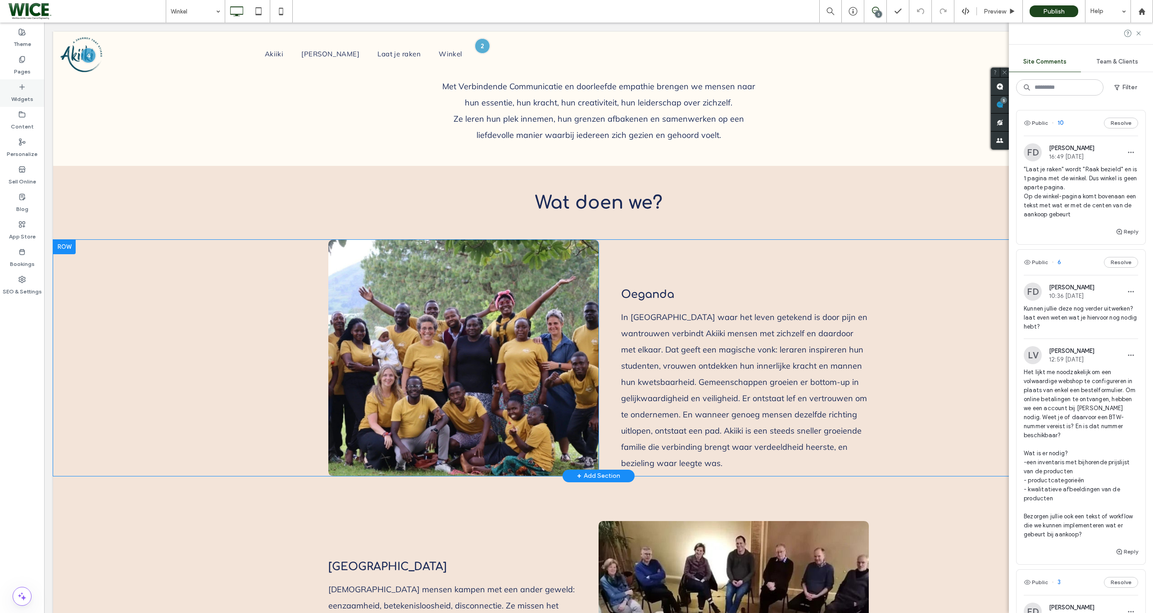
click at [18, 99] on label "Widgets" at bounding box center [22, 97] width 22 height 13
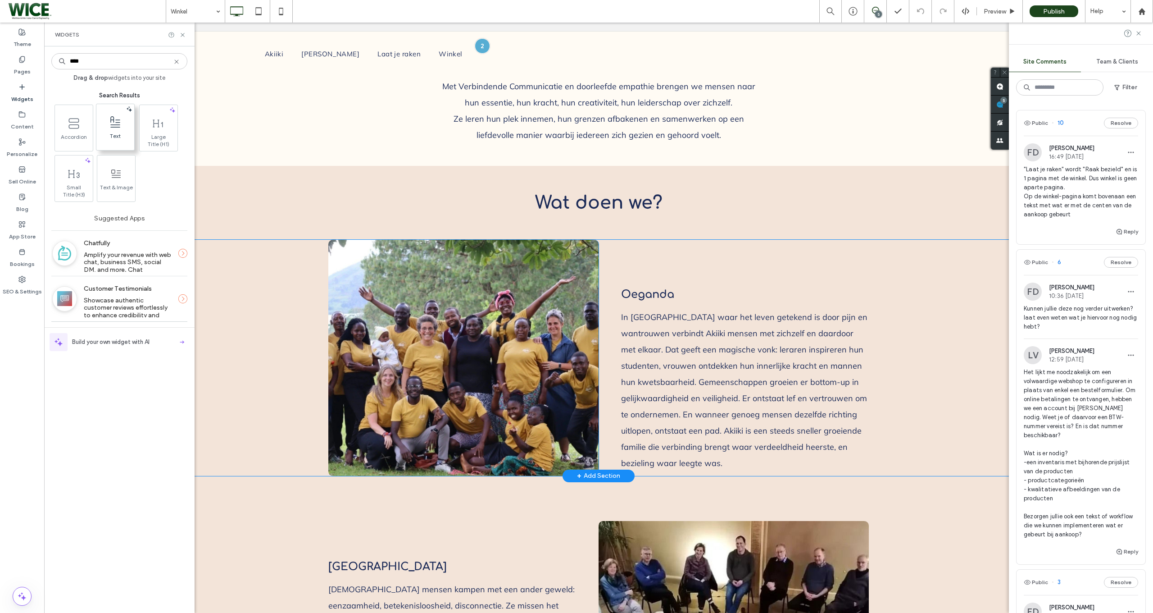
type input "****"
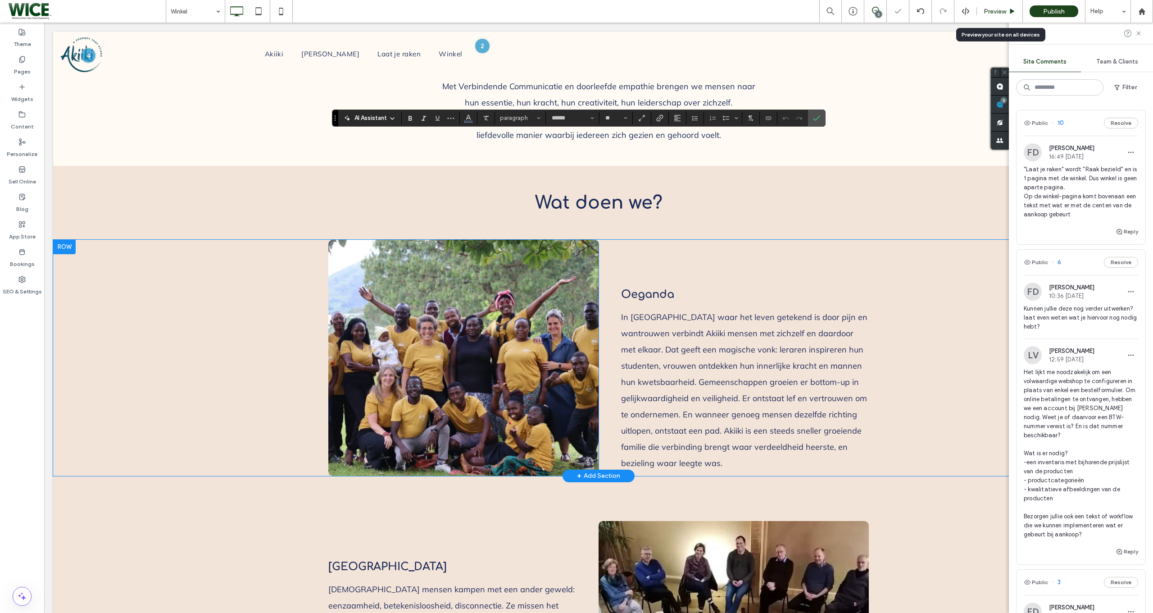
click at [1003, 13] on span "Preview" at bounding box center [995, 12] width 23 height 8
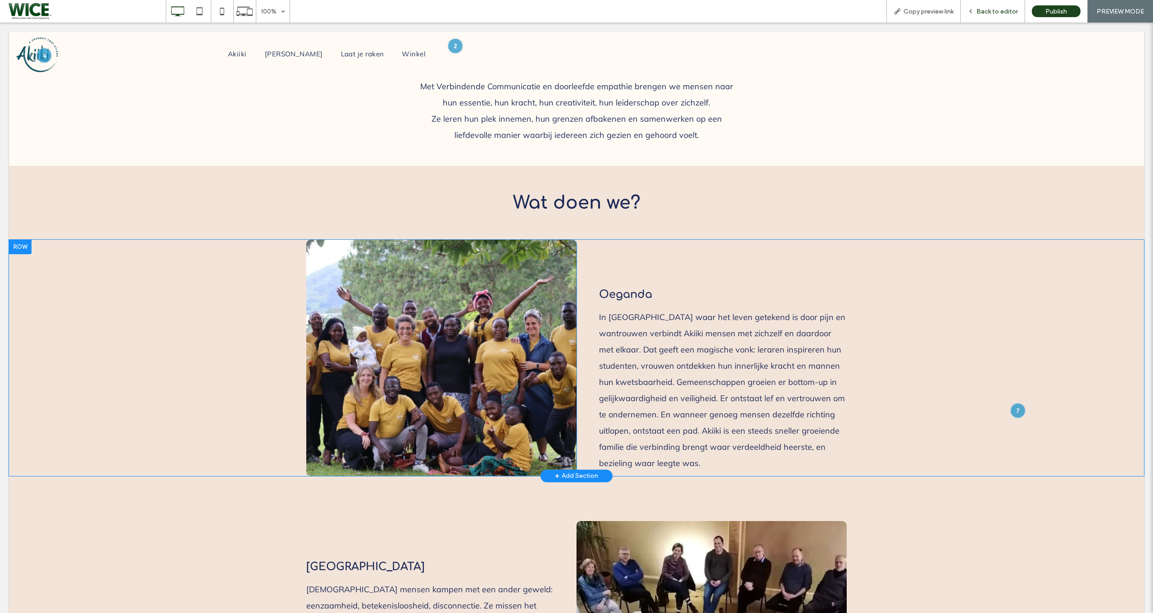
click at [1003, 10] on span "Back to editor" at bounding box center [997, 12] width 41 height 8
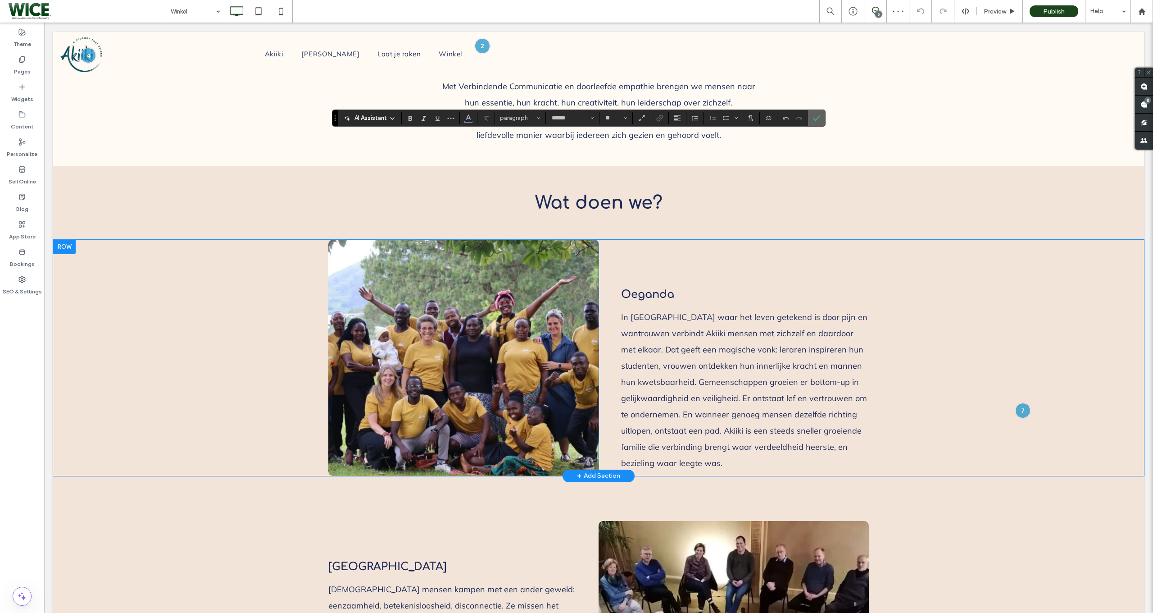
click at [816, 117] on icon "Confirm" at bounding box center [816, 117] width 7 height 7
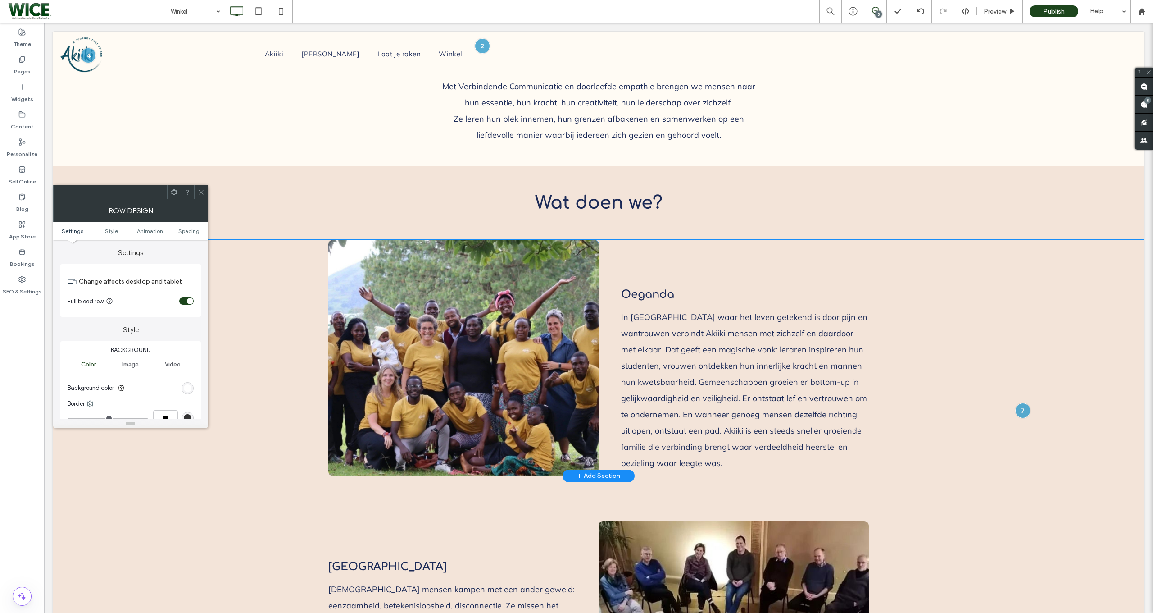
click at [194, 387] on div "Background Color Image Video Background color Border *** Shadow" at bounding box center [130, 403] width 141 height 125
click at [191, 387] on div "rgb(255, 255, 255)" at bounding box center [188, 388] width 8 height 8
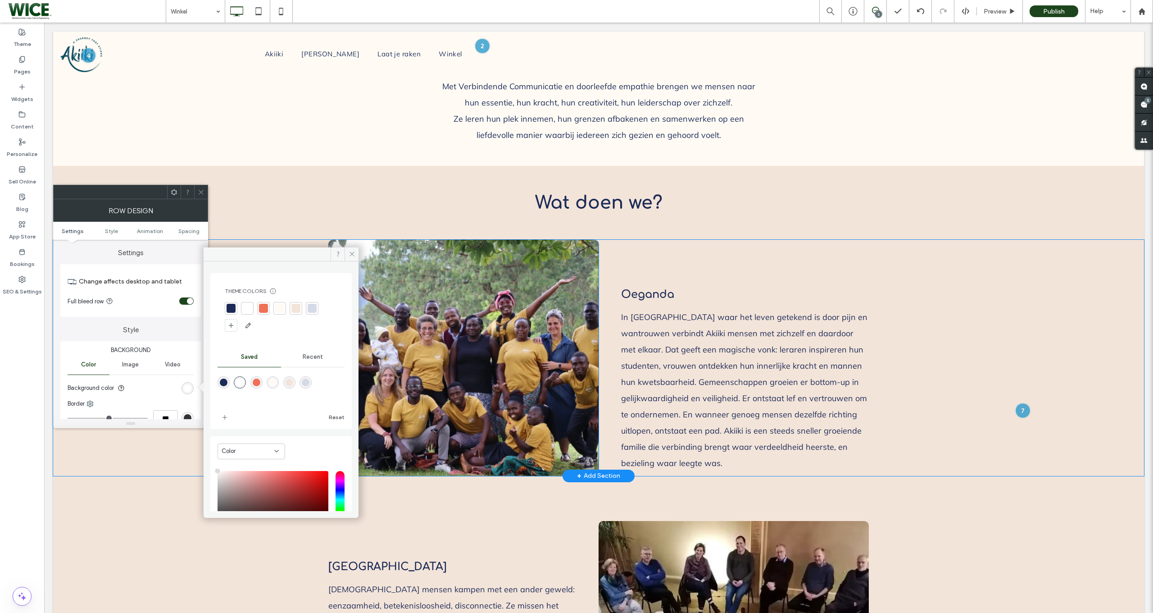
click at [283, 304] on div at bounding box center [279, 308] width 9 height 9
click at [201, 195] on icon at bounding box center [201, 192] width 7 height 7
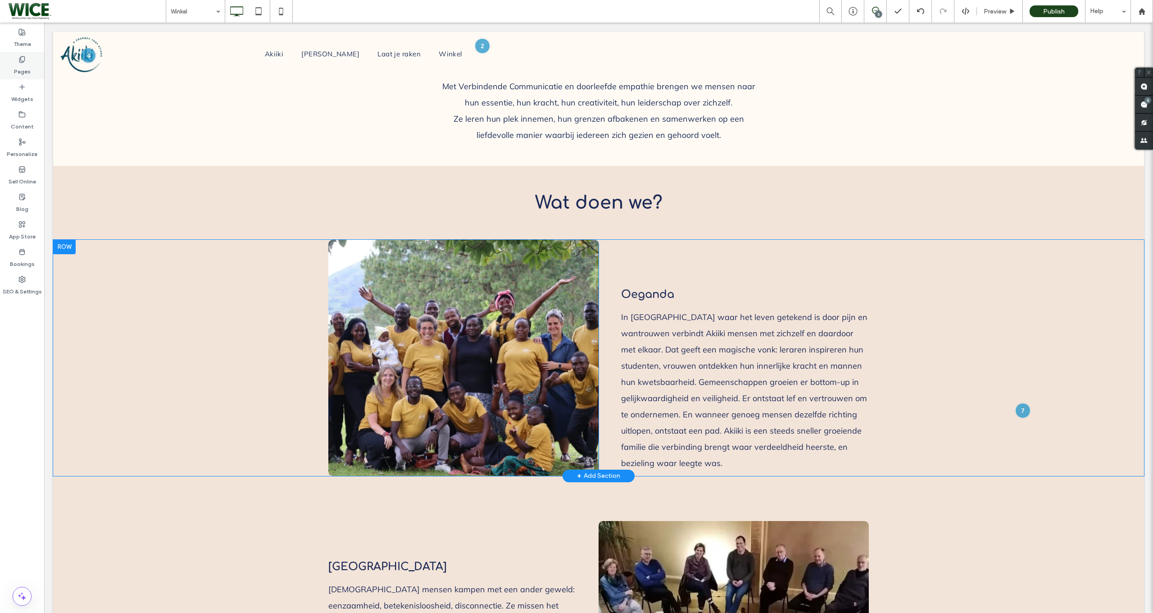
click at [15, 74] on label "Pages" at bounding box center [22, 69] width 17 height 13
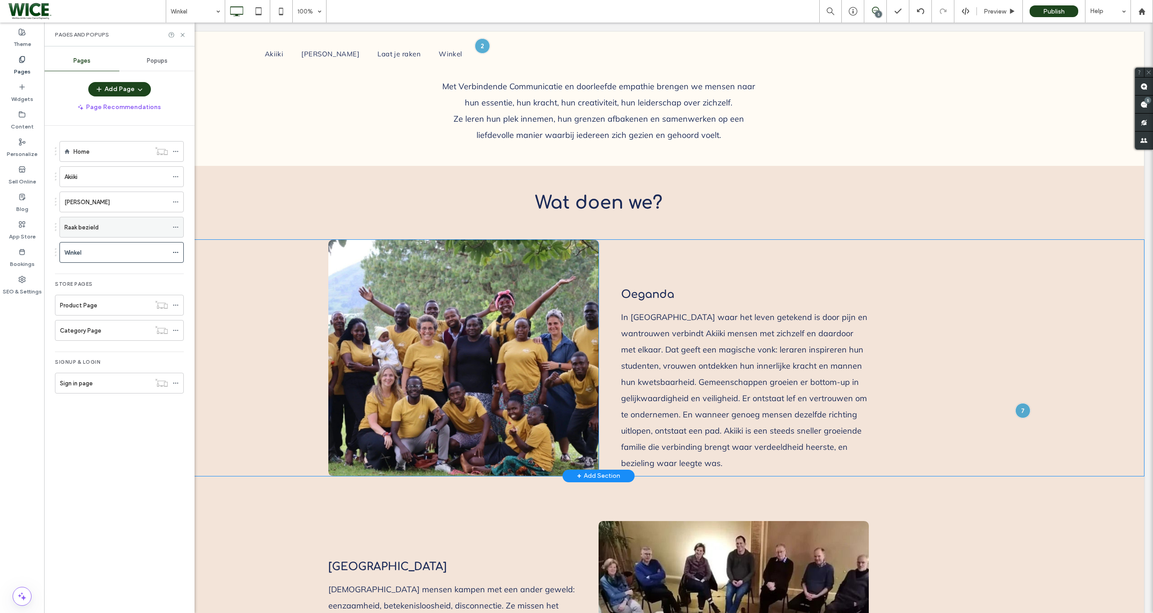
click at [179, 225] on icon at bounding box center [176, 227] width 6 height 6
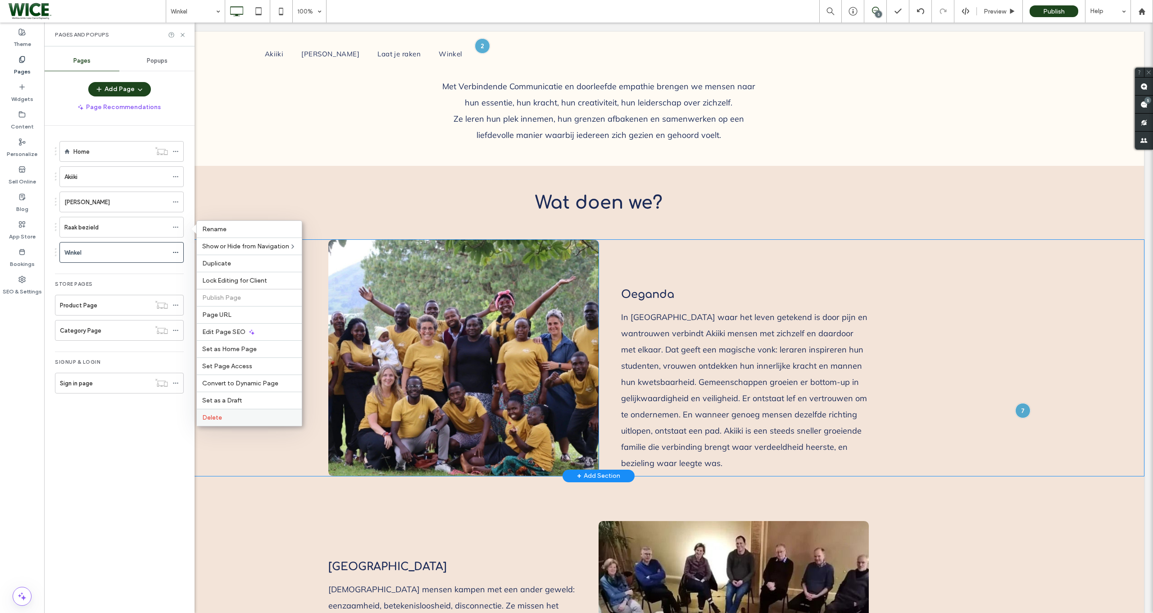
click at [218, 420] on span "Delete" at bounding box center [212, 418] width 20 height 8
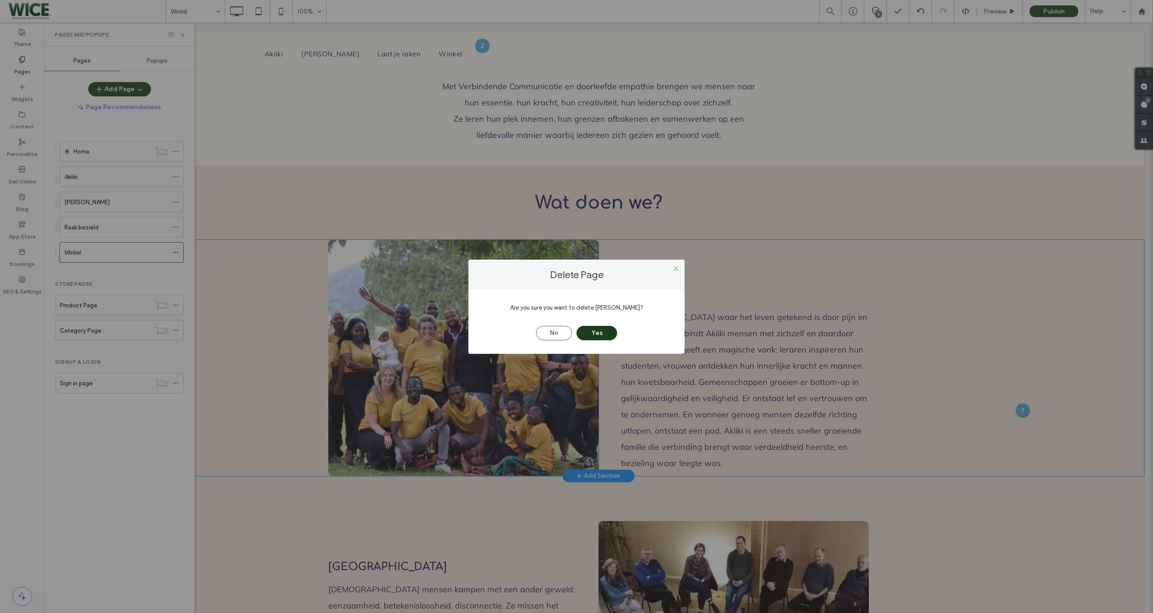
click at [598, 329] on button "Yes" at bounding box center [597, 333] width 41 height 14
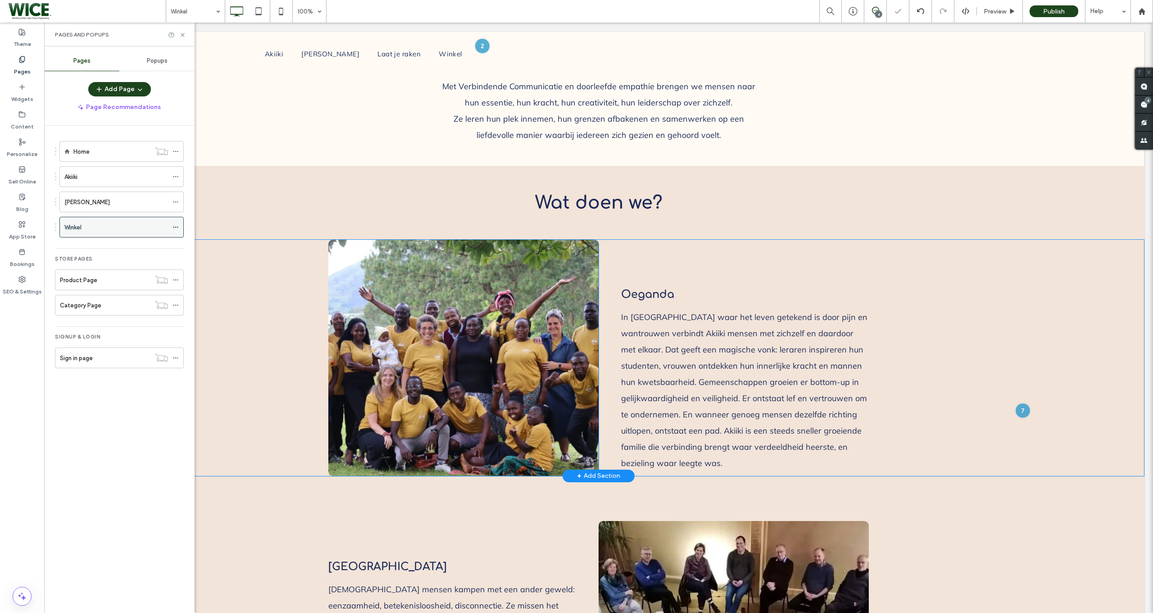
click at [179, 224] on icon at bounding box center [176, 227] width 6 height 6
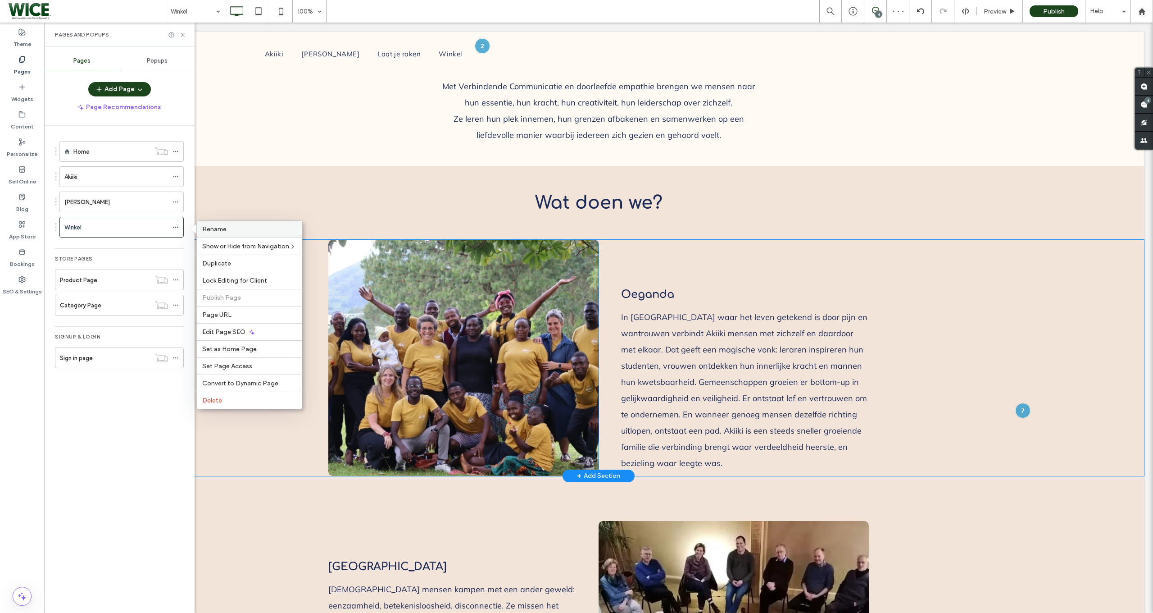
click at [223, 235] on div "Rename" at bounding box center [249, 229] width 105 height 17
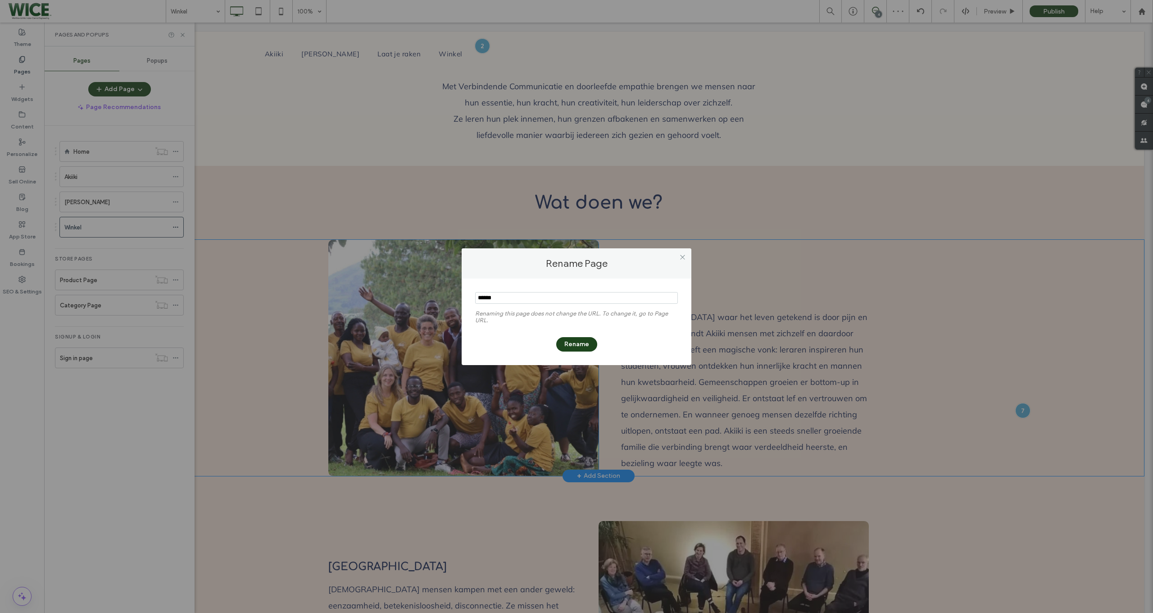
type input "*"
type input "**********"
click at [575, 348] on button "Rename" at bounding box center [576, 344] width 41 height 14
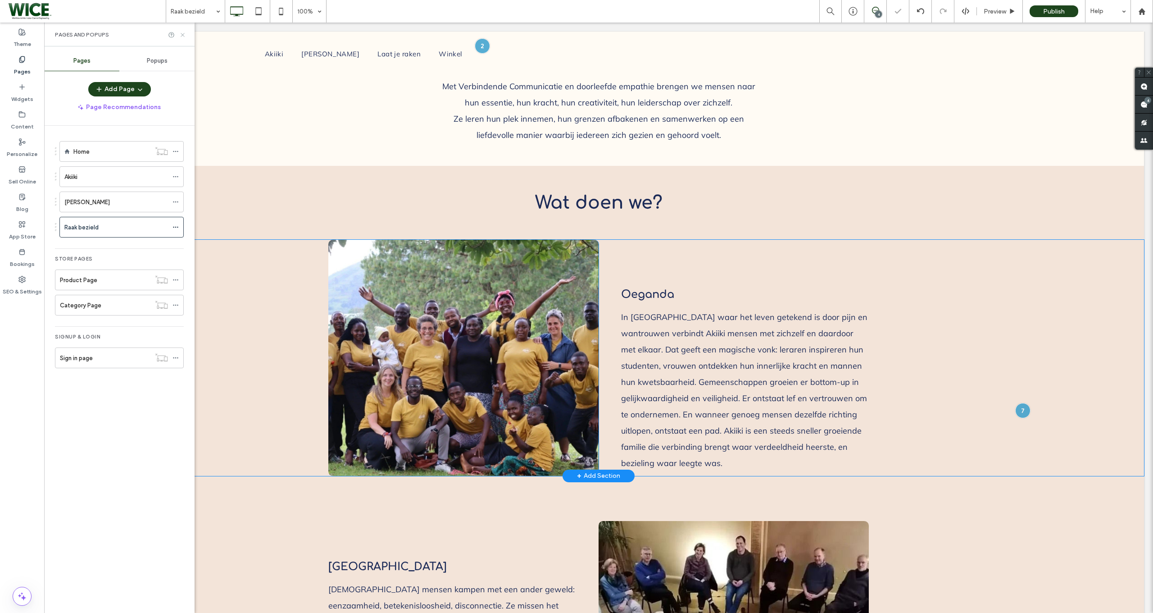
click at [180, 32] on icon at bounding box center [182, 35] width 7 height 7
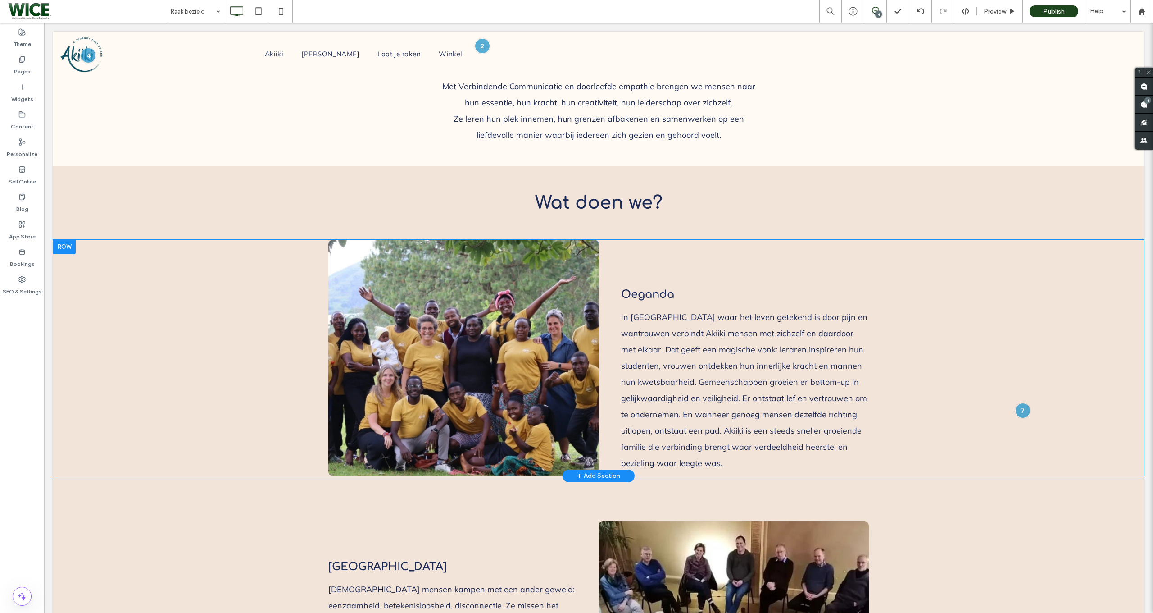
click at [871, 7] on span at bounding box center [876, 10] width 22 height 7
click at [876, 8] on icon at bounding box center [875, 10] width 7 height 7
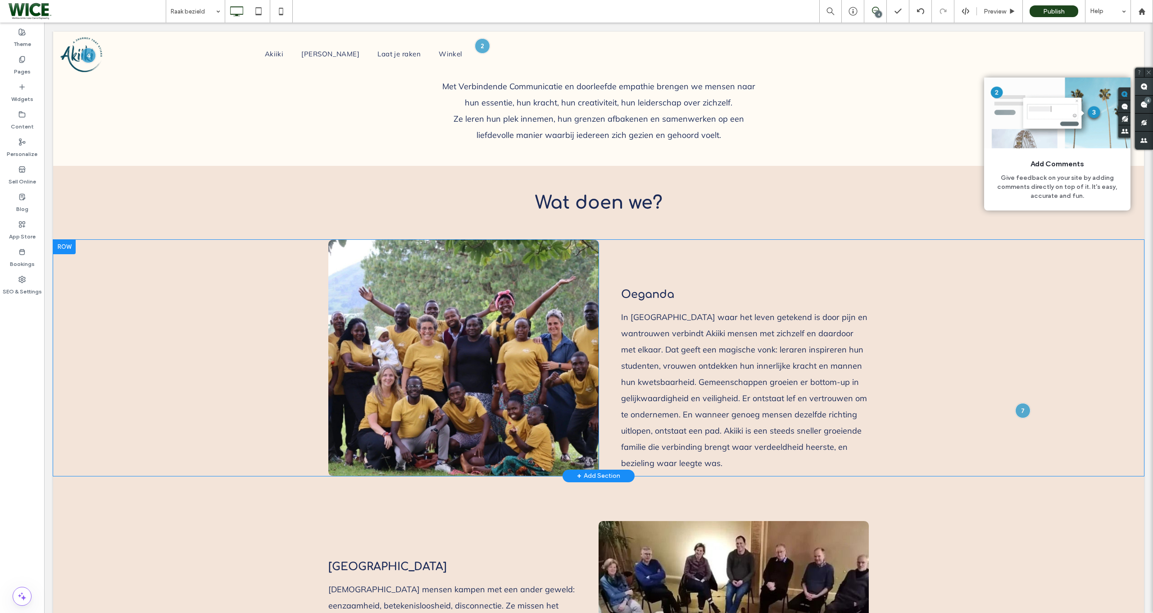
click at [1137, 87] on span at bounding box center [1144, 86] width 18 height 18
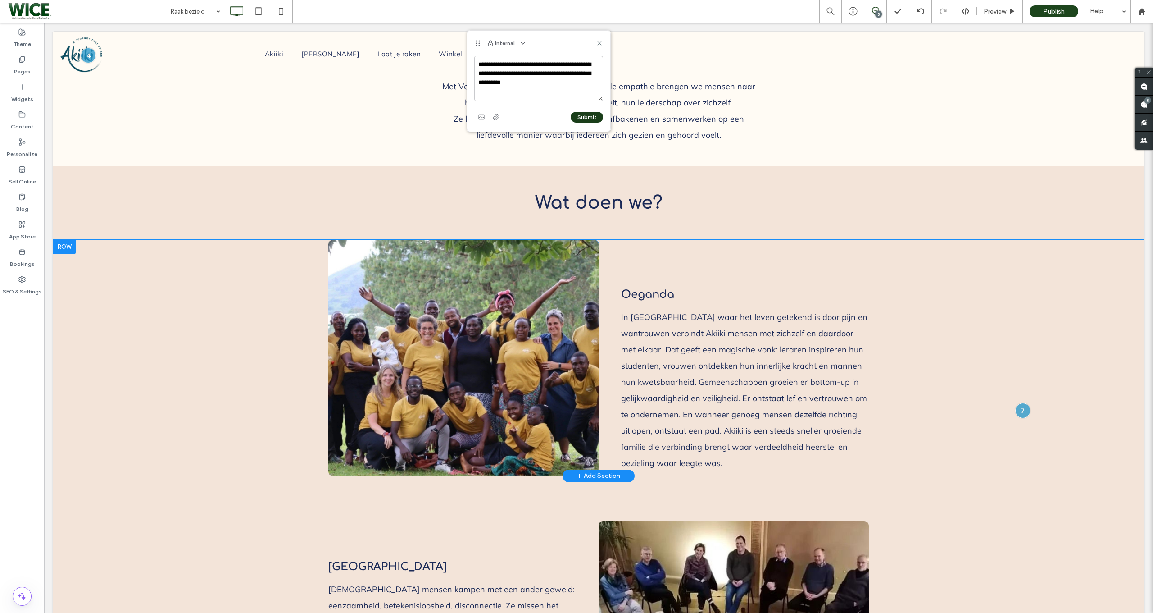
type textarea "**********"
click at [584, 118] on button "Submit" at bounding box center [587, 117] width 32 height 11
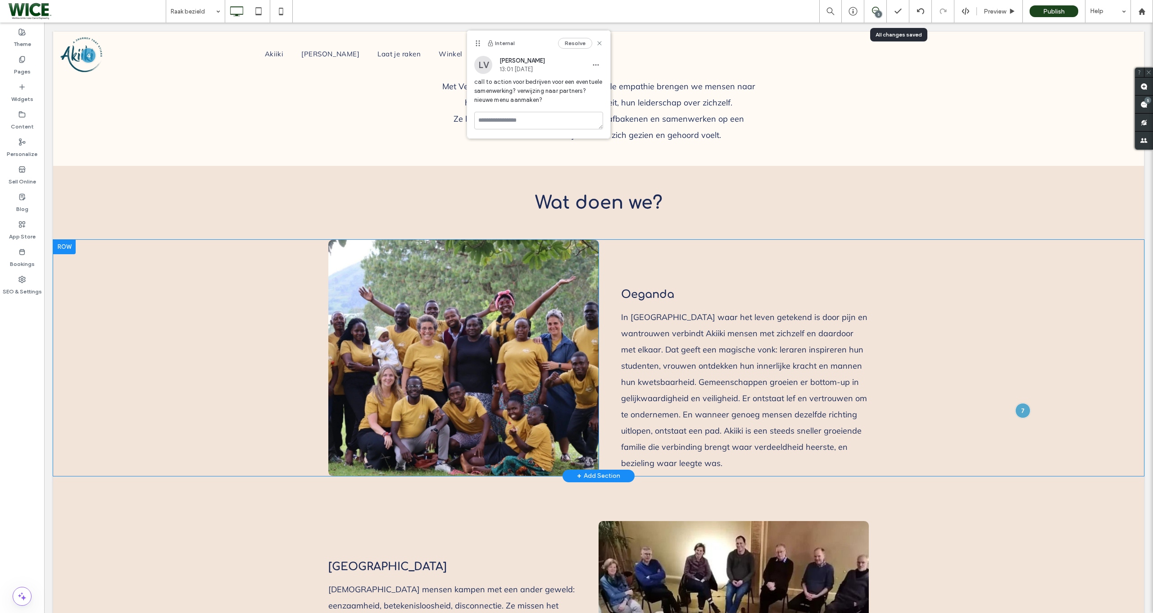
click at [872, 14] on div "5" at bounding box center [876, 11] width 22 height 9
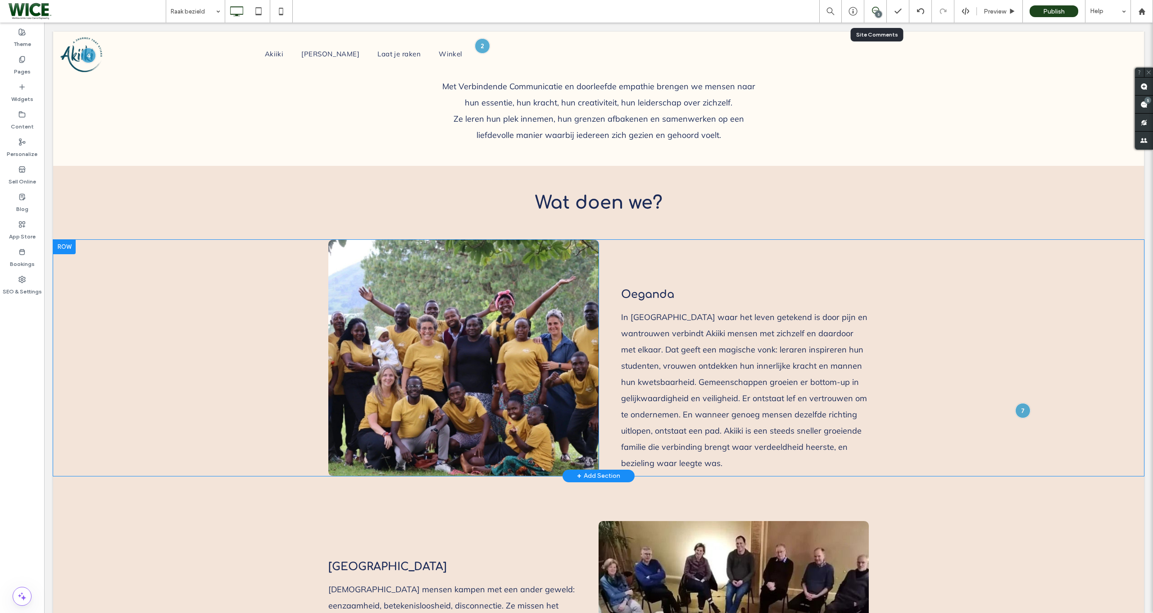
click at [874, 11] on icon at bounding box center [875, 10] width 7 height 7
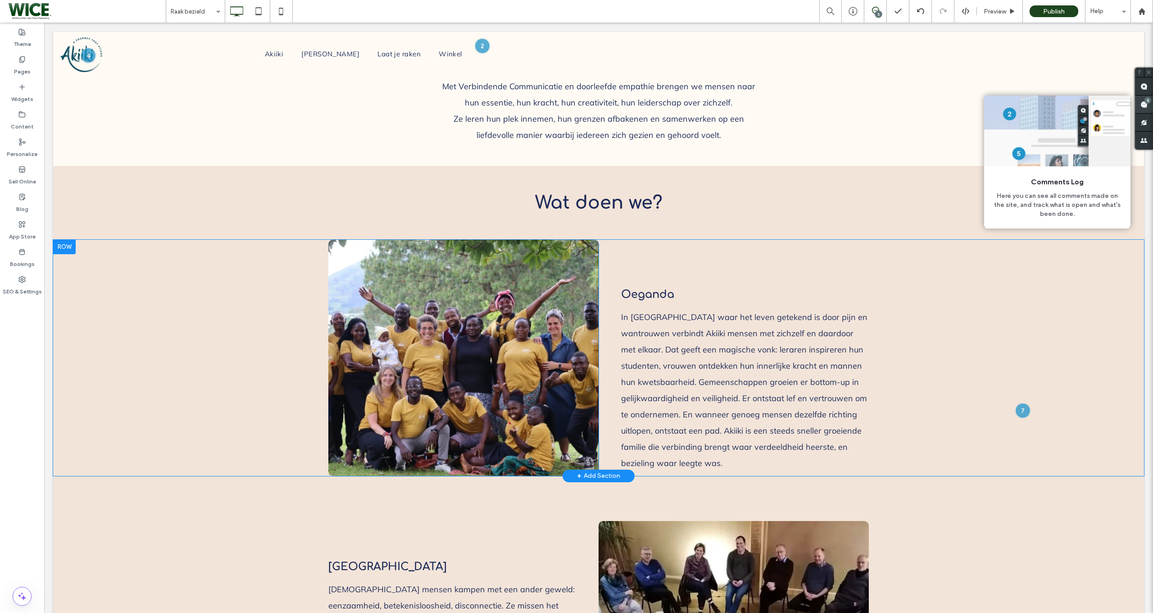
click at [1147, 101] on div "5" at bounding box center [1148, 100] width 7 height 7
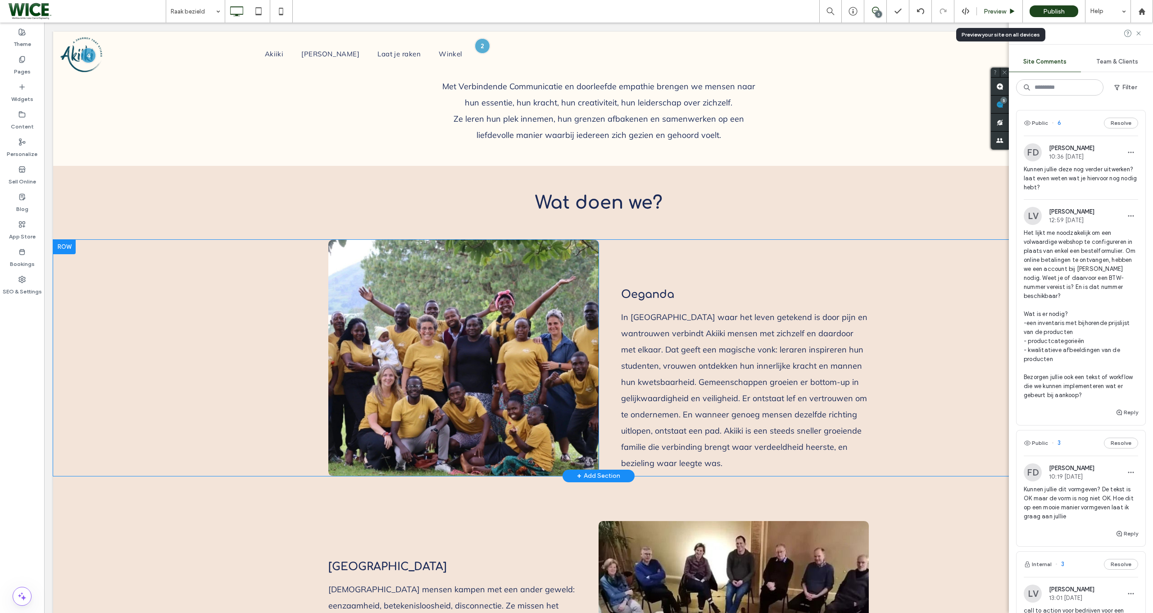
click at [1012, 12] on use at bounding box center [1013, 11] width 5 height 5
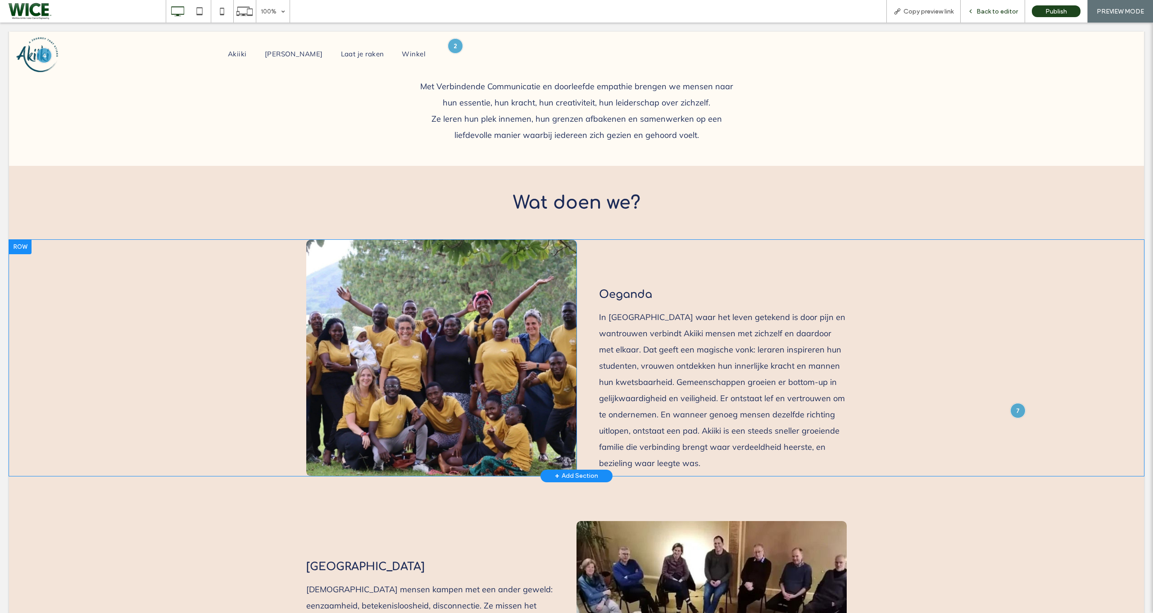
click at [991, 12] on span "Back to editor" at bounding box center [997, 12] width 41 height 8
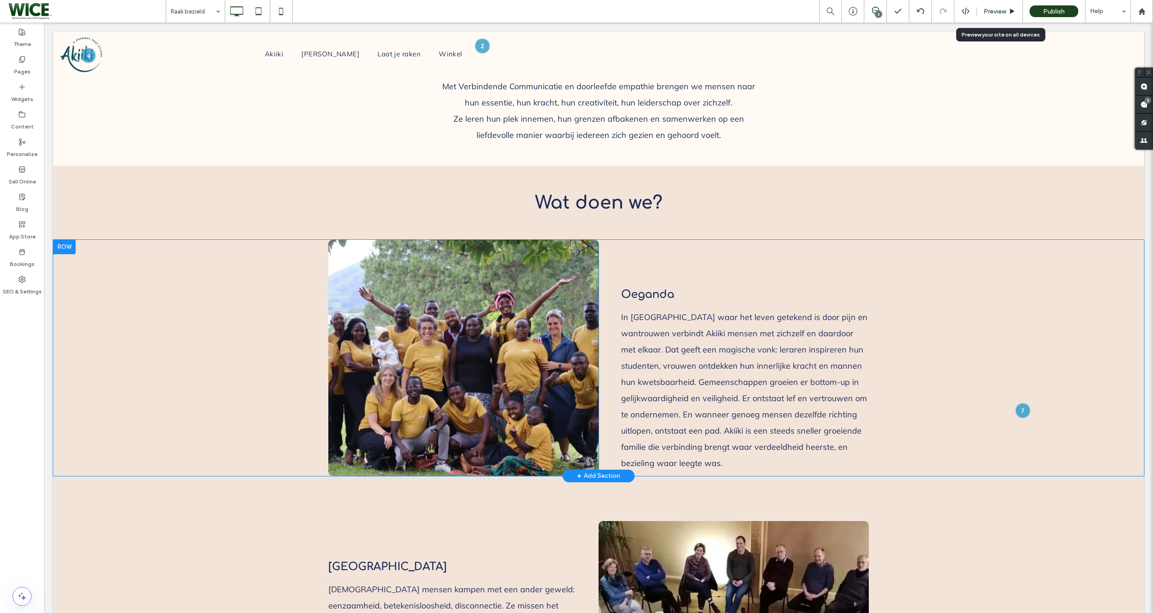
click at [993, 14] on span "Preview" at bounding box center [995, 12] width 23 height 8
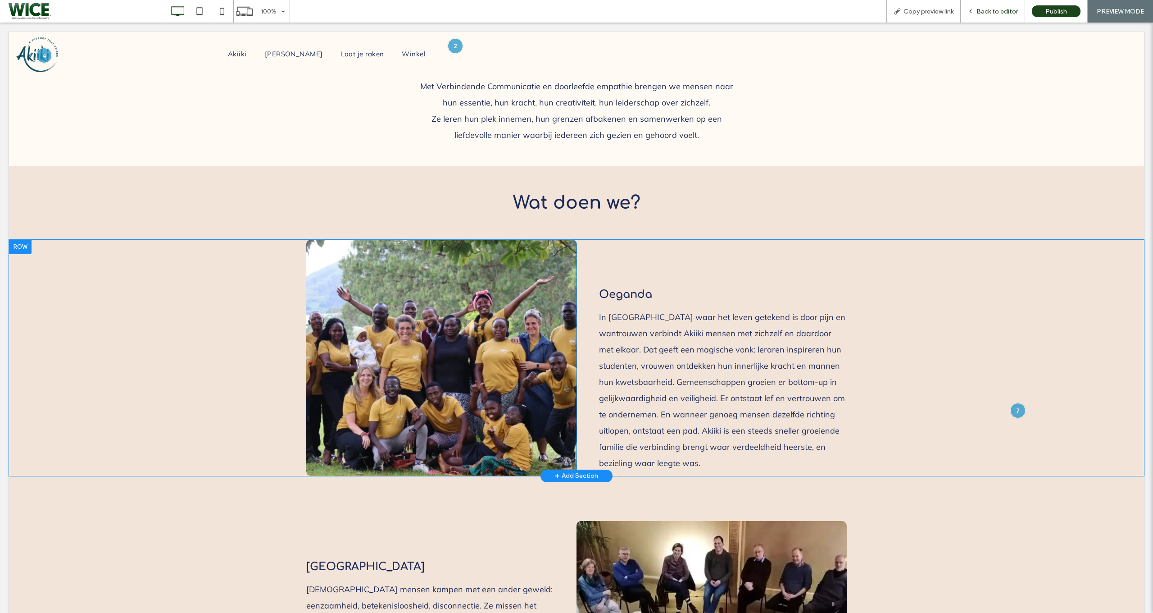
click at [992, 2] on div "Back to editor" at bounding box center [993, 11] width 64 height 23
click at [1009, 4] on div "Back to editor" at bounding box center [993, 11] width 64 height 23
click at [999, 8] on span "Back to editor" at bounding box center [997, 12] width 41 height 8
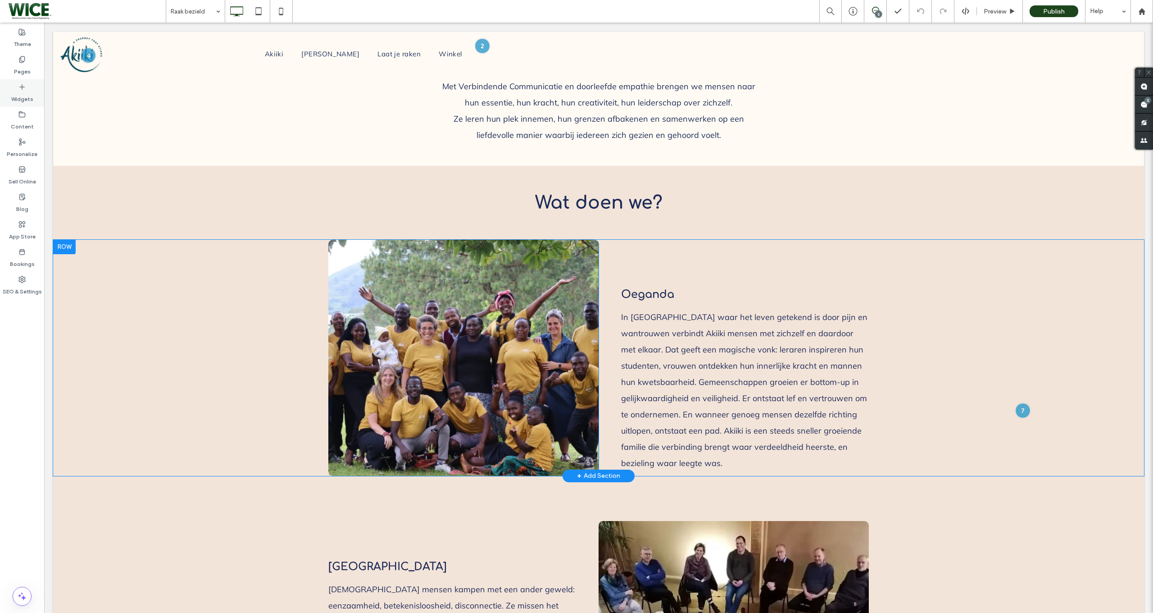
click at [24, 100] on label "Widgets" at bounding box center [22, 97] width 22 height 13
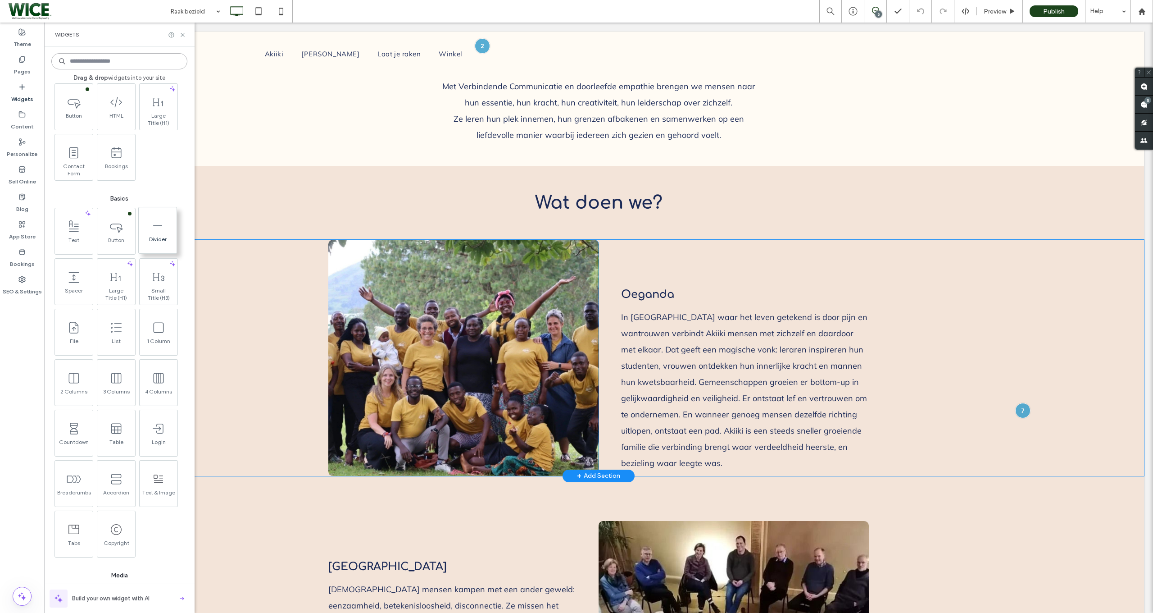
scroll to position [172, 0]
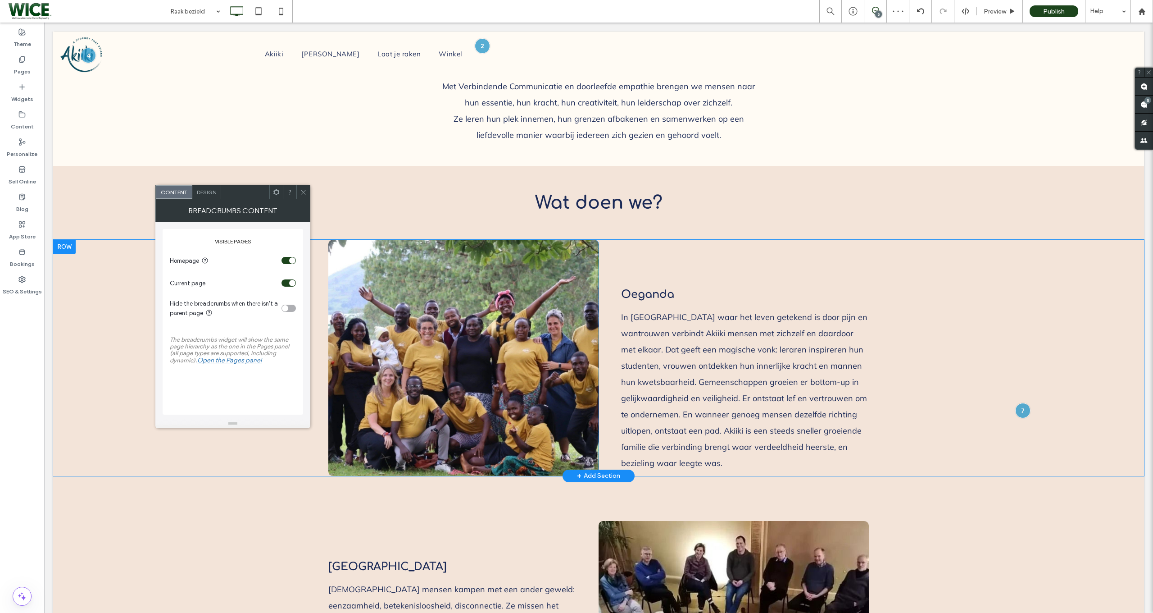
click at [301, 196] on span at bounding box center [303, 192] width 7 height 14
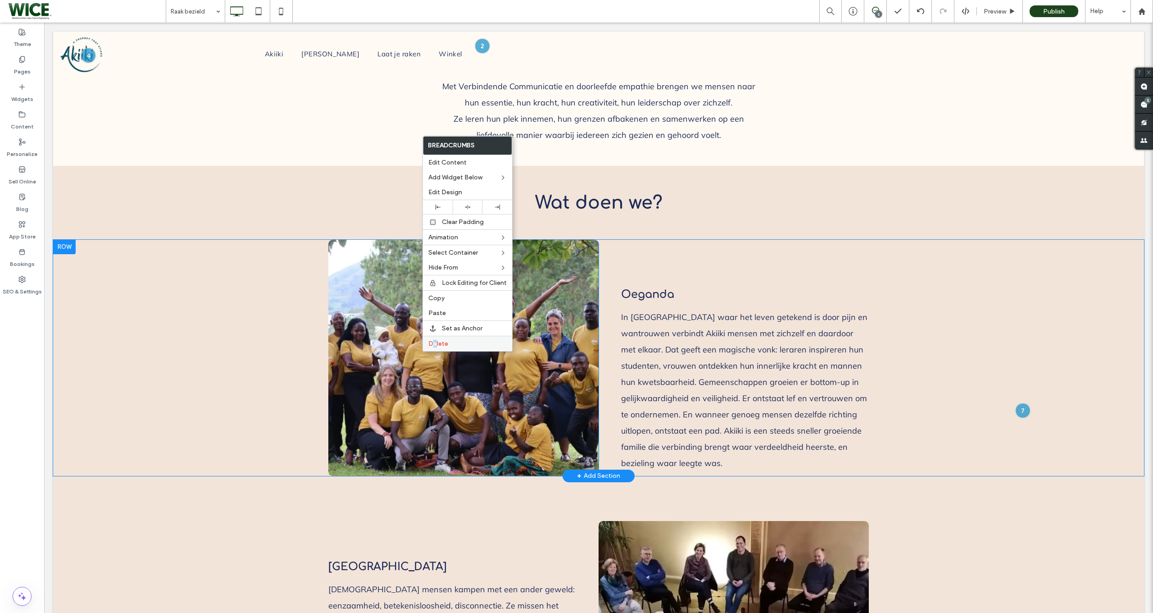
click at [435, 342] on span "Delete" at bounding box center [438, 344] width 20 height 8
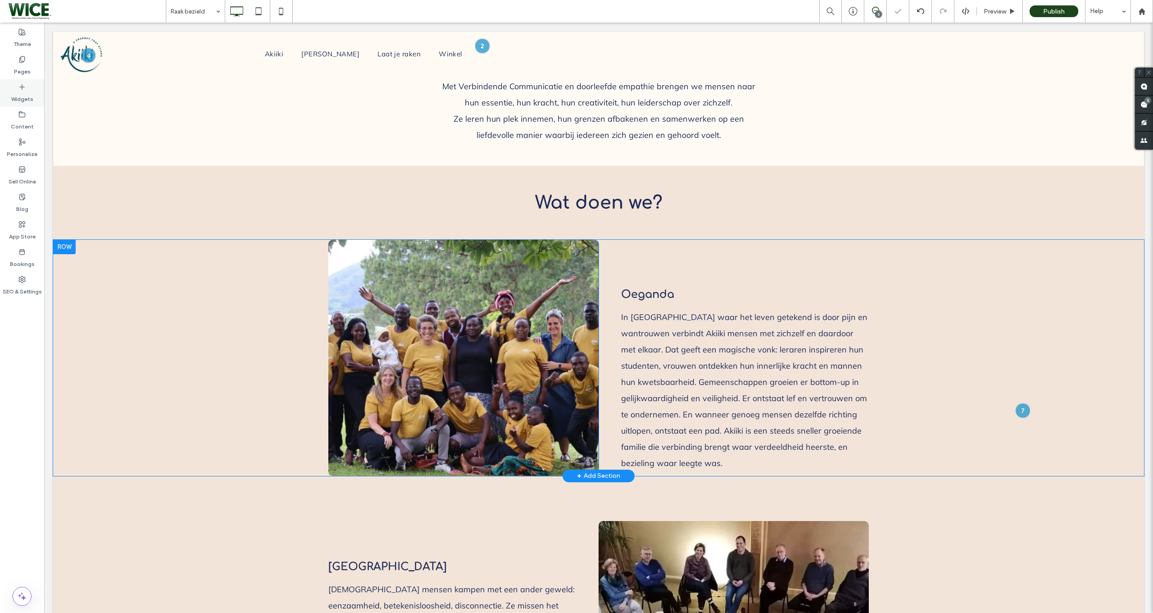
click at [32, 95] on label "Widgets" at bounding box center [22, 97] width 22 height 13
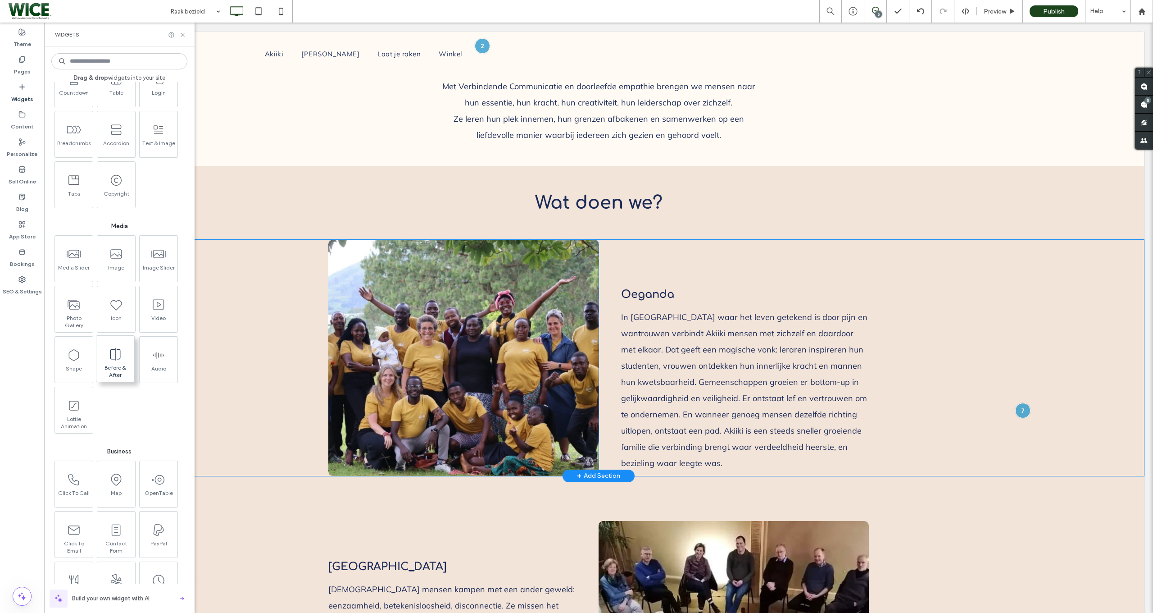
scroll to position [596, 0]
click at [182, 36] on icon at bounding box center [182, 35] width 7 height 7
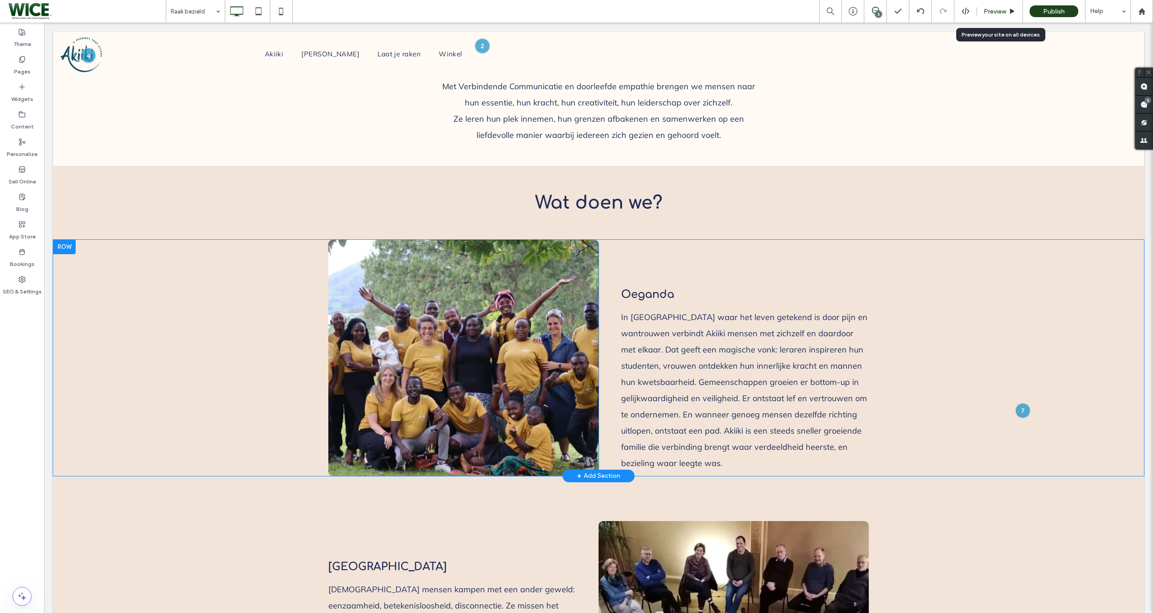
click at [991, 18] on div "Preview" at bounding box center [1000, 11] width 46 height 23
click at [1003, 16] on div "Preview" at bounding box center [1000, 11] width 46 height 23
click at [1001, 11] on span "Preview" at bounding box center [995, 12] width 23 height 8
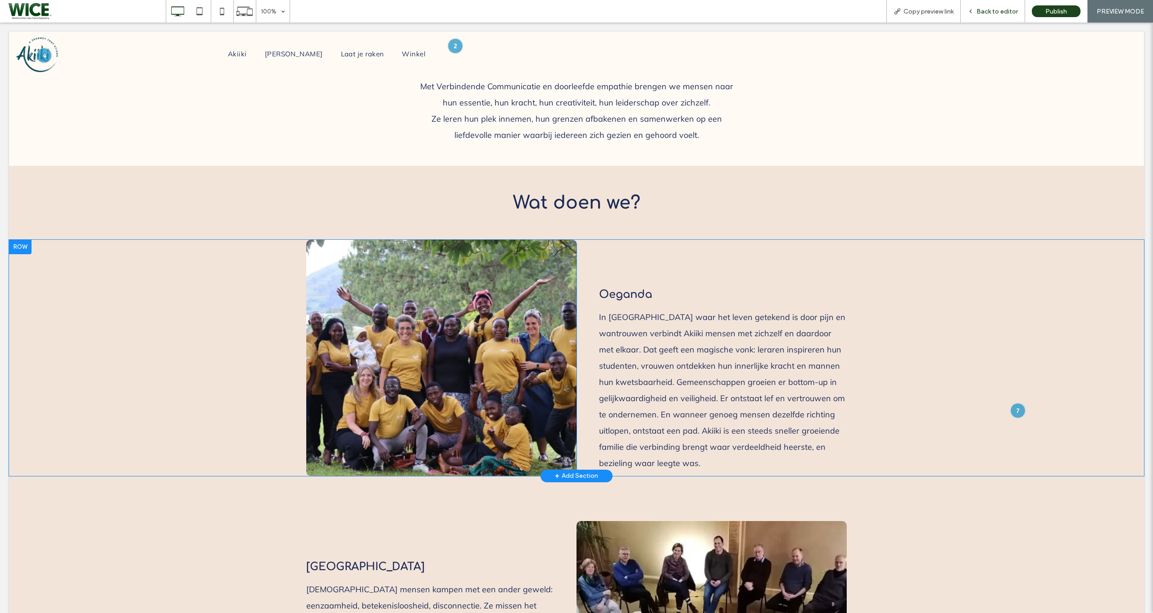
click at [989, 13] on span "Back to editor" at bounding box center [997, 12] width 41 height 8
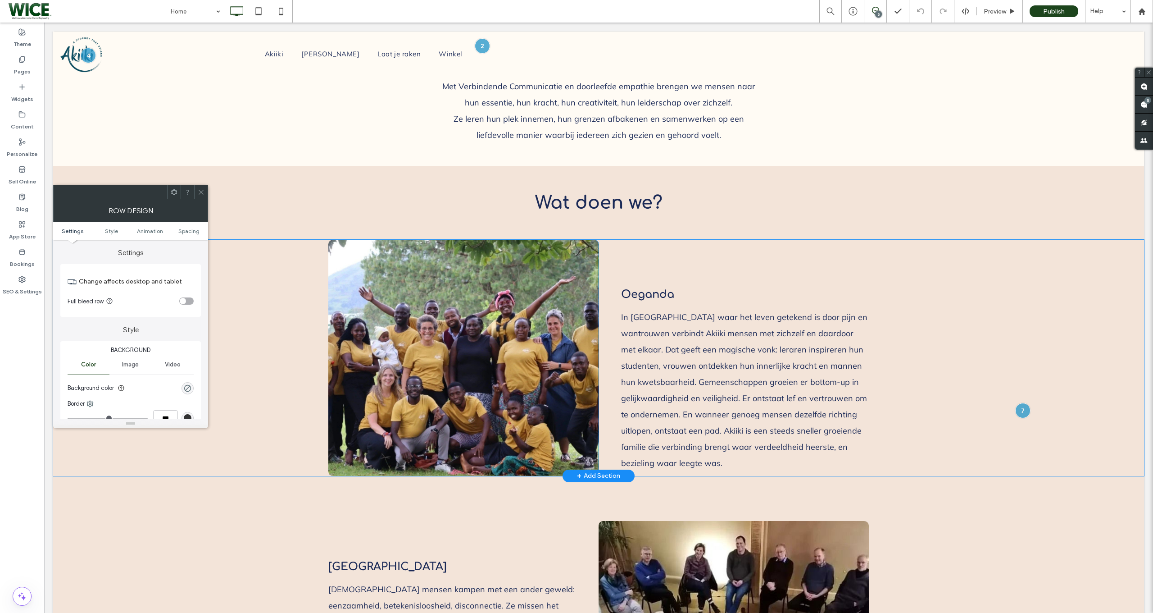
click at [202, 194] on icon at bounding box center [201, 192] width 7 height 7
click at [185, 339] on div "rgba(0, 0, 0, 0)" at bounding box center [188, 341] width 8 height 8
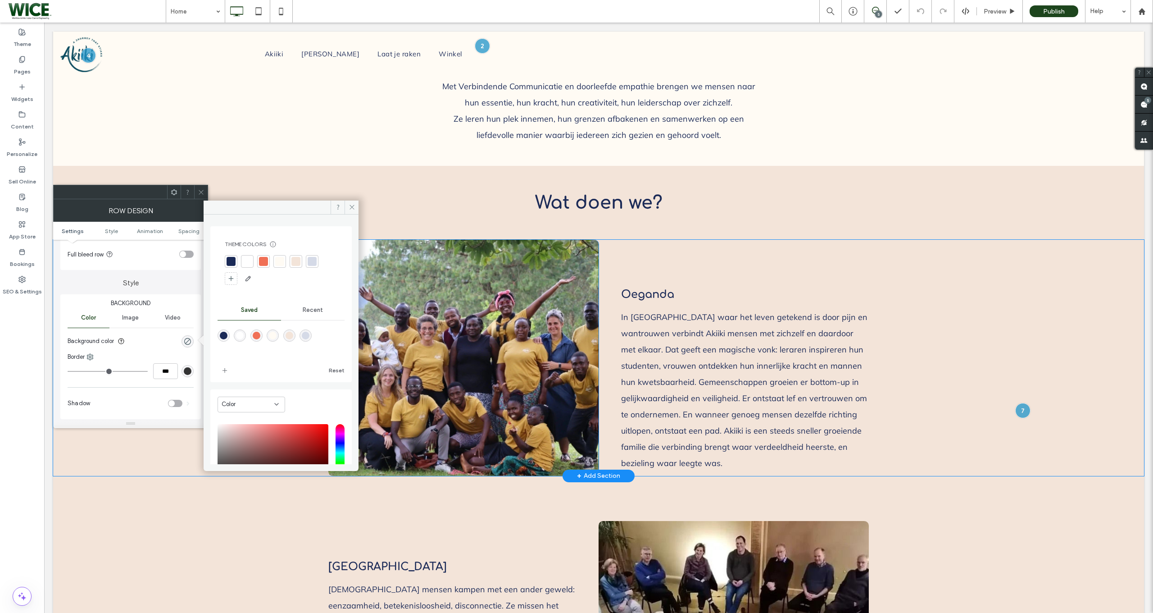
click at [298, 259] on div at bounding box center [296, 261] width 9 height 9
click at [354, 205] on icon at bounding box center [352, 207] width 7 height 7
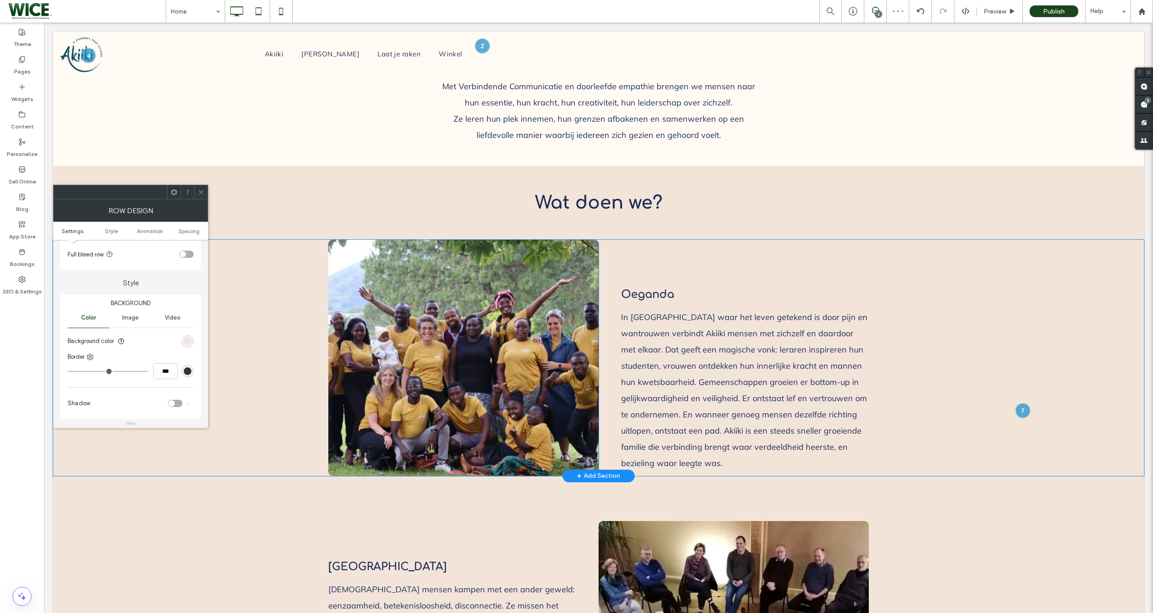
click at [202, 192] on icon at bounding box center [201, 192] width 7 height 7
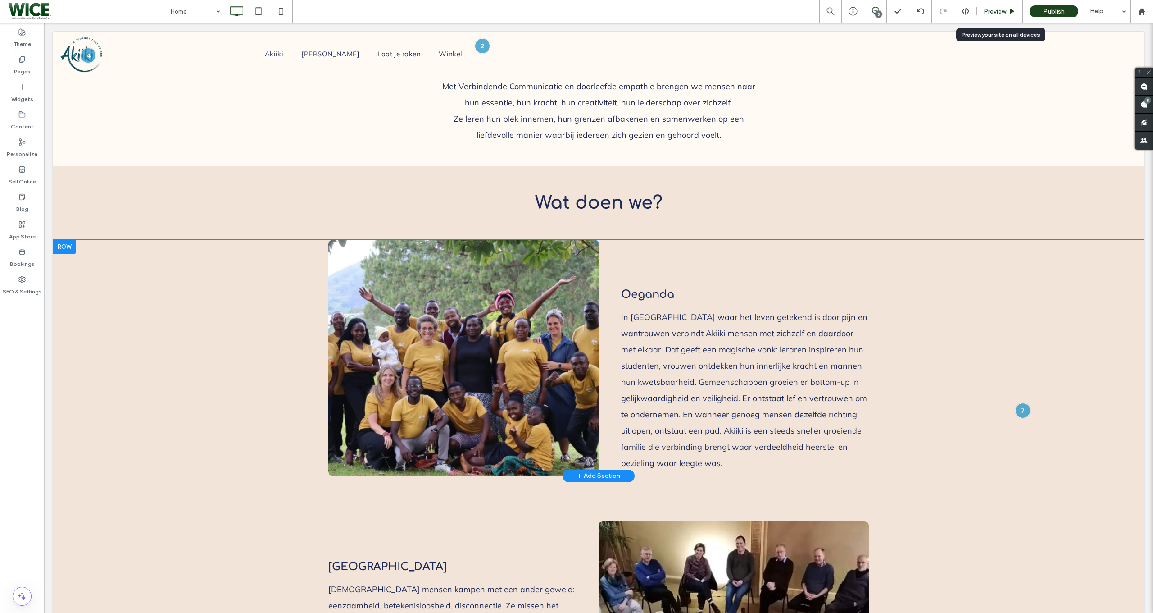
click at [988, 8] on span "Preview" at bounding box center [995, 12] width 23 height 8
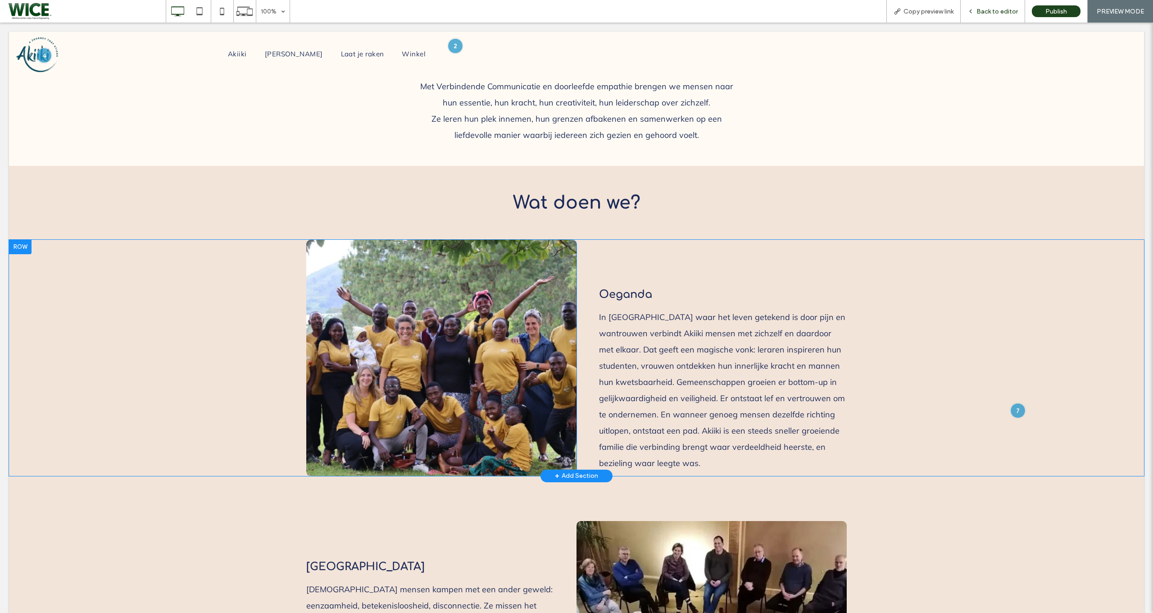
click at [1012, 3] on div "Back to editor" at bounding box center [993, 11] width 64 height 23
click at [1007, 6] on div "Back to editor" at bounding box center [993, 11] width 64 height 23
click at [990, 16] on div "Back to editor" at bounding box center [993, 11] width 64 height 23
click at [994, 8] on span "Back to editor" at bounding box center [997, 12] width 41 height 8
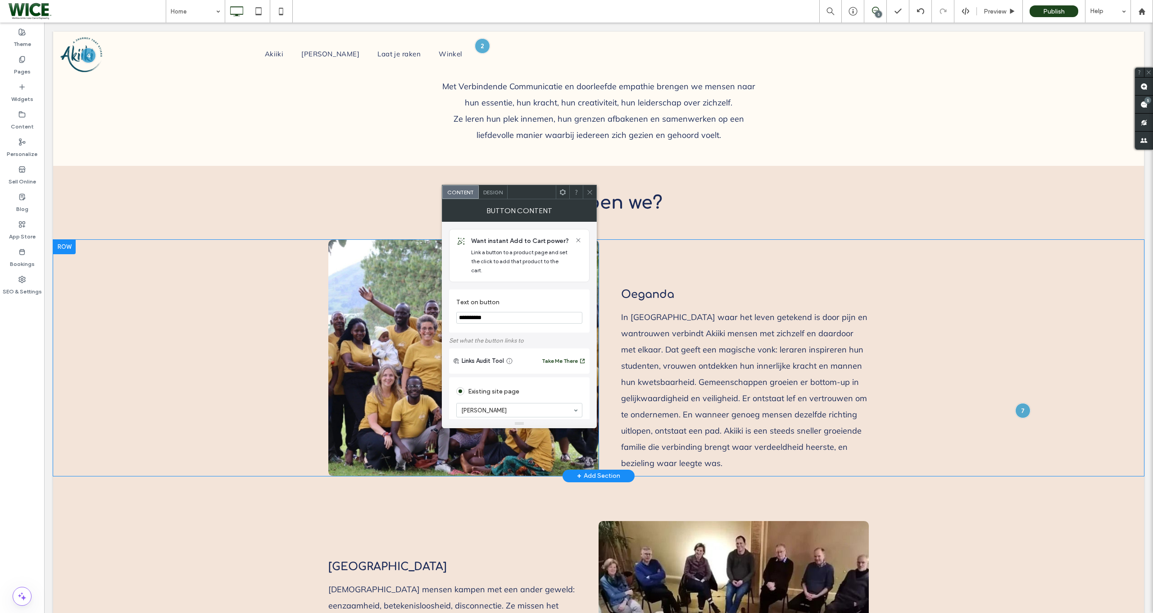
click at [532, 313] on input "**********" at bounding box center [519, 318] width 126 height 12
type input "**********"
click at [534, 298] on label "Text on button" at bounding box center [517, 303] width 123 height 10
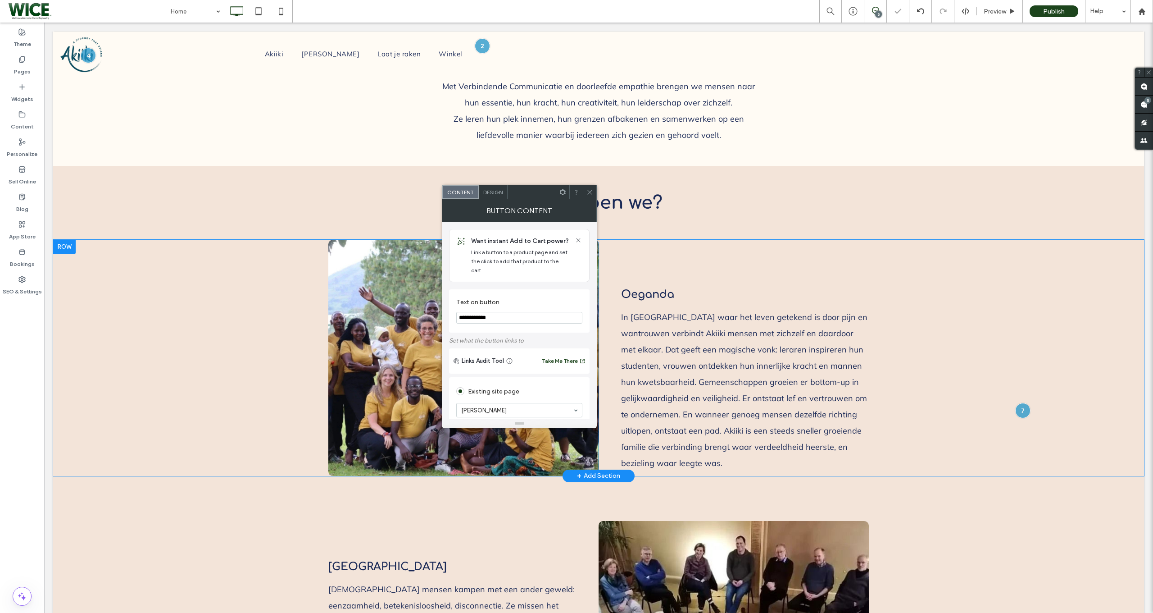
click at [586, 192] on div at bounding box center [590, 192] width 14 height 14
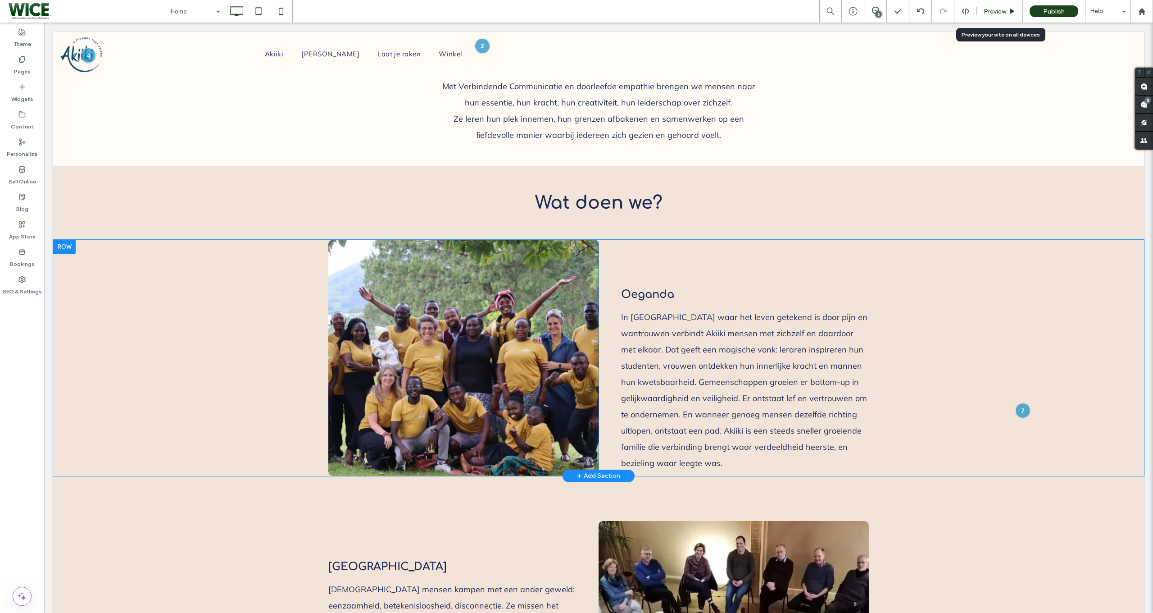
click at [989, 10] on span "Preview" at bounding box center [995, 12] width 23 height 8
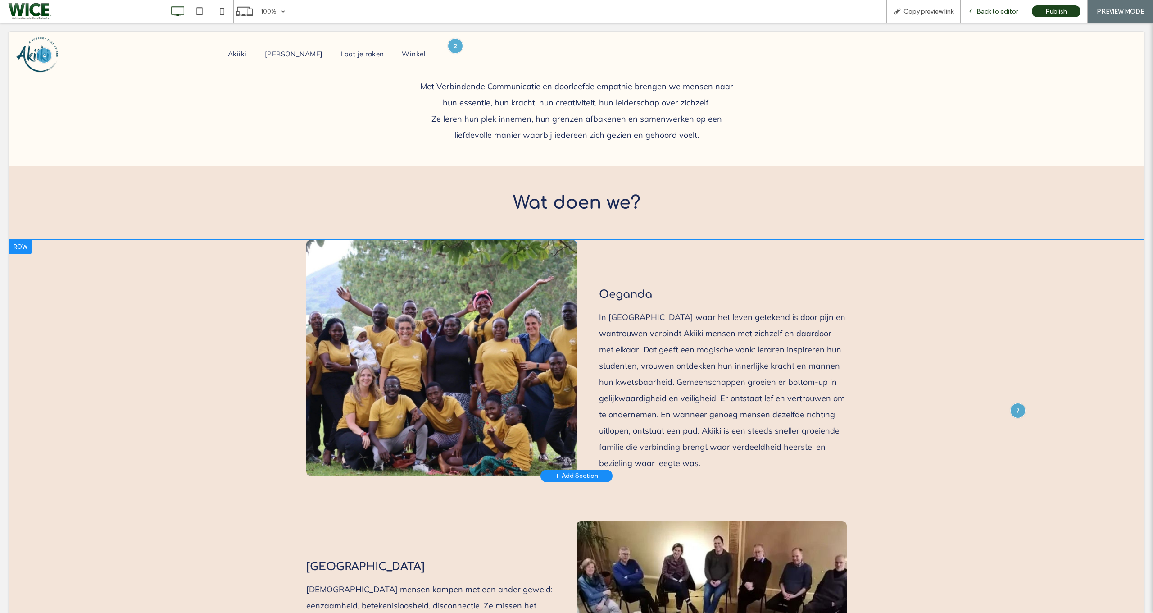
click at [987, 18] on div "Back to editor" at bounding box center [993, 11] width 64 height 23
click at [988, 19] on div "Back to editor" at bounding box center [993, 11] width 64 height 23
click at [992, 14] on span "Back to editor" at bounding box center [997, 12] width 41 height 8
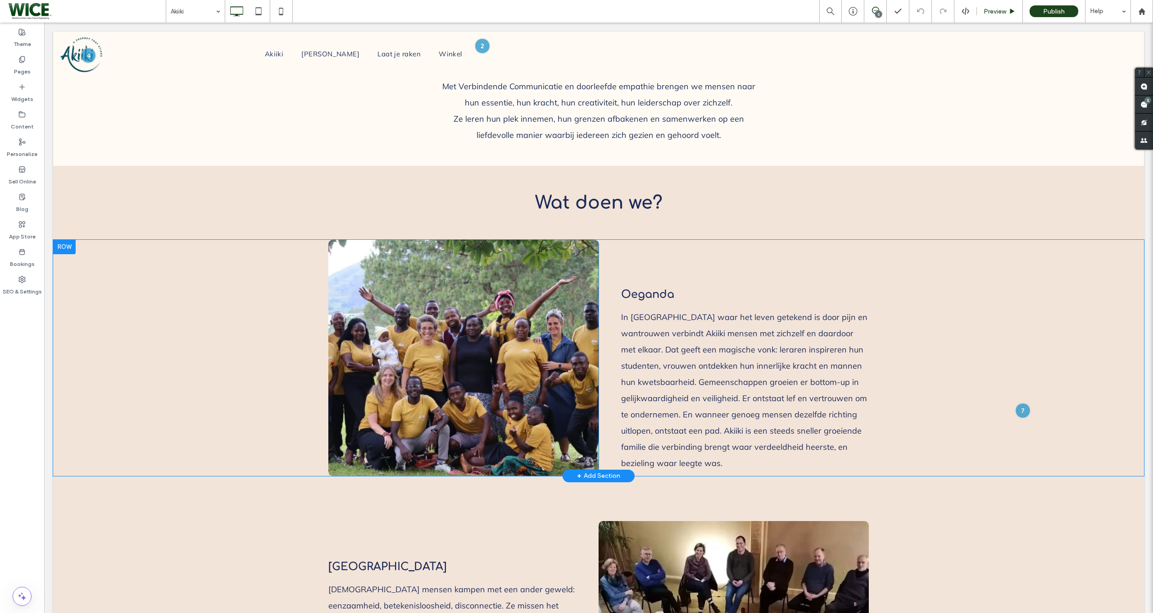
type input "*********"
type input "**"
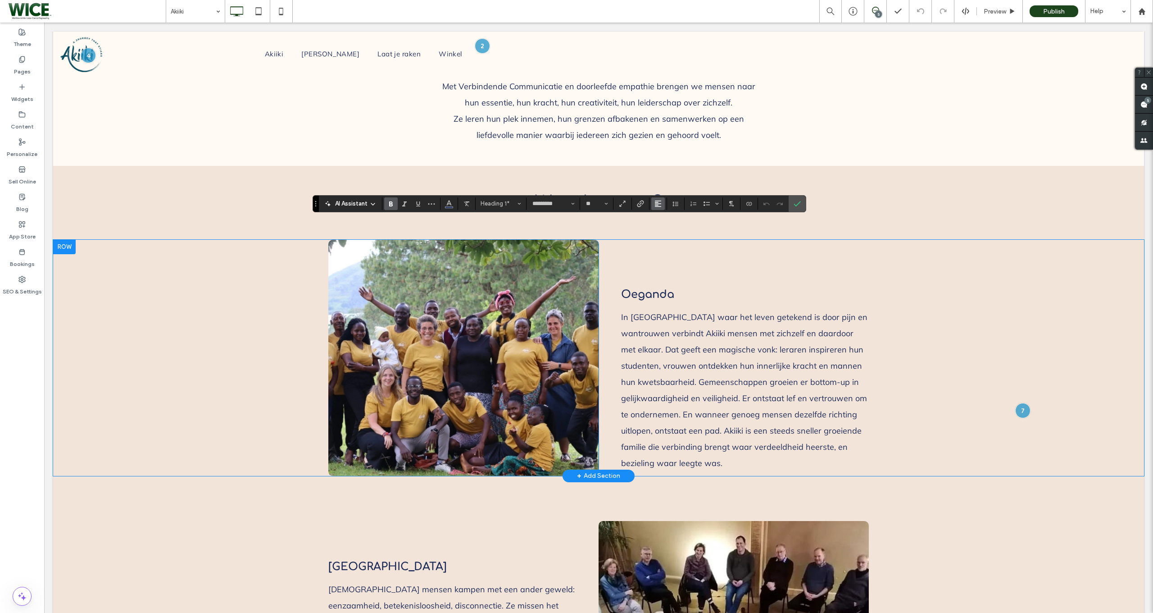
click at [660, 207] on icon "Alignment" at bounding box center [658, 203] width 7 height 7
click at [663, 228] on icon "ui.textEditor.alignment.center" at bounding box center [664, 231] width 7 height 7
click at [801, 203] on icon "Confirm" at bounding box center [797, 203] width 7 height 7
click at [804, 200] on label "Confirm" at bounding box center [798, 204] width 14 height 16
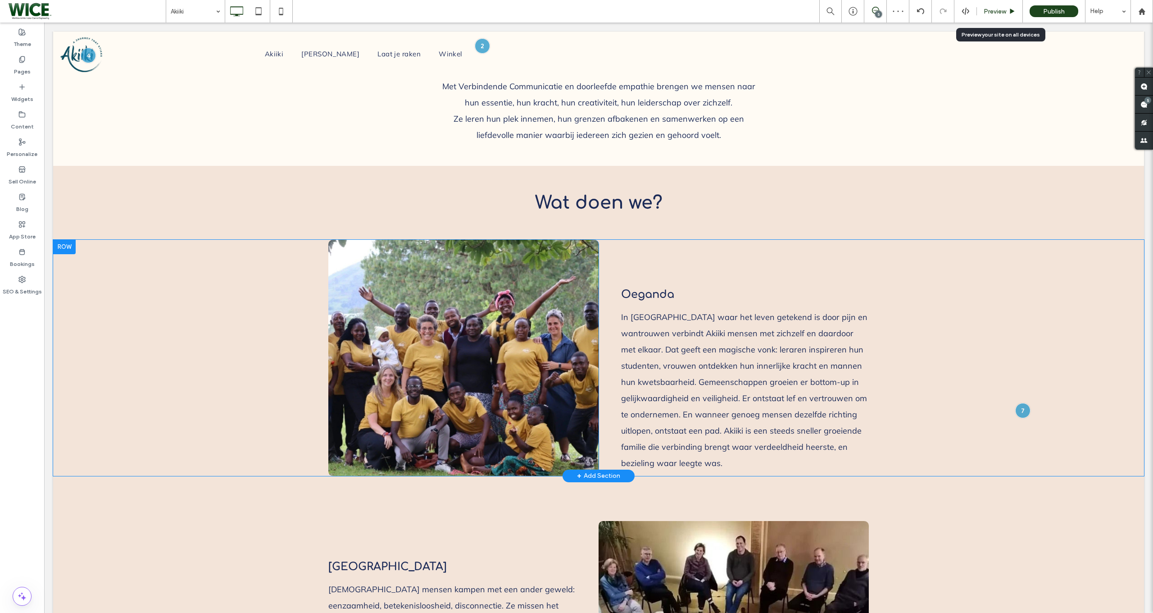
click at [1006, 2] on div "Preview" at bounding box center [1000, 11] width 46 height 23
click at [994, 16] on div "Preview" at bounding box center [1000, 11] width 46 height 23
click at [993, 11] on span "Preview" at bounding box center [995, 12] width 23 height 8
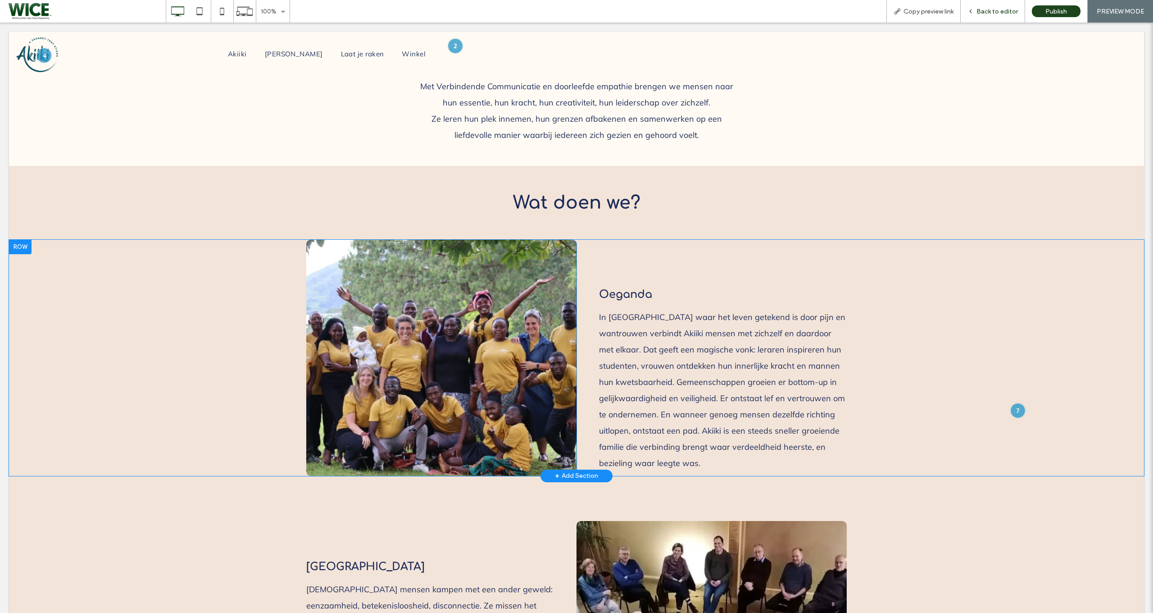
click at [997, 13] on span "Back to editor" at bounding box center [997, 12] width 41 height 8
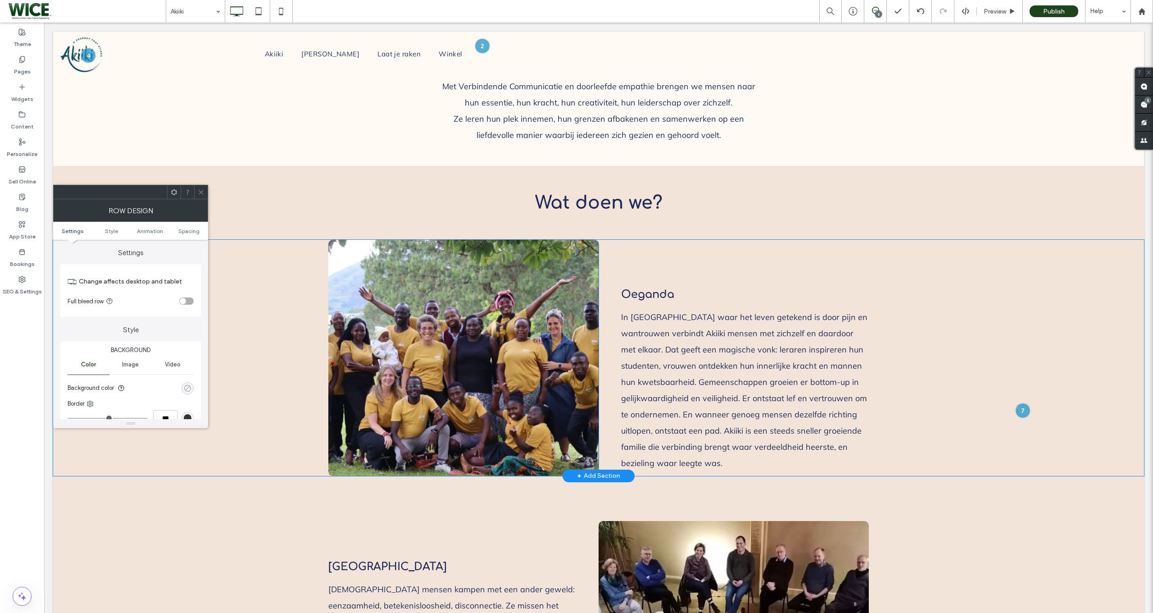
click at [188, 385] on icon "rgba(0, 0, 0, 0)" at bounding box center [188, 388] width 8 height 8
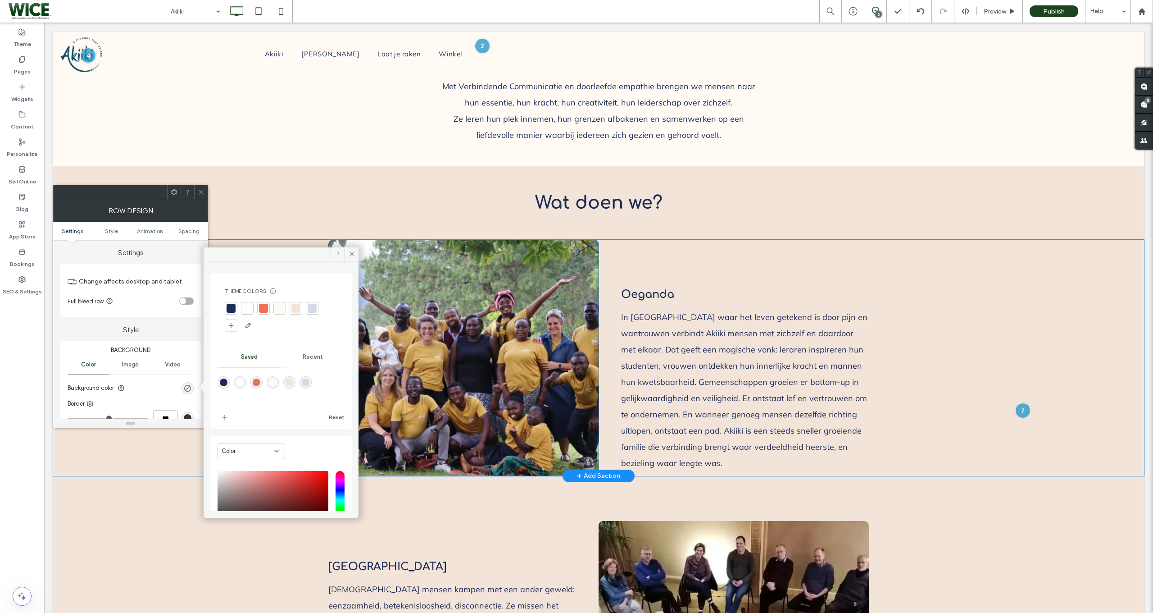
click at [293, 308] on div at bounding box center [296, 308] width 9 height 9
click at [202, 193] on use at bounding box center [201, 192] width 5 height 5
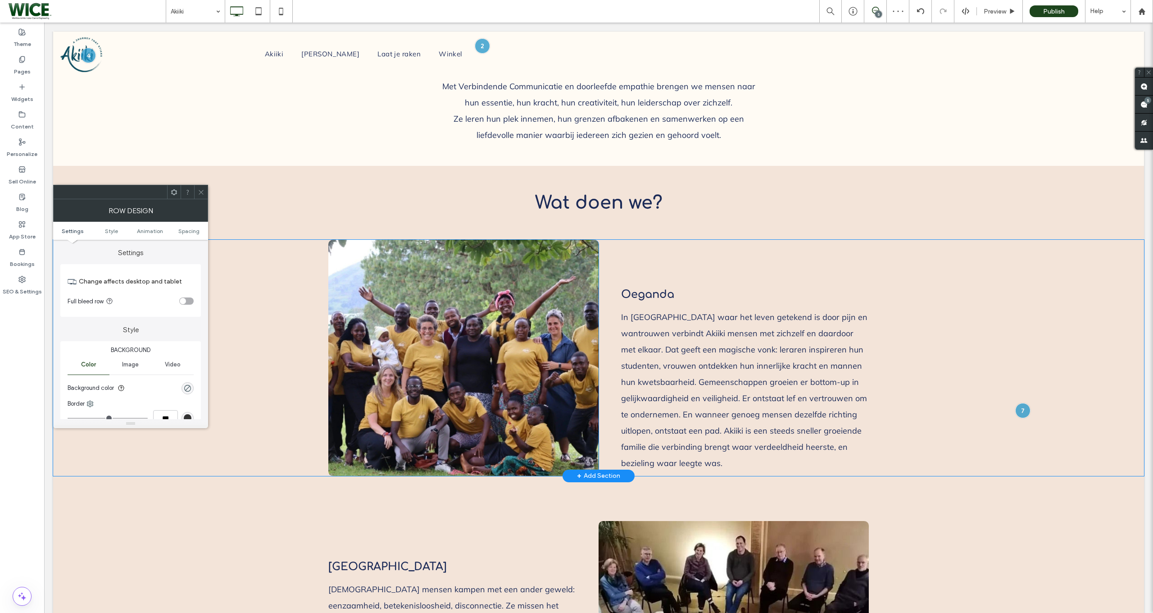
click at [192, 380] on section "Background color" at bounding box center [131, 388] width 126 height 23
click at [190, 384] on icon "rgba(0, 0, 0, 0)" at bounding box center [188, 388] width 8 height 8
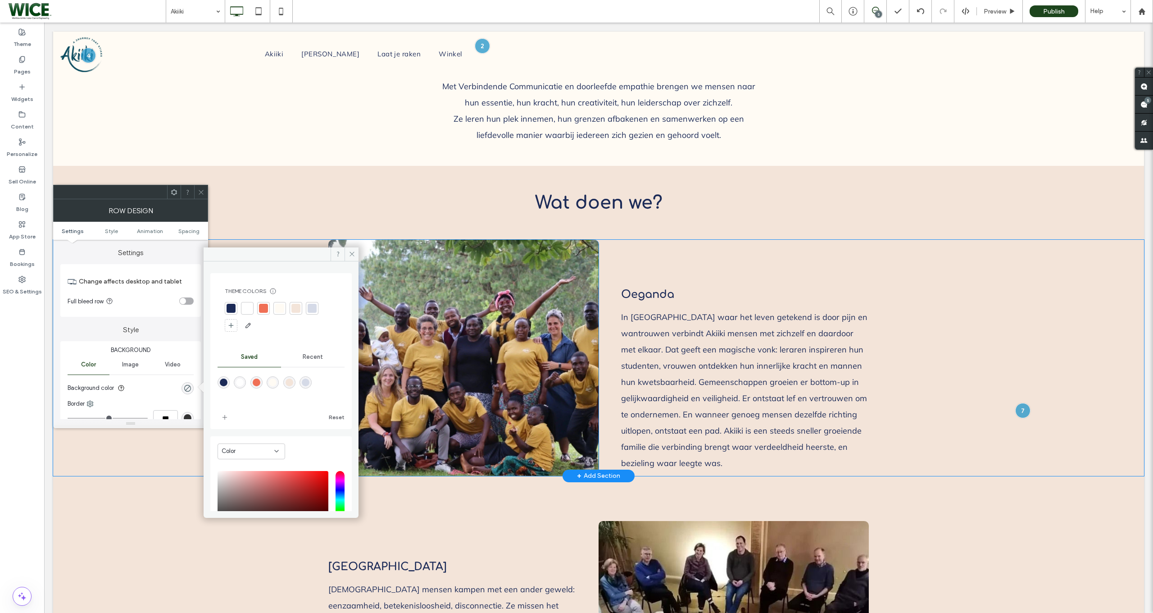
click at [297, 310] on div at bounding box center [296, 308] width 9 height 9
click at [283, 311] on div at bounding box center [279, 308] width 9 height 9
click at [291, 307] on div at bounding box center [281, 318] width 113 height 32
click at [291, 307] on div at bounding box center [297, 308] width 13 height 13
click at [201, 194] on icon at bounding box center [201, 192] width 7 height 7
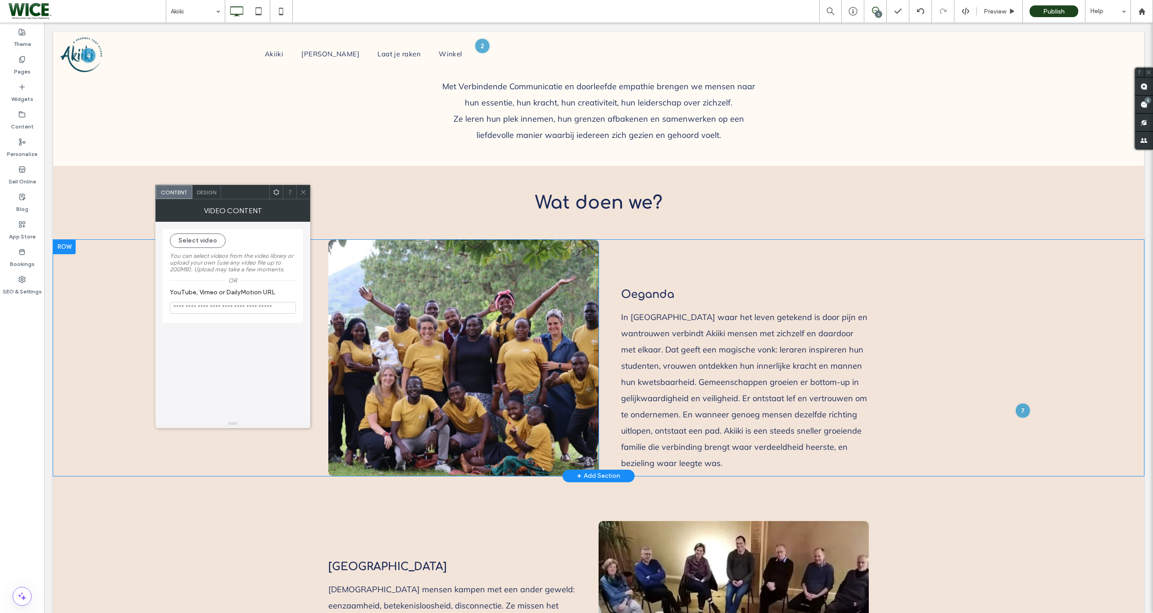
click at [287, 314] on section "YouTube, Vimeo or DailyMotion URL" at bounding box center [233, 301] width 126 height 34
click at [283, 312] on input "YouTube, Vimeo or DailyMotion URL" at bounding box center [233, 308] width 126 height 12
click at [302, 194] on icon at bounding box center [303, 192] width 7 height 7
